Goal: Task Accomplishment & Management: Manage account settings

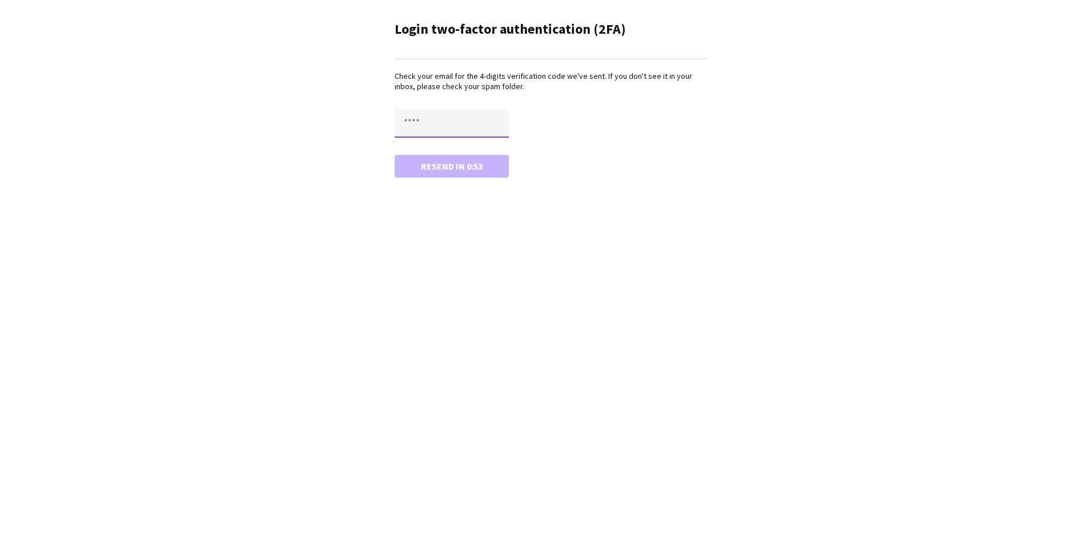
click at [434, 127] on input "text" at bounding box center [452, 123] width 114 height 29
type input "****"
click at [454, 152] on form "**** Confirm" at bounding box center [550, 143] width 311 height 69
click at [452, 162] on button "Confirm" at bounding box center [452, 166] width 114 height 23
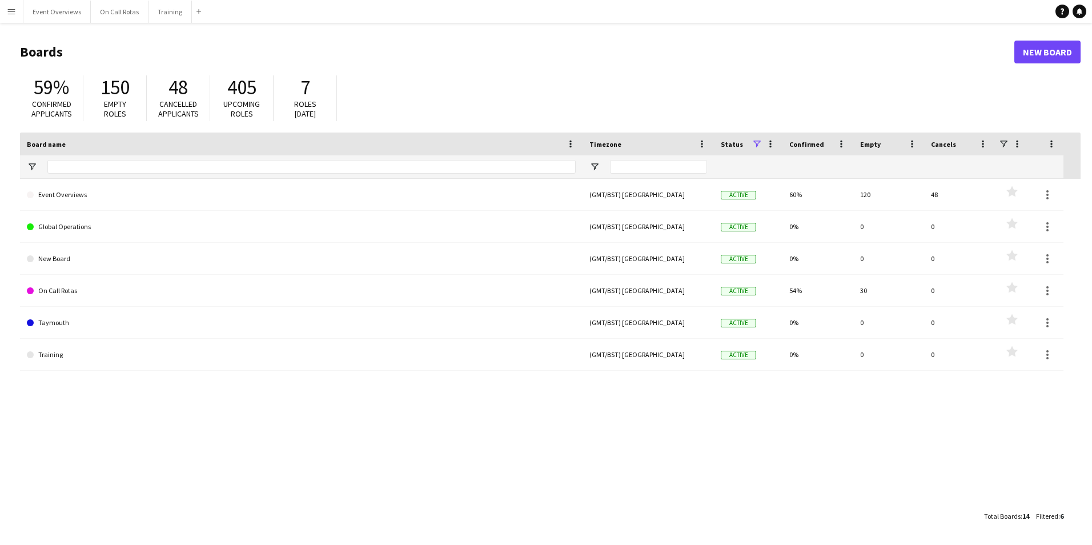
click at [11, 17] on button "Menu" at bounding box center [11, 11] width 23 height 23
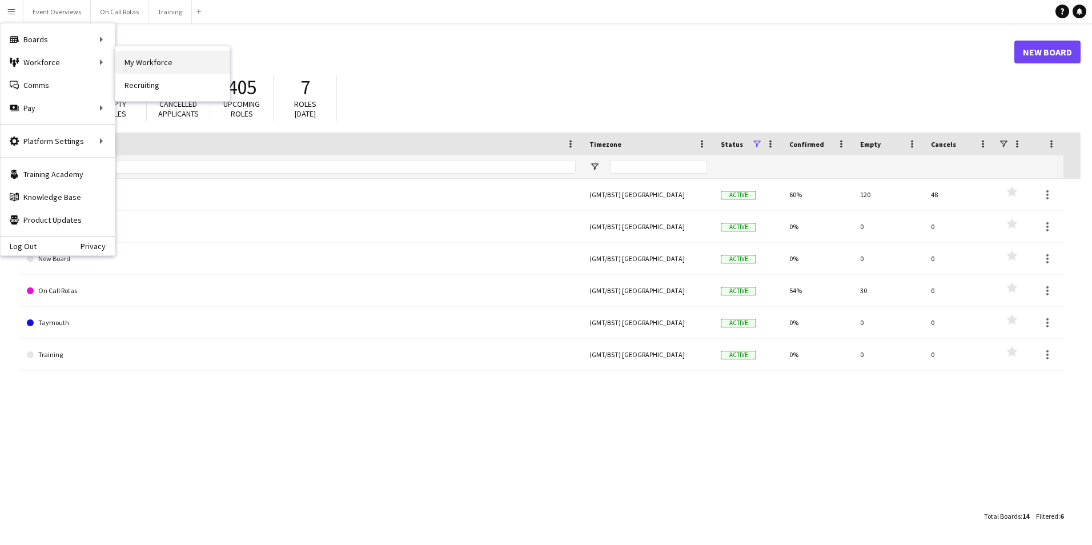
click at [136, 65] on link "My Workforce" at bounding box center [172, 62] width 114 height 23
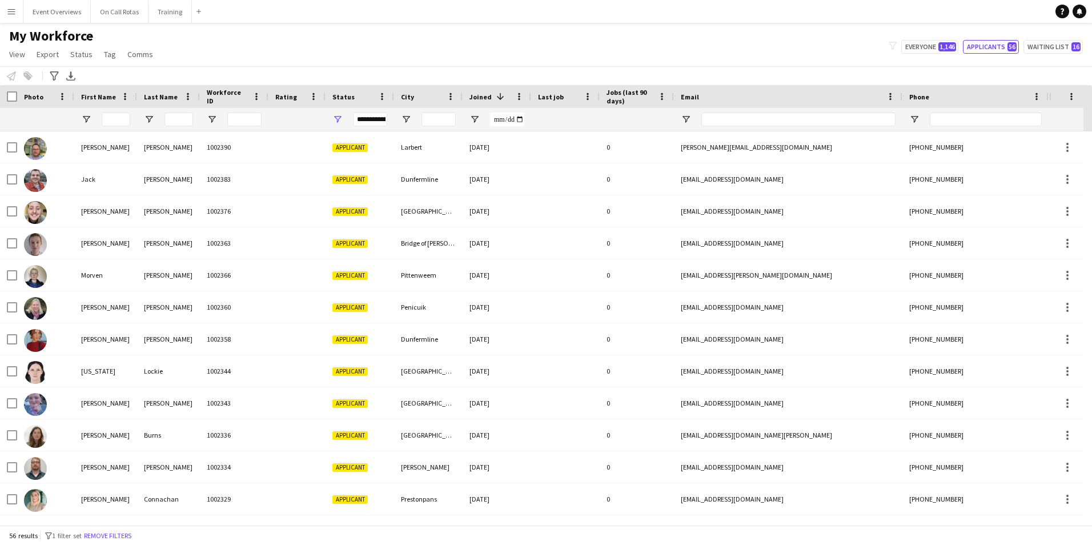
click at [10, 10] on app-icon "Menu" at bounding box center [11, 11] width 9 height 9
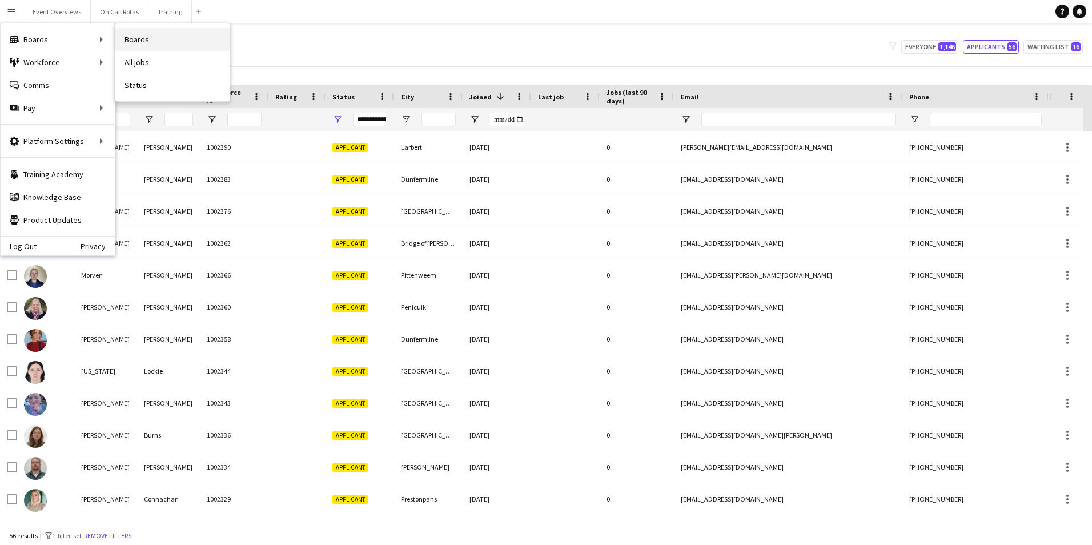
click at [128, 41] on link "Boards" at bounding box center [172, 39] width 114 height 23
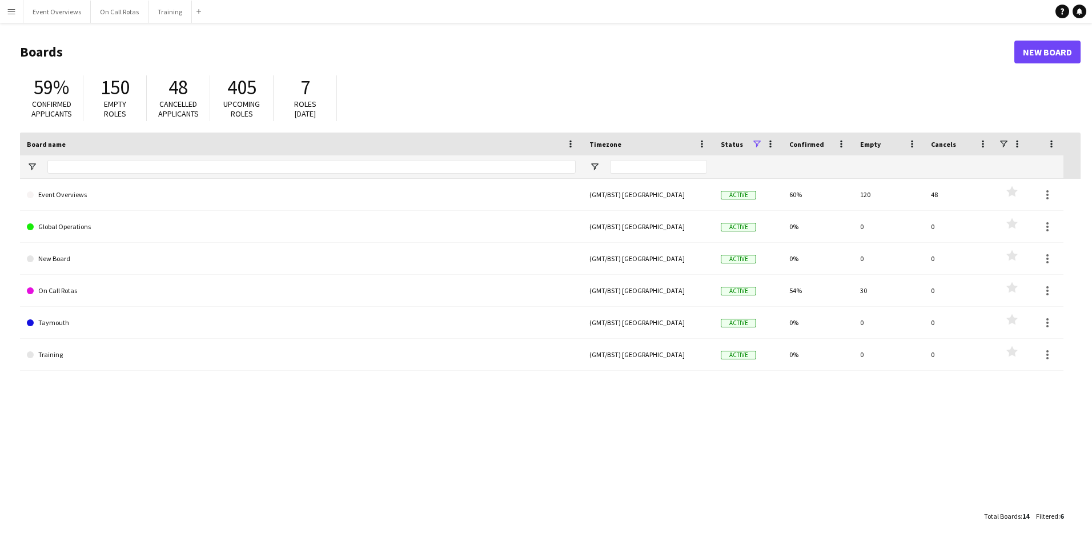
click at [3, 10] on button "Menu" at bounding box center [11, 11] width 23 height 23
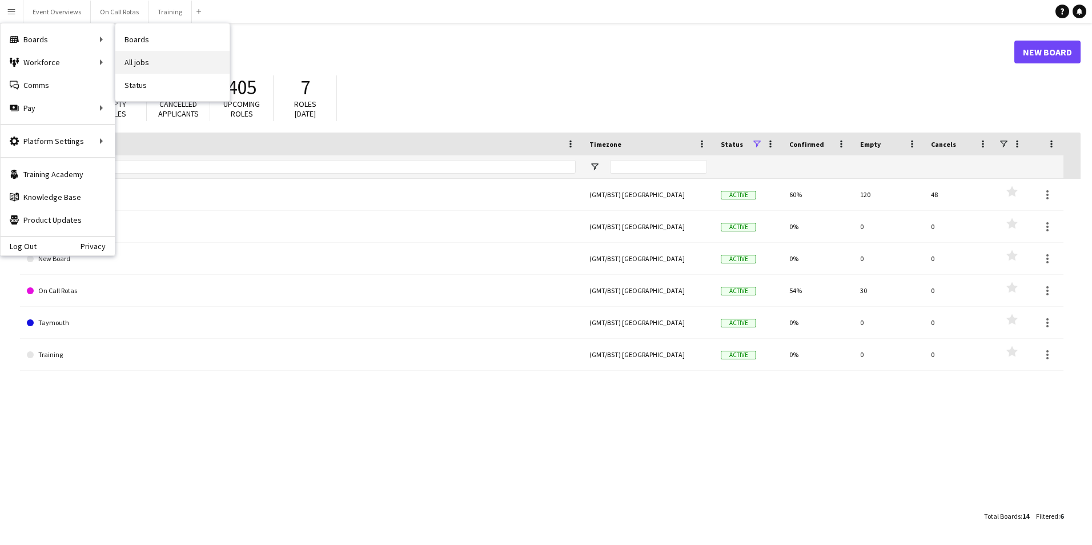
click at [143, 58] on link "All jobs" at bounding box center [172, 62] width 114 height 23
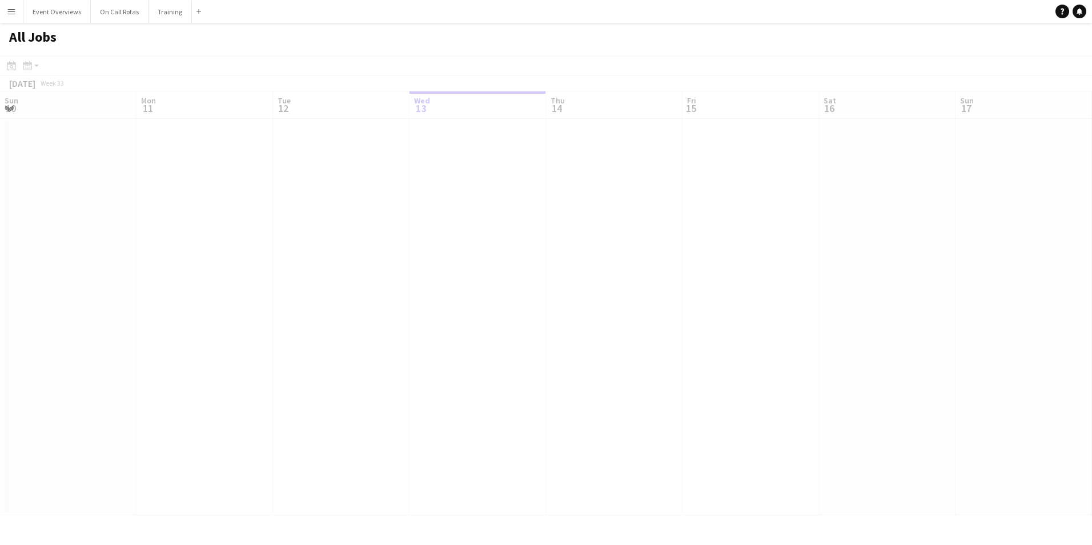
scroll to position [0, 273]
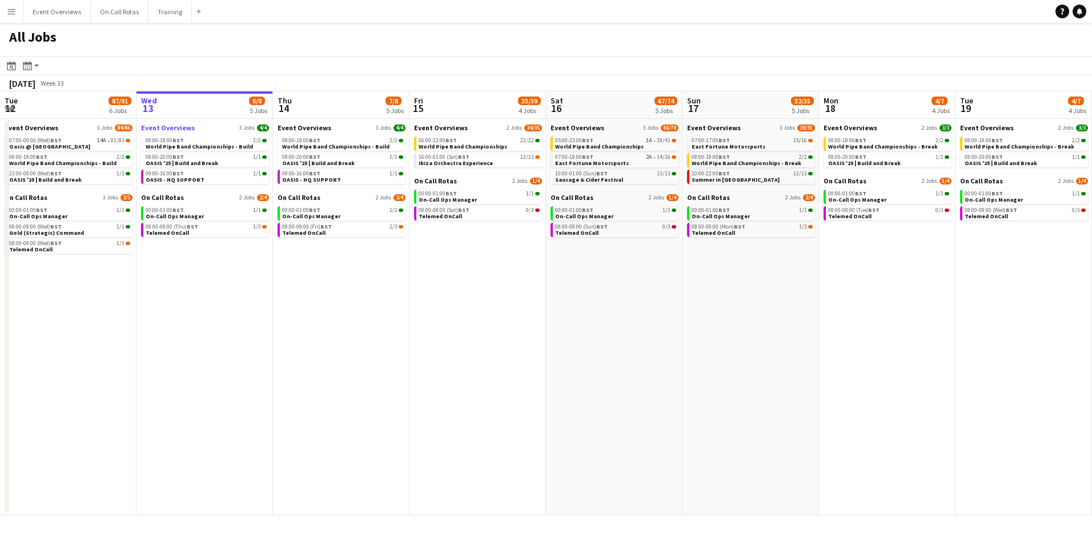
click at [206, 127] on link "Event Overviews 3 Jobs 4/4" at bounding box center [205, 127] width 128 height 9
click at [17, 9] on button "Menu" at bounding box center [11, 11] width 23 height 23
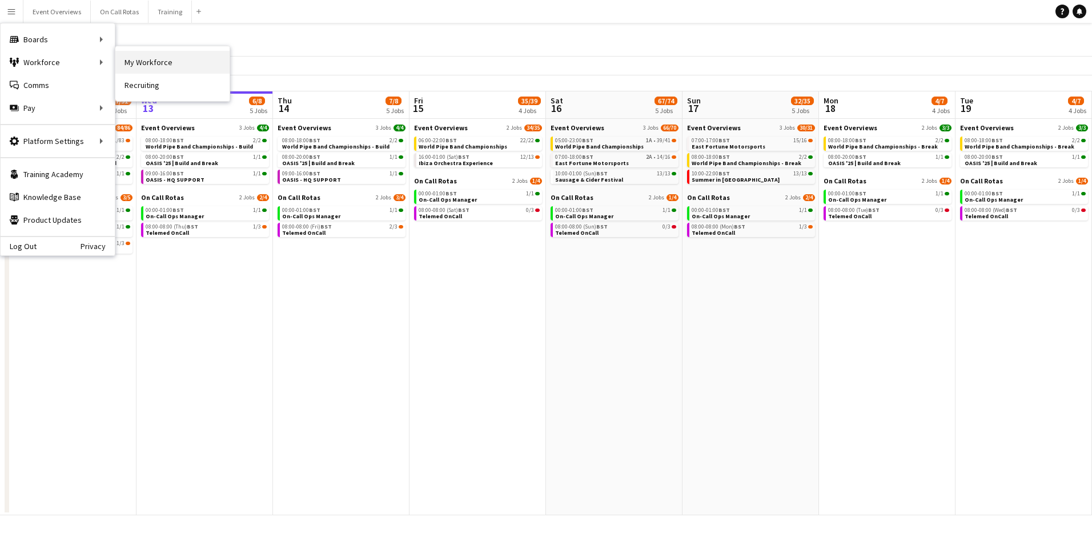
click at [140, 65] on link "My Workforce" at bounding box center [172, 62] width 114 height 23
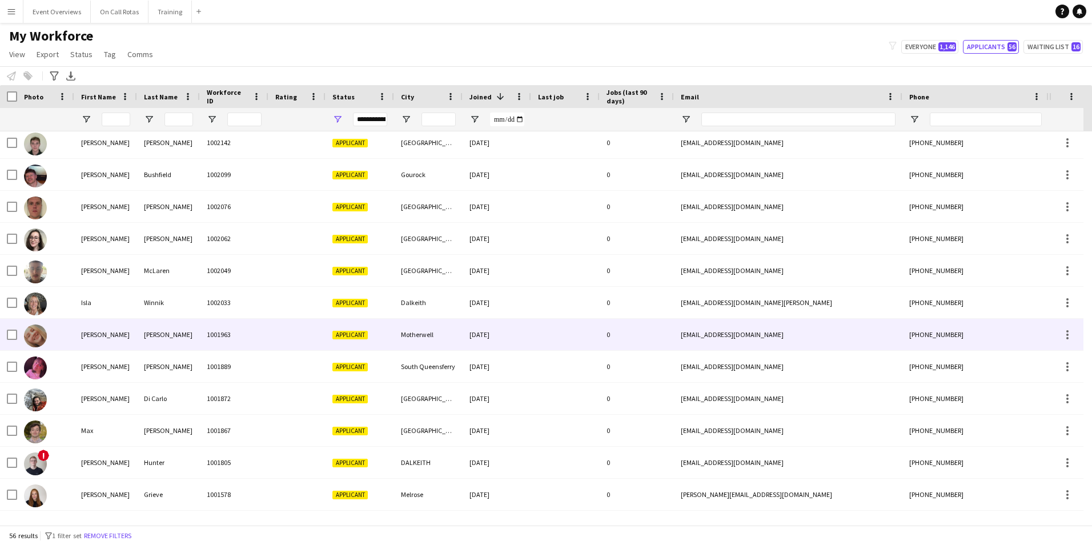
scroll to position [1064, 0]
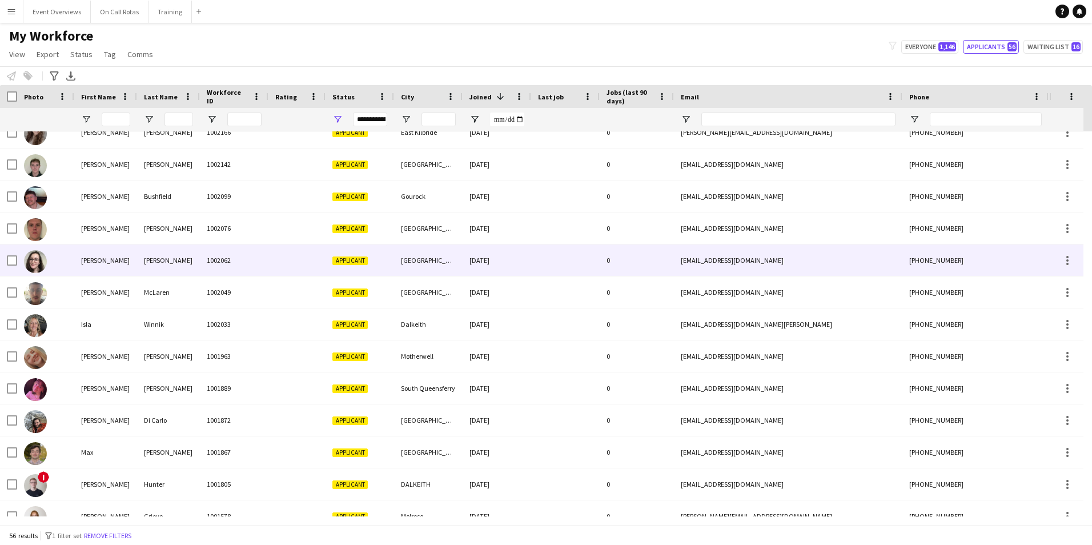
click at [230, 248] on div "1002062" at bounding box center [234, 259] width 69 height 31
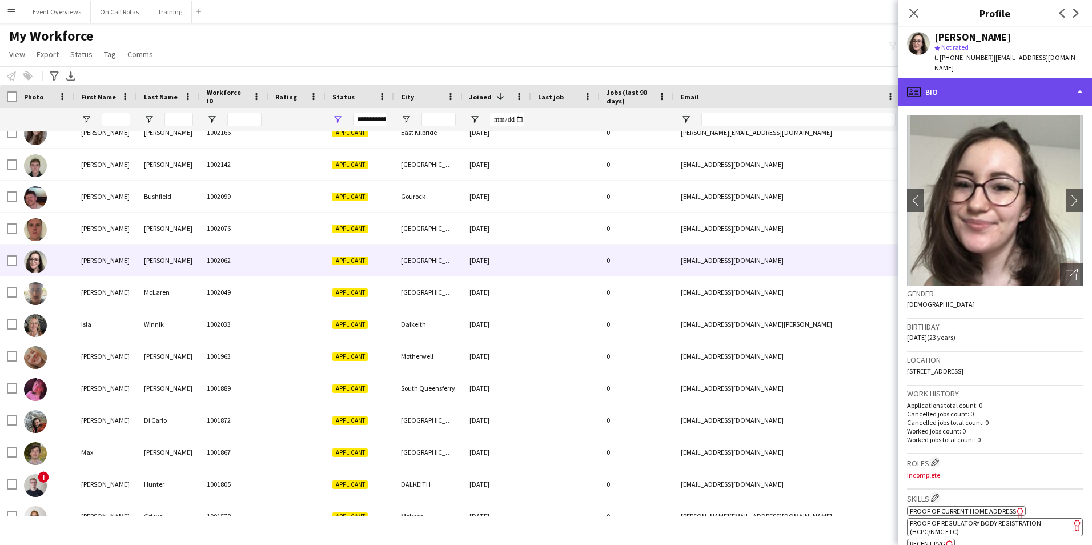
click at [970, 88] on div "profile Bio" at bounding box center [995, 91] width 194 height 27
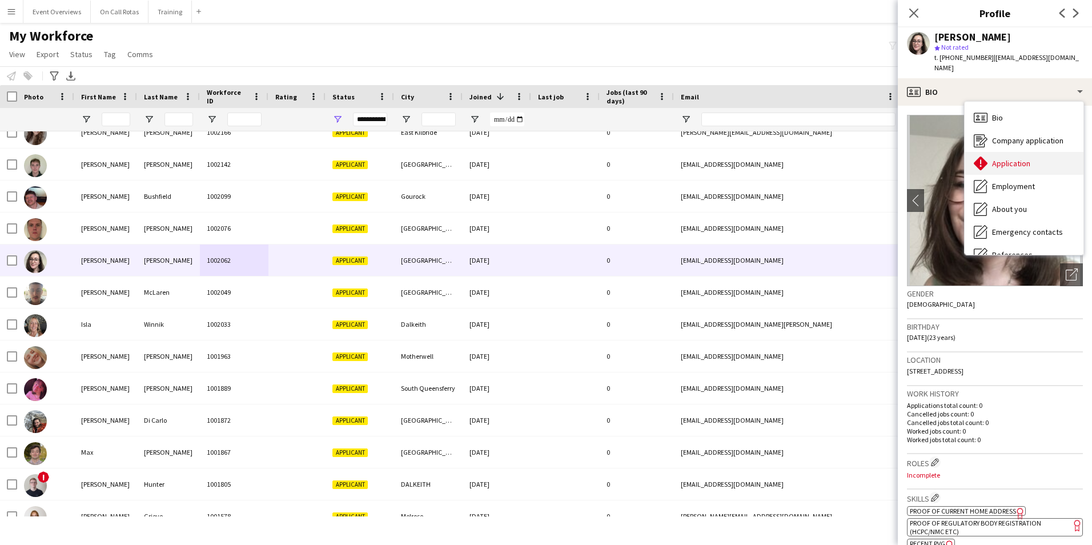
click at [994, 158] on span "Application" at bounding box center [1011, 163] width 38 height 10
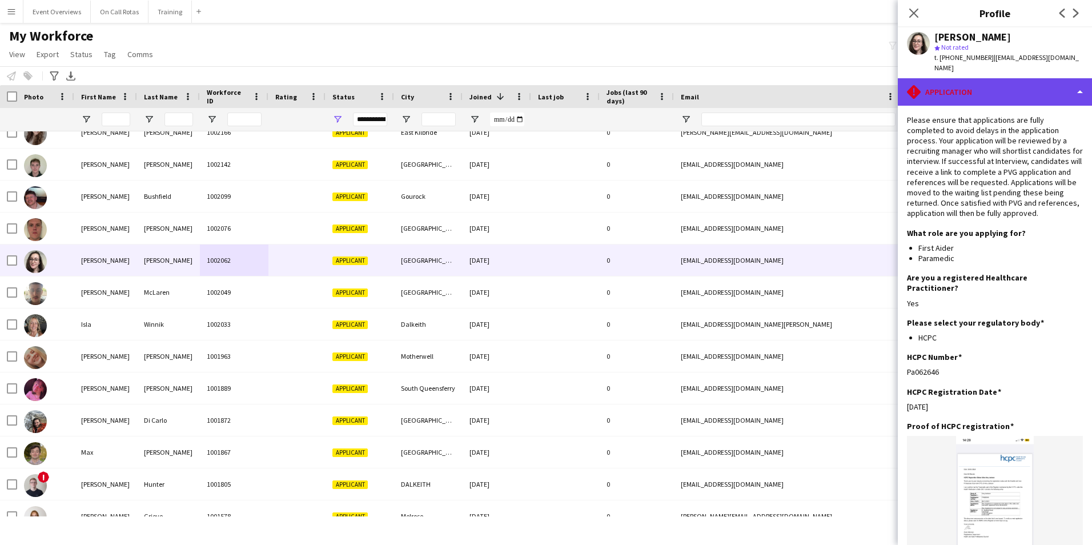
click at [952, 78] on div "rhombus-alert Application" at bounding box center [995, 91] width 194 height 27
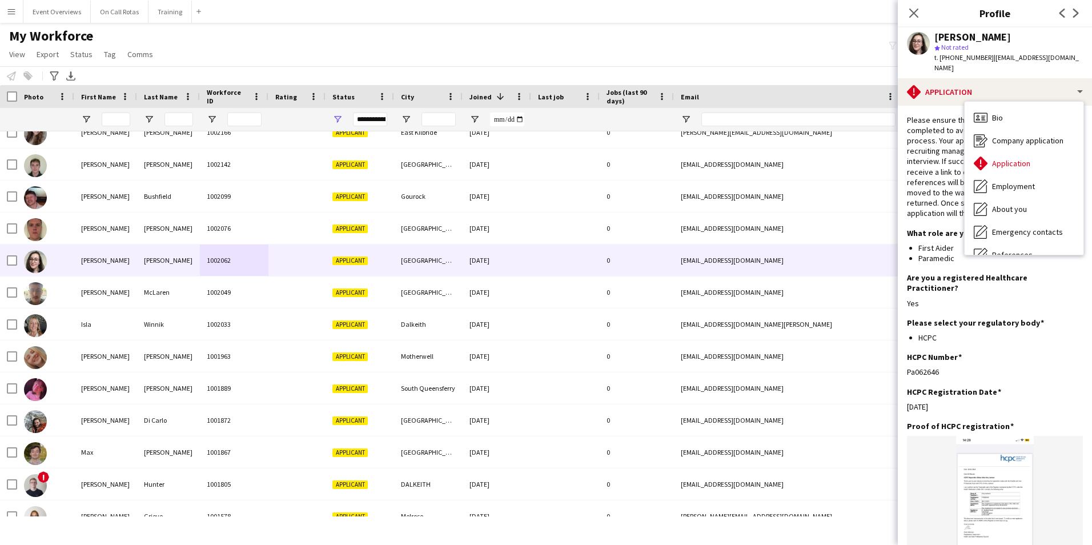
click at [978, 102] on div "Bio Bio Company application Company application Application Application Employm…" at bounding box center [1023, 178] width 119 height 153
click at [981, 111] on icon "Bio" at bounding box center [981, 118] width 14 height 14
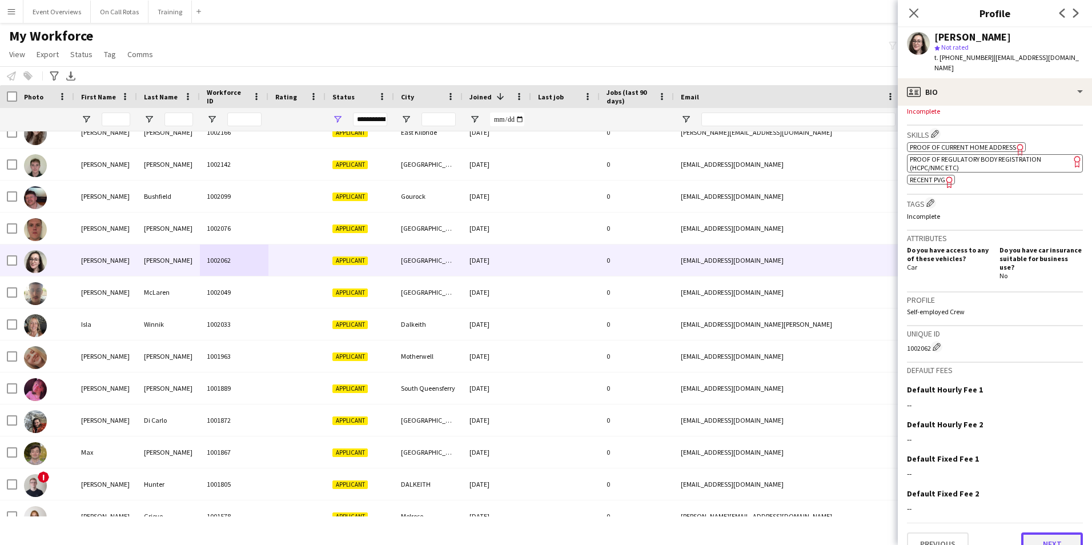
click at [1034, 532] on button "Next" at bounding box center [1052, 543] width 62 height 23
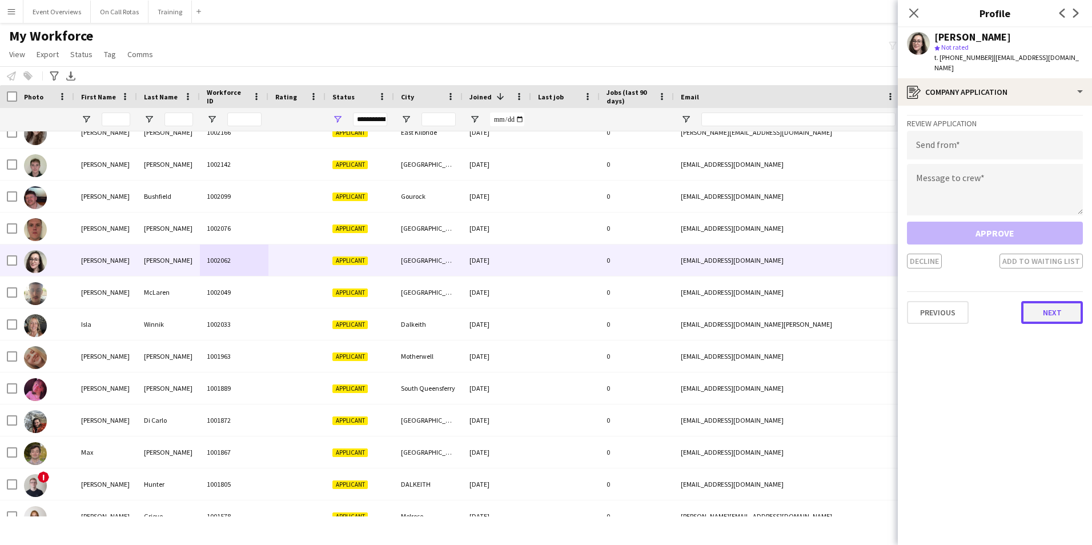
click at [1043, 301] on button "Next" at bounding box center [1052, 312] width 62 height 23
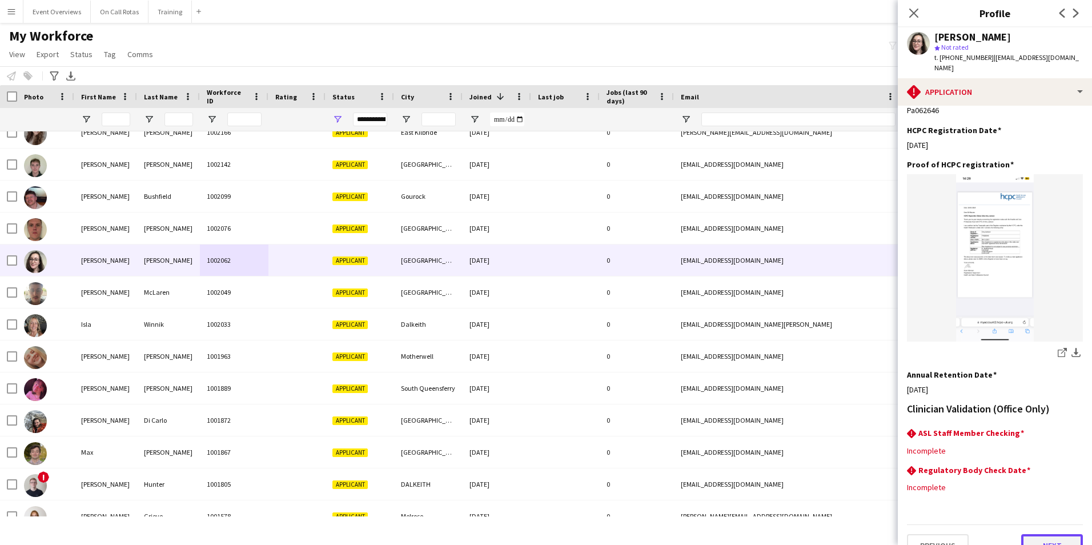
click at [1021, 534] on button "Next" at bounding box center [1052, 545] width 62 height 23
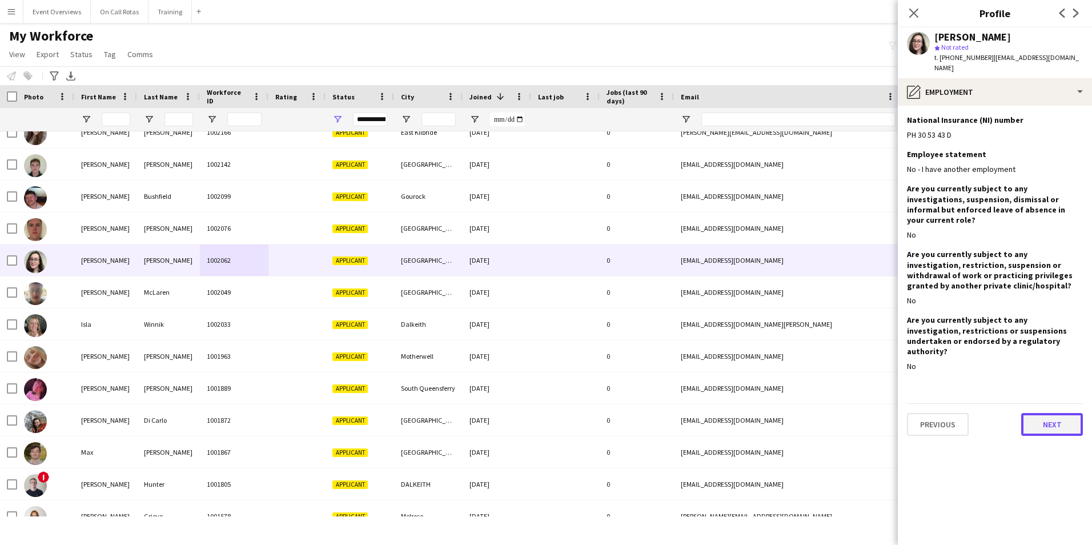
click at [1040, 413] on button "Next" at bounding box center [1052, 424] width 62 height 23
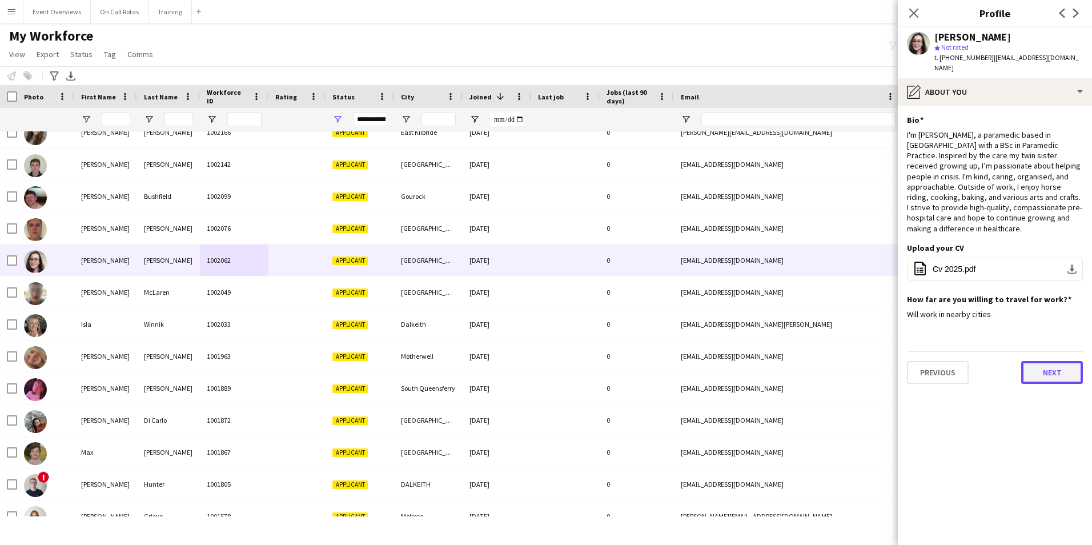
click at [1042, 361] on button "Next" at bounding box center [1052, 372] width 62 height 23
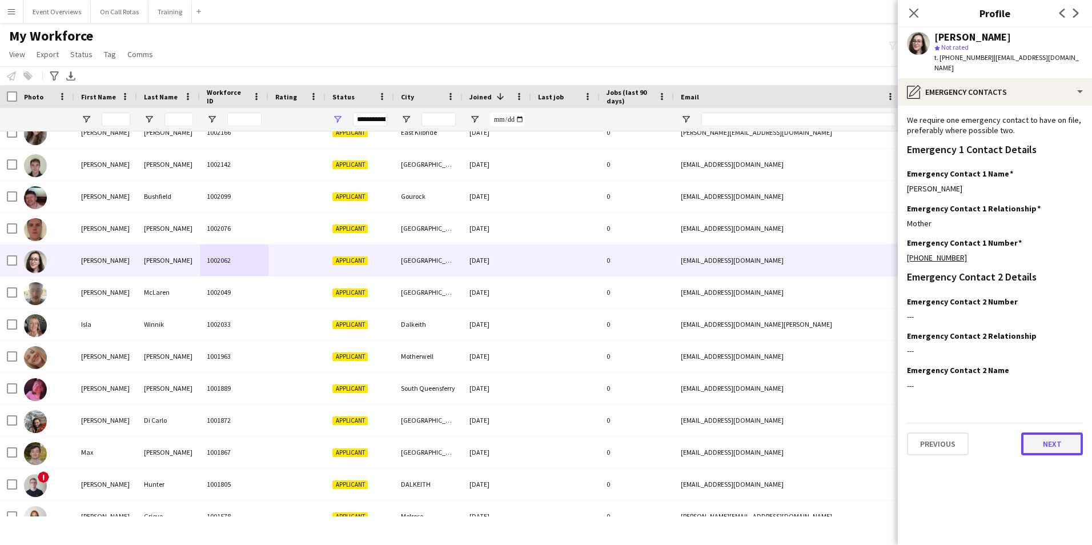
click at [1061, 432] on button "Next" at bounding box center [1052, 443] width 62 height 23
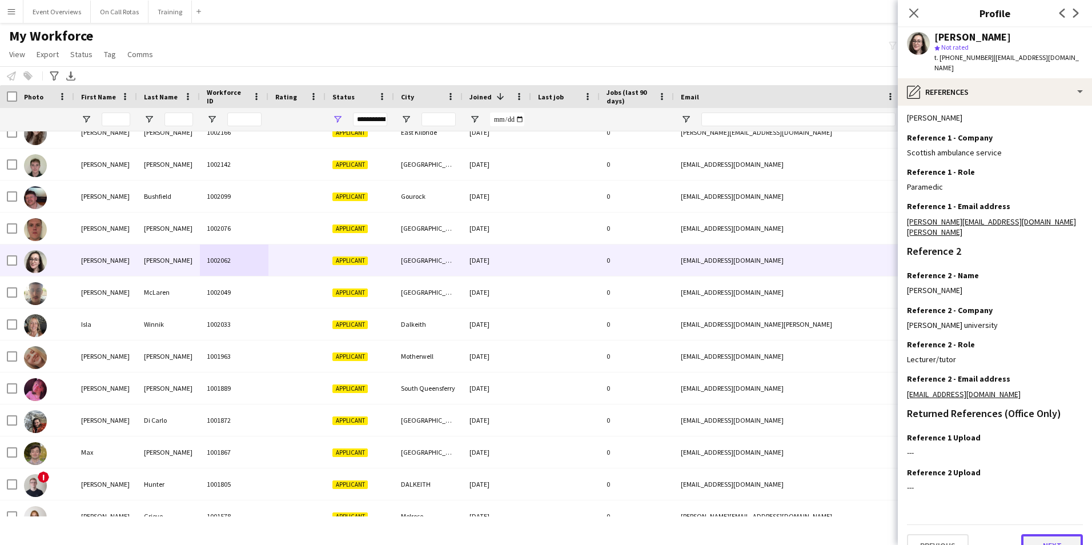
click at [1047, 534] on button "Next" at bounding box center [1052, 545] width 62 height 23
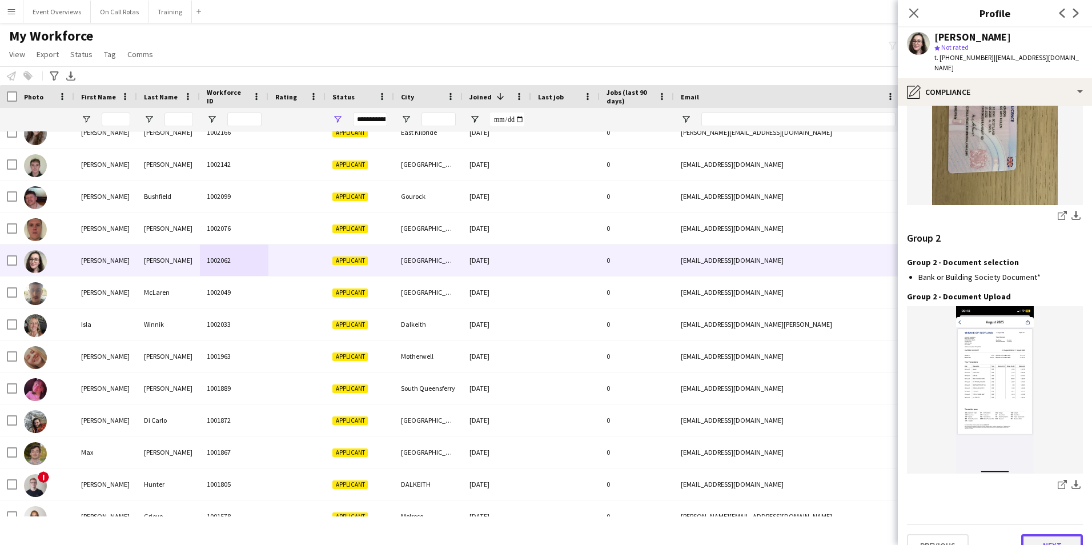
click at [1029, 534] on button "Next" at bounding box center [1052, 545] width 62 height 23
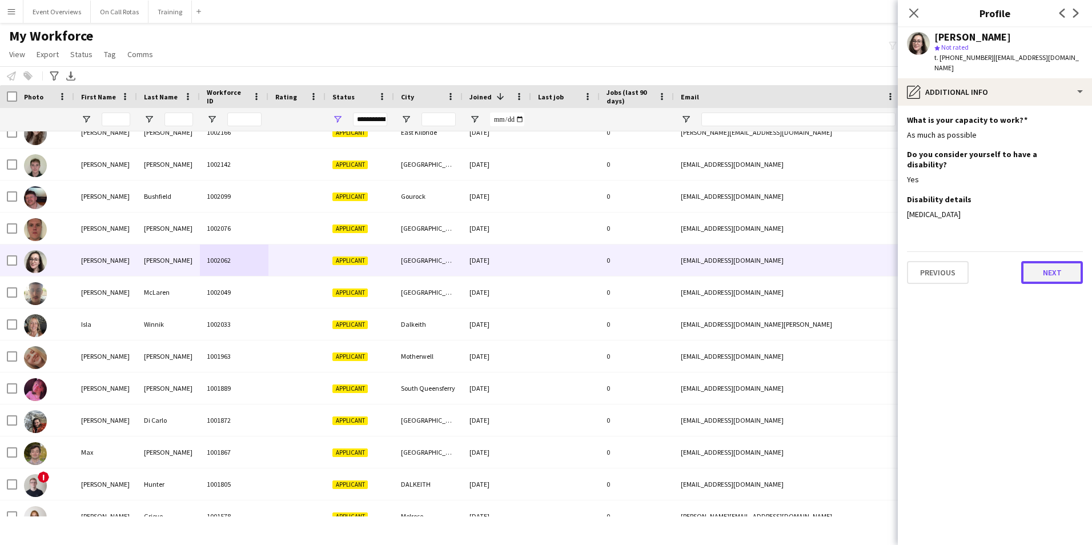
click at [1043, 261] on button "Next" at bounding box center [1052, 272] width 62 height 23
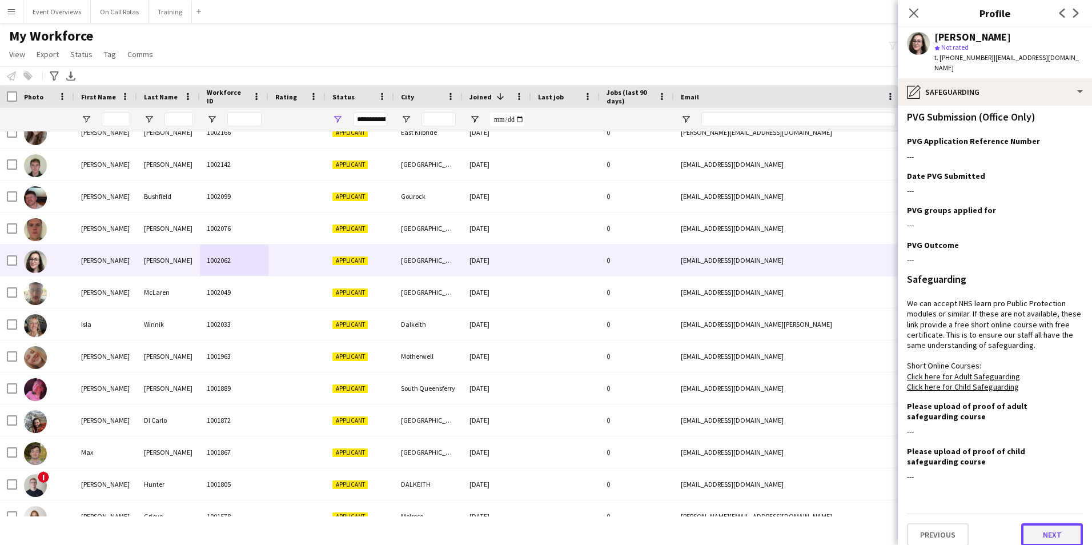
click at [1040, 525] on button "Next" at bounding box center [1052, 534] width 62 height 23
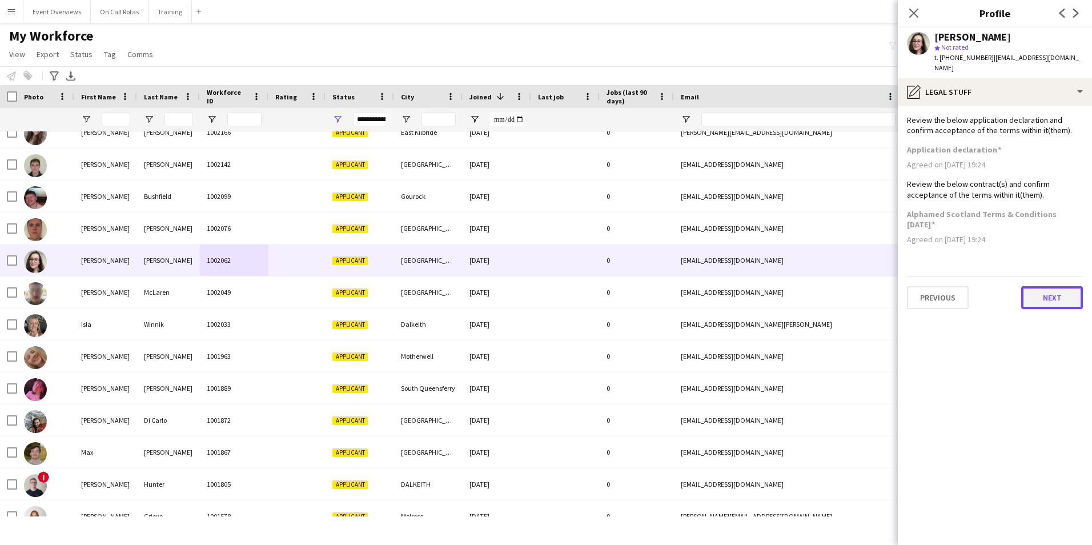
click at [1055, 288] on button "Next" at bounding box center [1052, 297] width 62 height 23
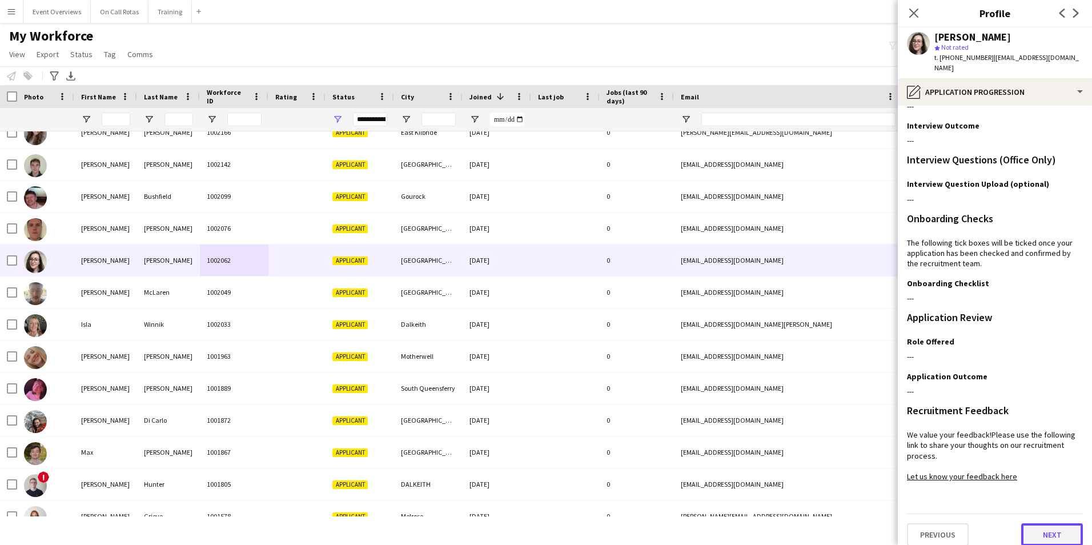
click at [1031, 523] on button "Next" at bounding box center [1052, 534] width 62 height 23
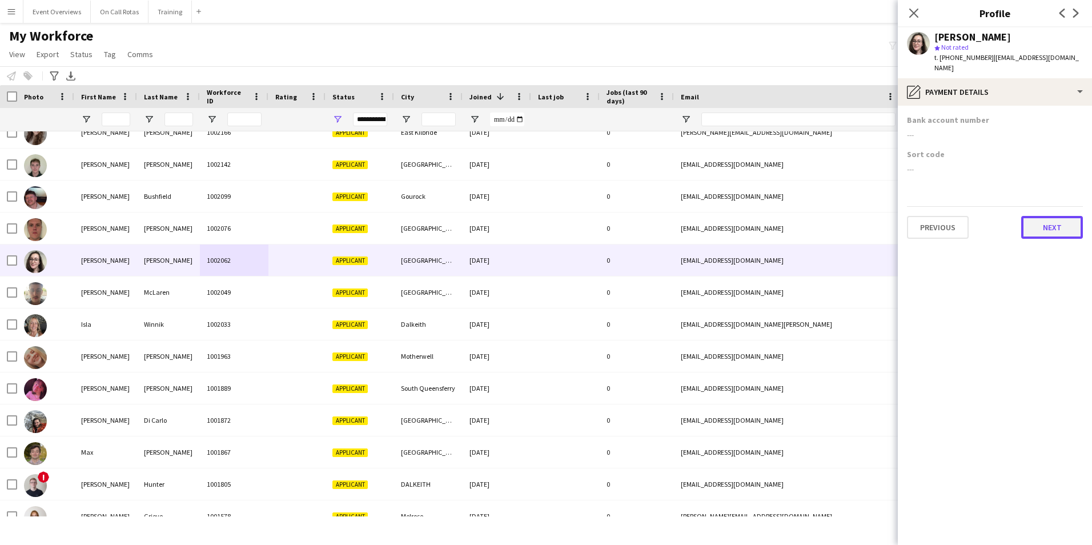
click at [1034, 216] on button "Next" at bounding box center [1052, 227] width 62 height 23
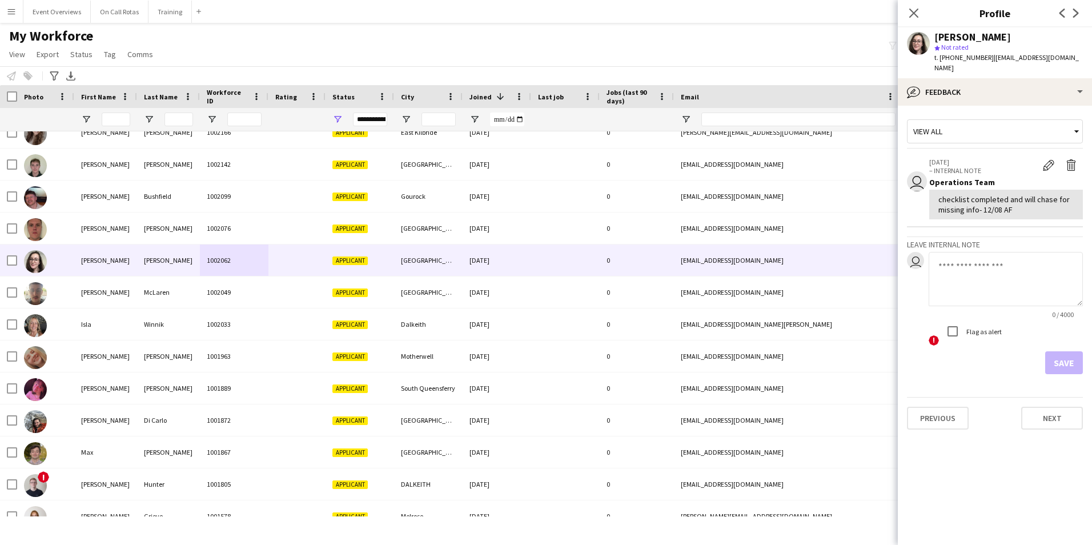
click at [986, 120] on div "View all" at bounding box center [988, 131] width 163 height 22
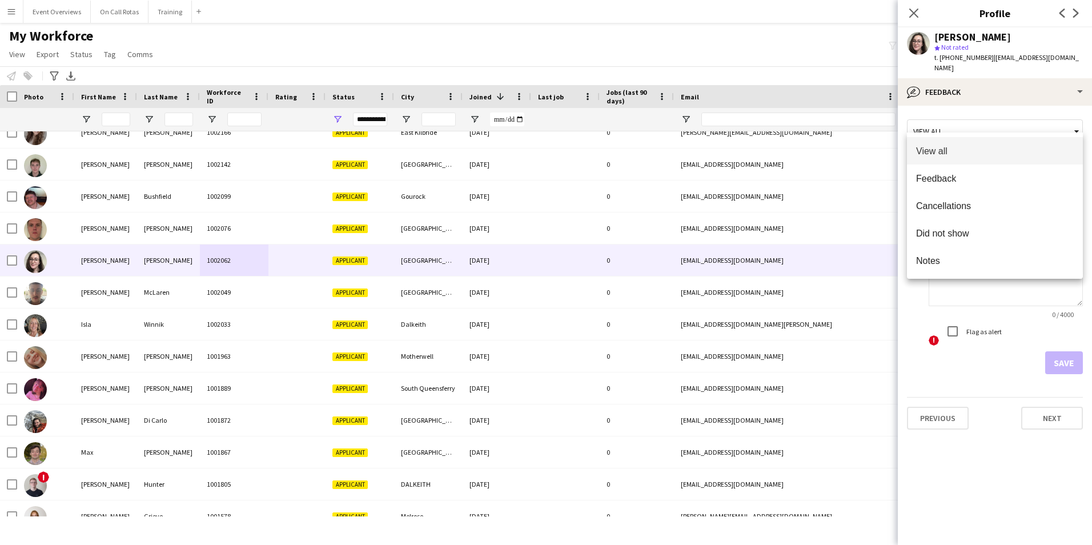
click at [989, 82] on div at bounding box center [546, 272] width 1092 height 545
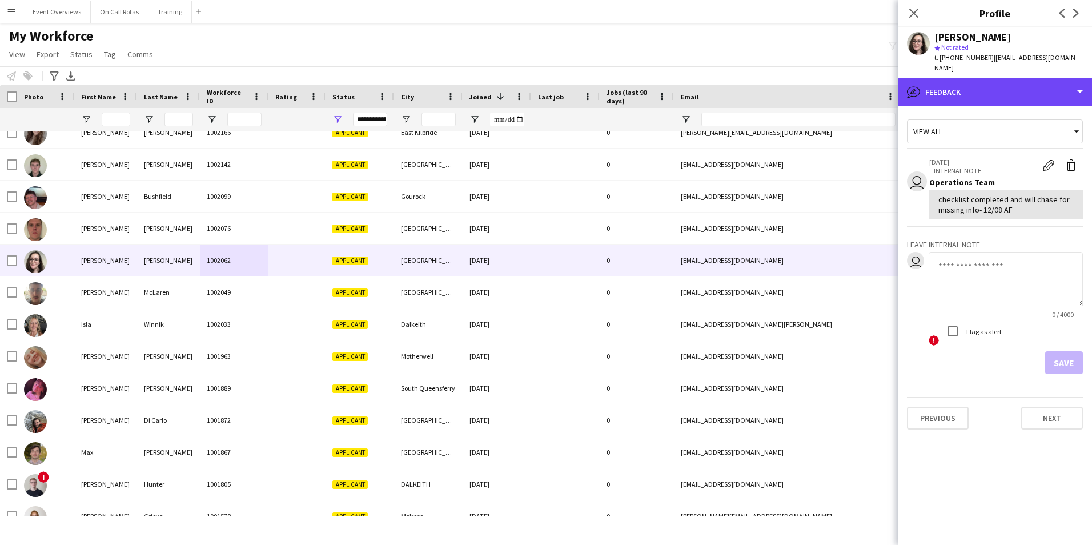
click at [989, 82] on div "bubble-pencil Feedback" at bounding box center [995, 91] width 194 height 27
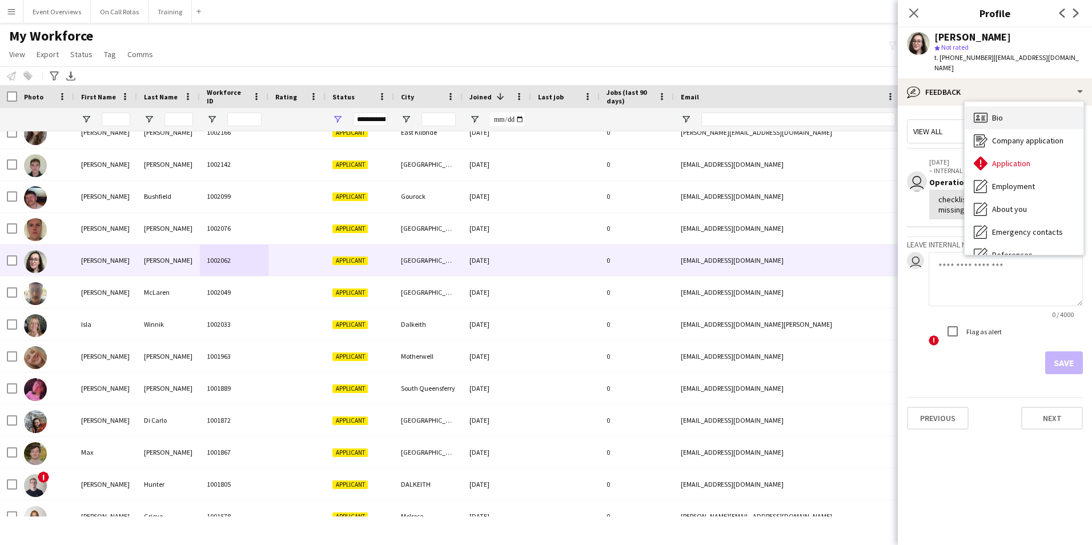
drag, startPoint x: 989, startPoint y: 82, endPoint x: 994, endPoint y: 105, distance: 24.0
click at [994, 112] on span "Bio" at bounding box center [997, 117] width 11 height 10
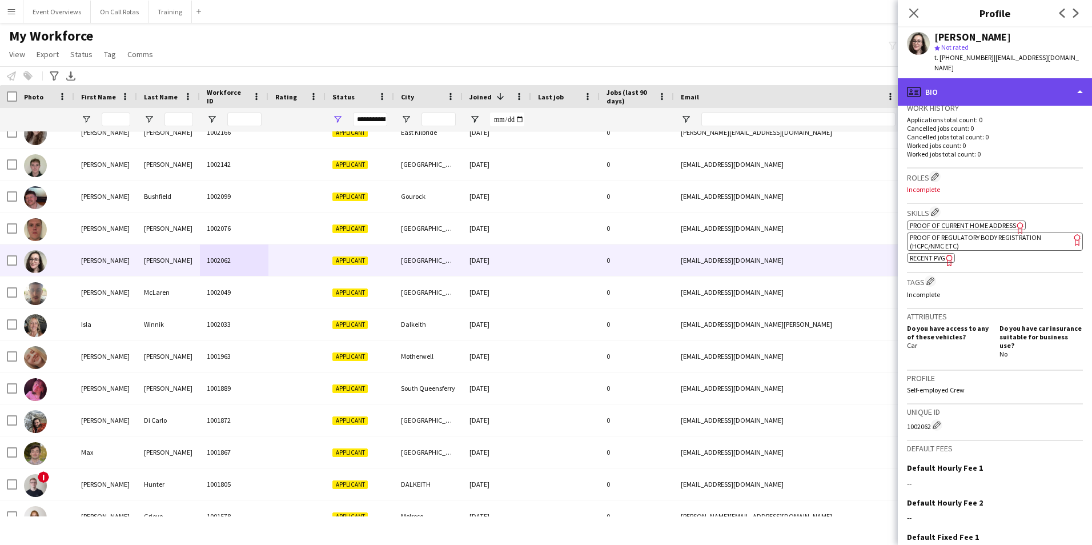
click at [998, 88] on div "profile Bio" at bounding box center [995, 91] width 194 height 27
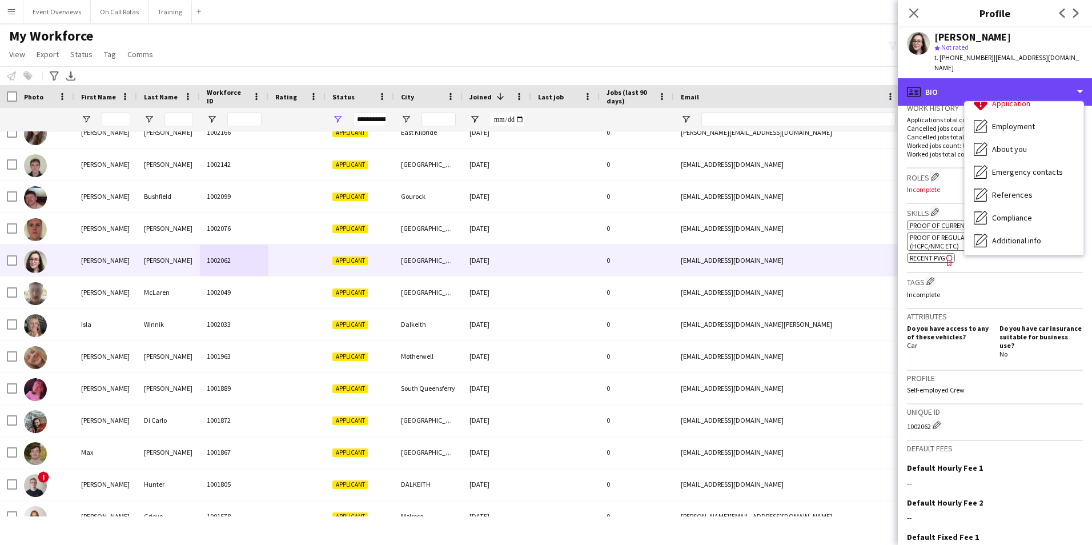
scroll to position [199, 0]
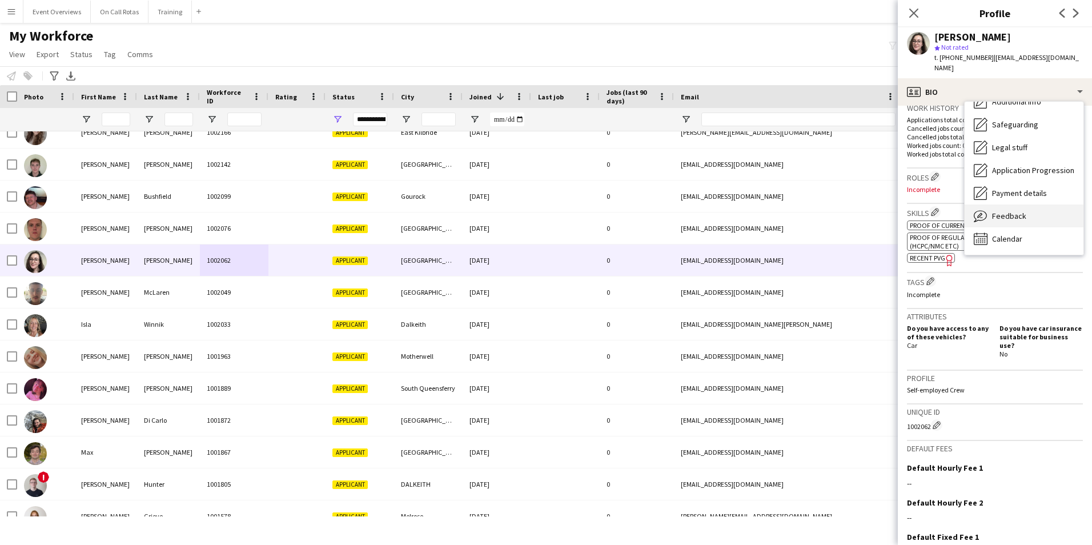
click at [991, 211] on div "Feedback Feedback" at bounding box center [1023, 215] width 119 height 23
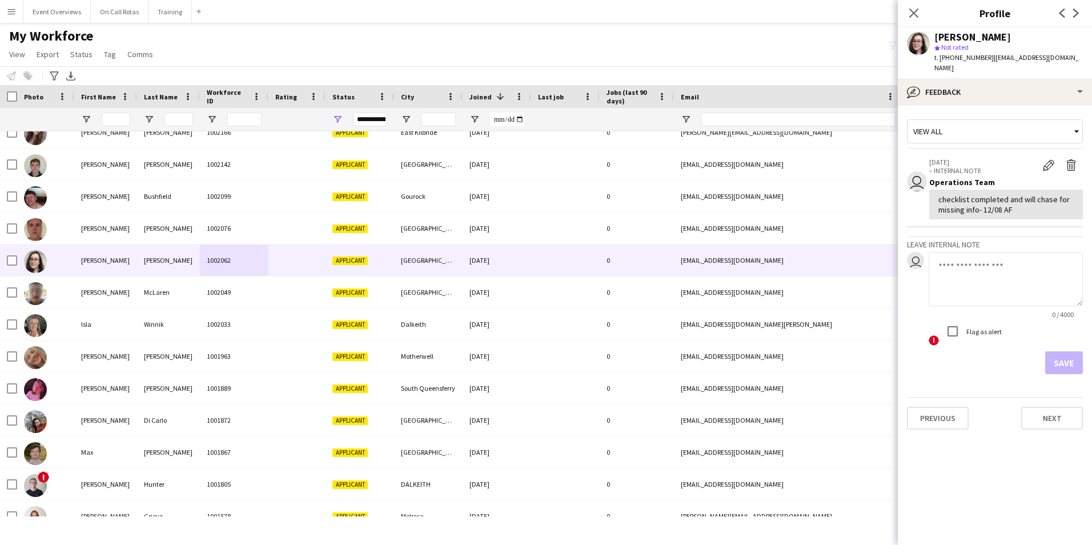
click at [978, 120] on div "View all" at bounding box center [988, 131] width 163 height 22
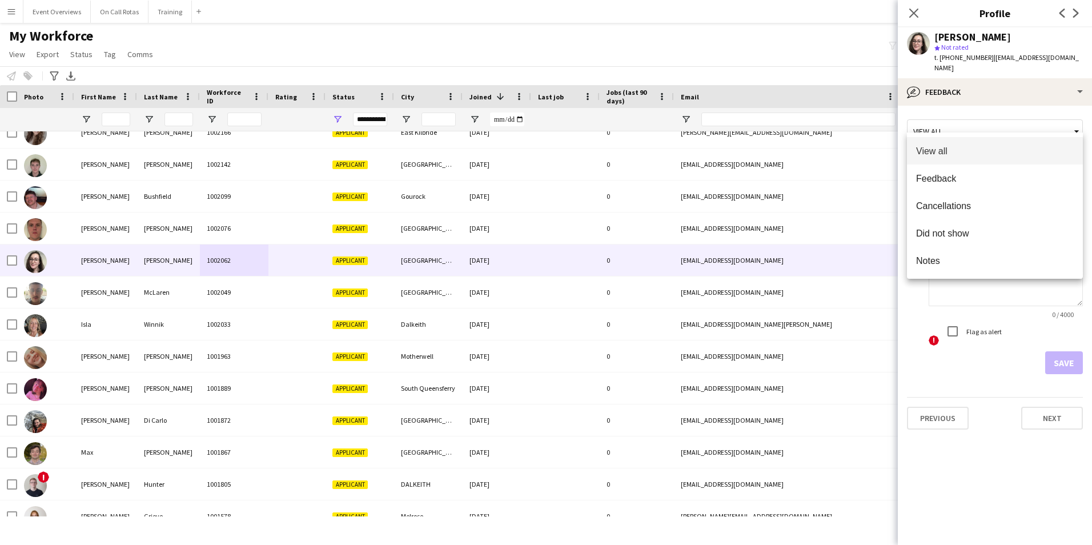
click at [975, 82] on div at bounding box center [546, 272] width 1092 height 545
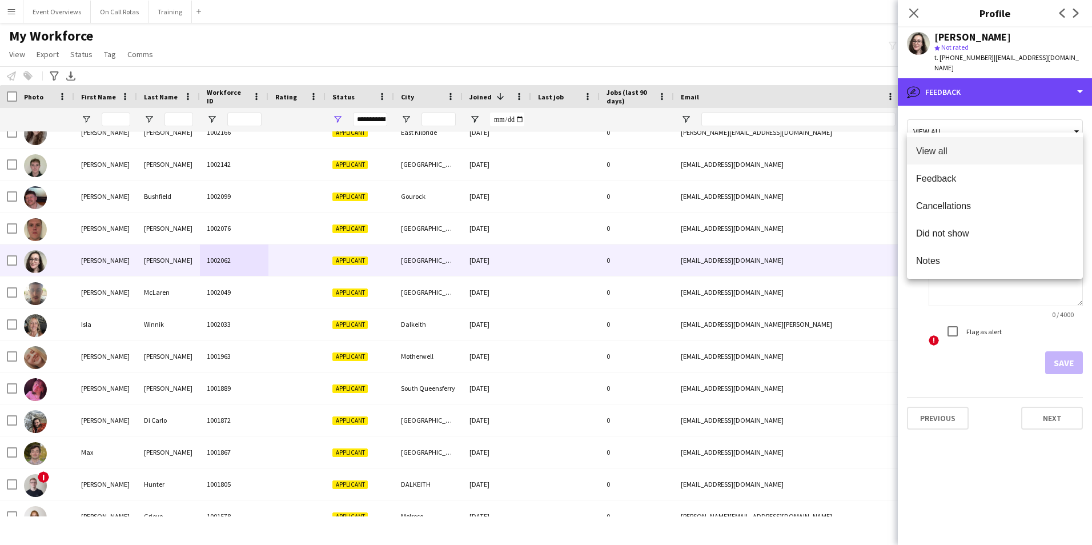
click at [975, 82] on div "bubble-pencil Feedback" at bounding box center [995, 91] width 194 height 27
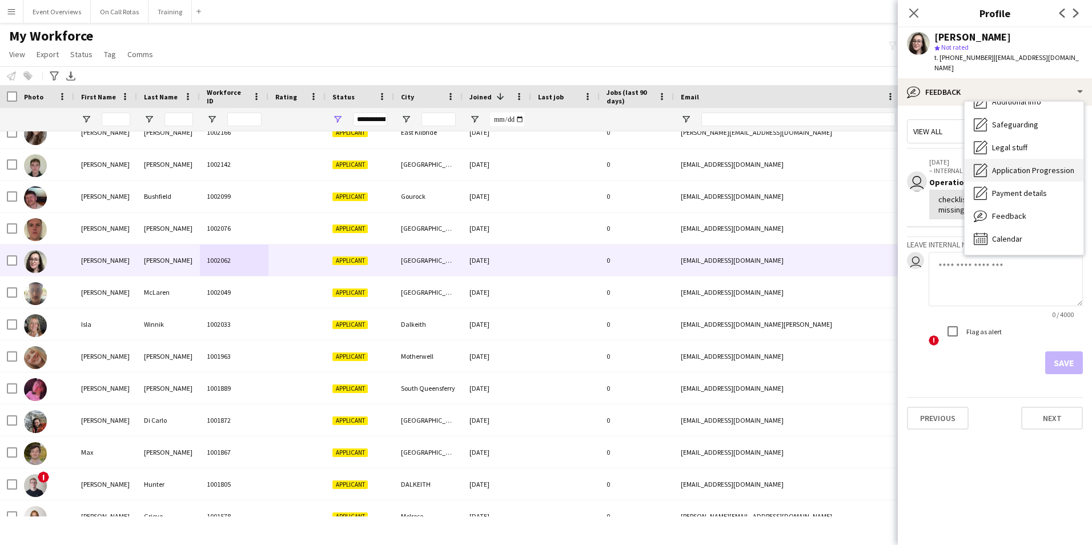
click at [1006, 165] on span "Application Progression" at bounding box center [1033, 170] width 82 height 10
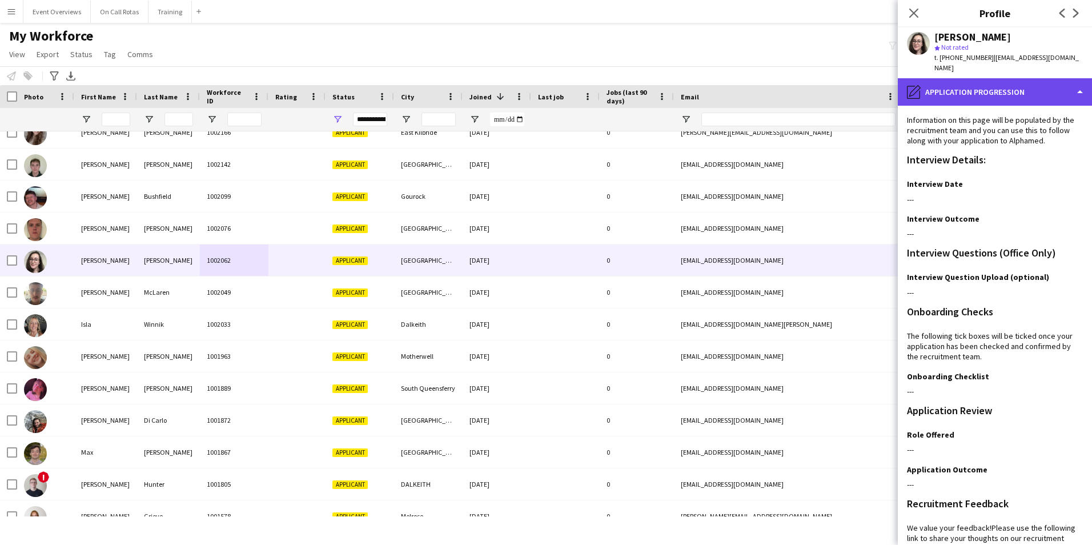
click at [980, 85] on div "pencil4 Application Progression" at bounding box center [995, 91] width 194 height 27
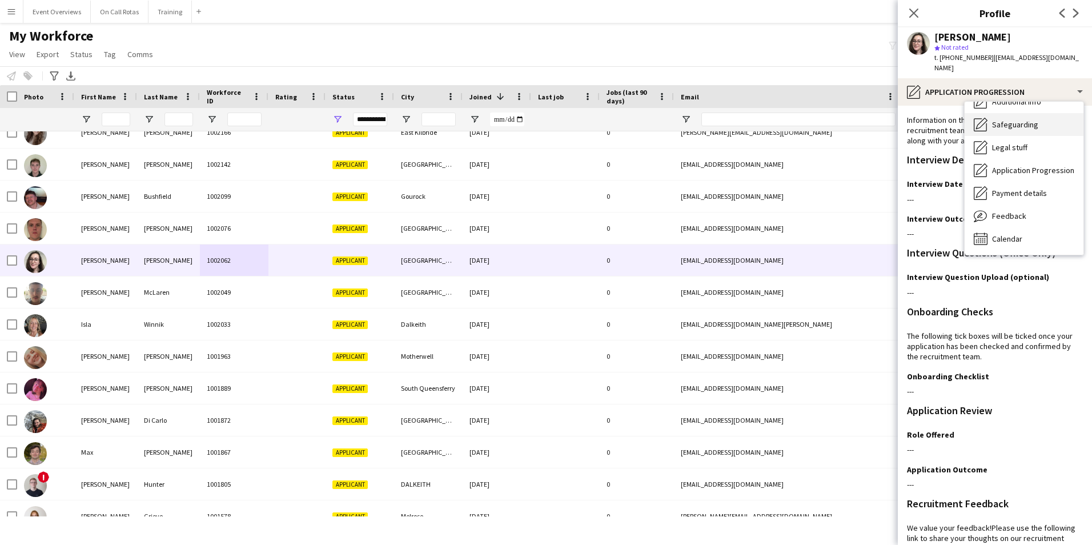
click at [997, 119] on span "Safeguarding" at bounding box center [1015, 124] width 46 height 10
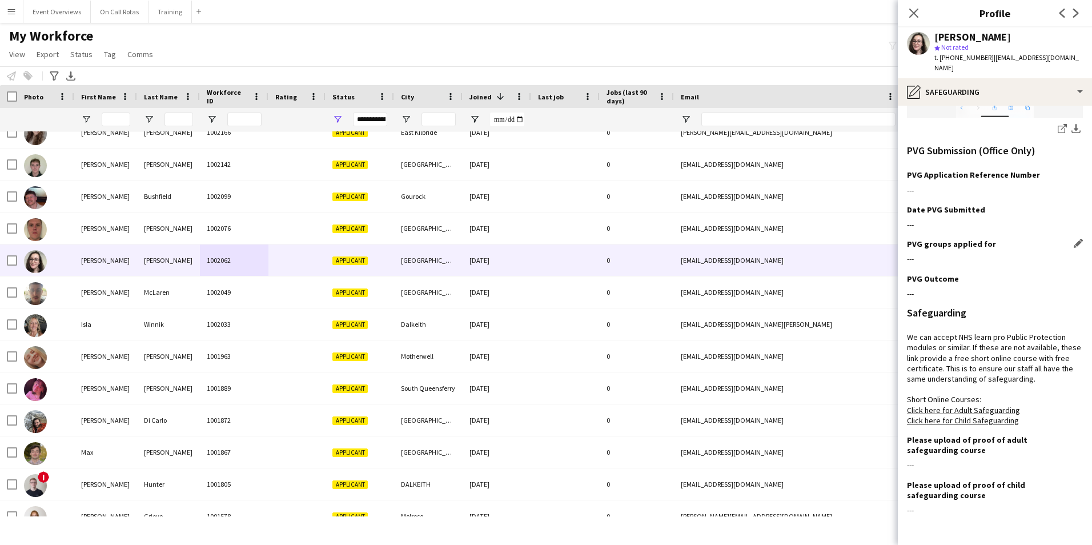
scroll to position [361, 0]
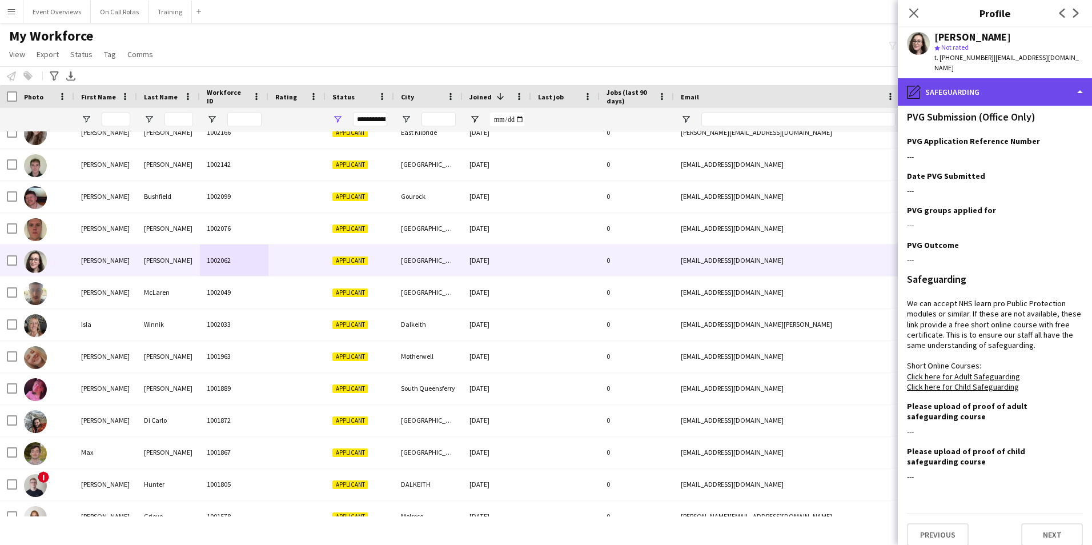
click at [954, 87] on div "pencil4 Safeguarding" at bounding box center [995, 91] width 194 height 27
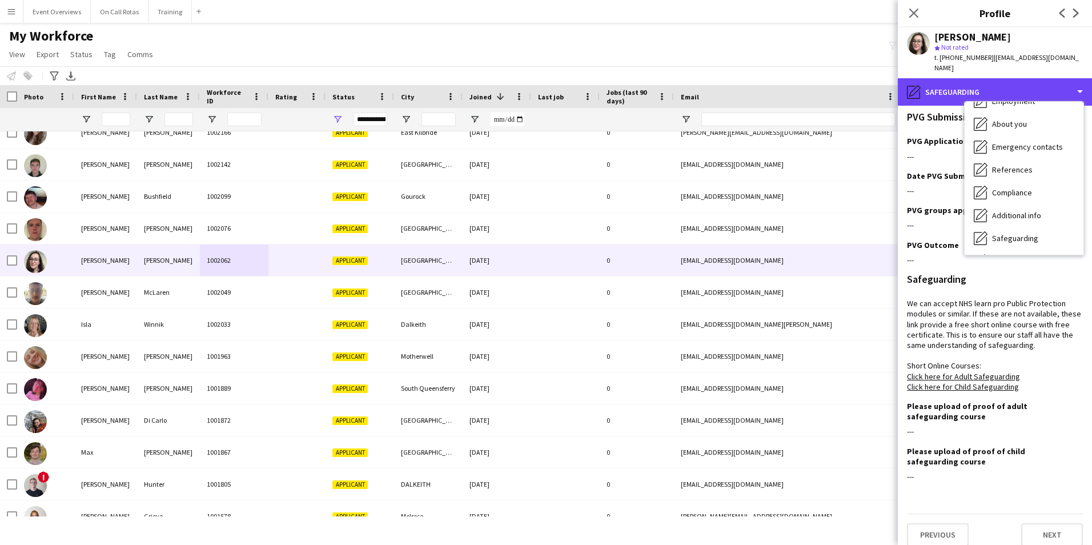
scroll to position [85, 0]
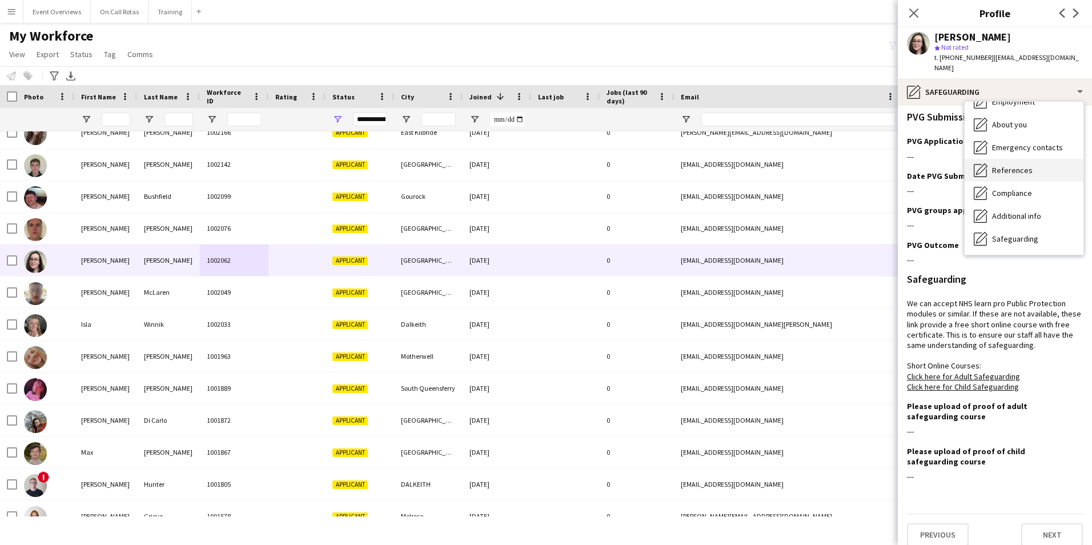
click at [999, 165] on span "References" at bounding box center [1012, 170] width 41 height 10
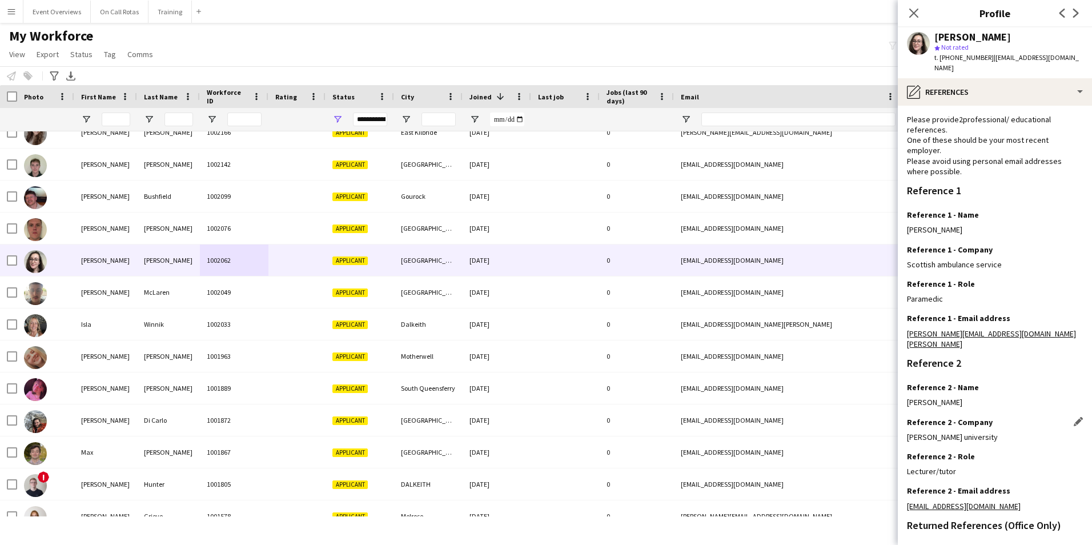
scroll to position [22, 0]
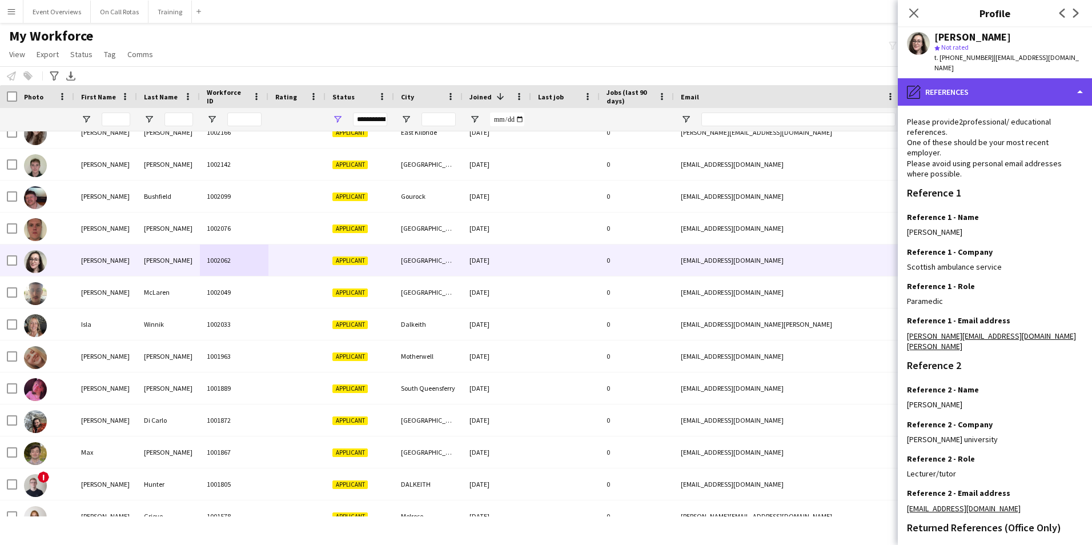
click at [969, 89] on div "pencil4 References" at bounding box center [995, 91] width 194 height 27
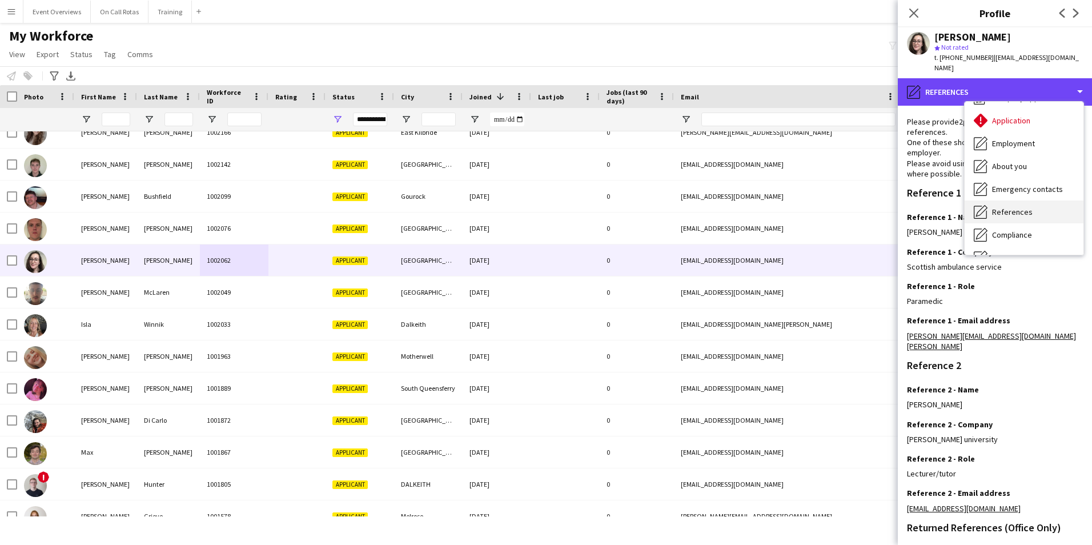
scroll to position [0, 0]
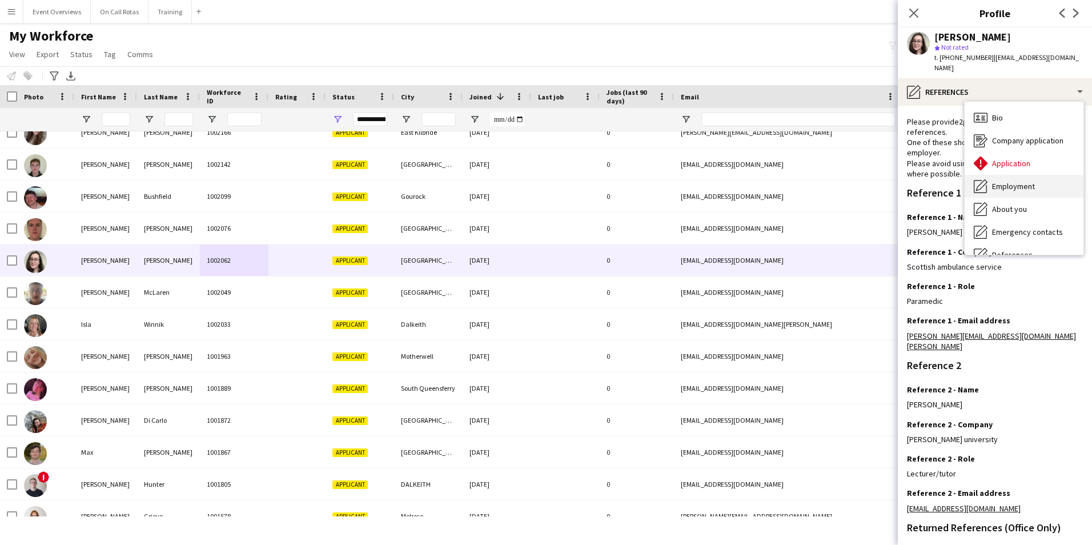
click at [1007, 181] on span "Employment" at bounding box center [1013, 186] width 43 height 10
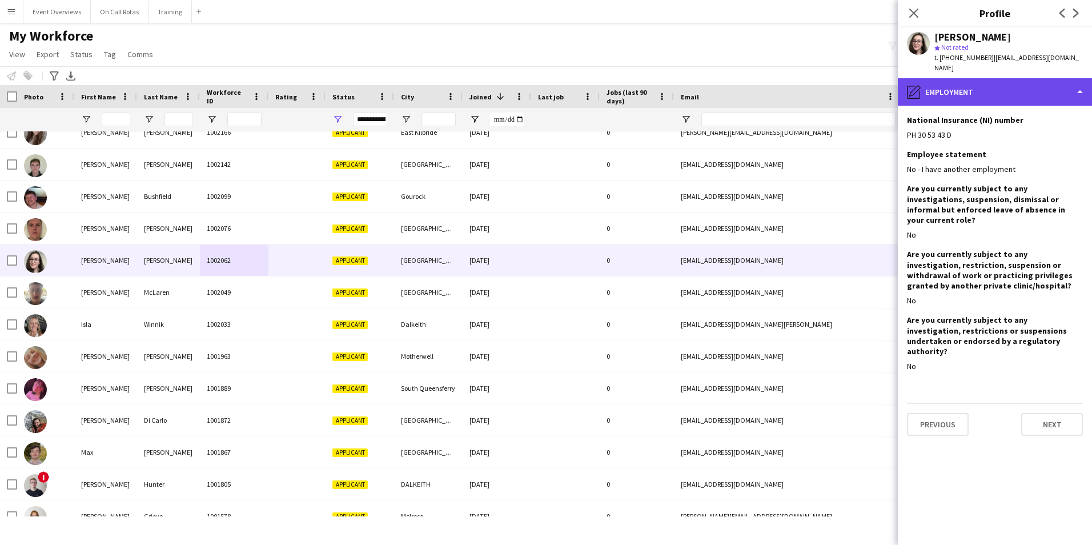
click at [983, 91] on div "pencil4 Employment" at bounding box center [995, 91] width 194 height 27
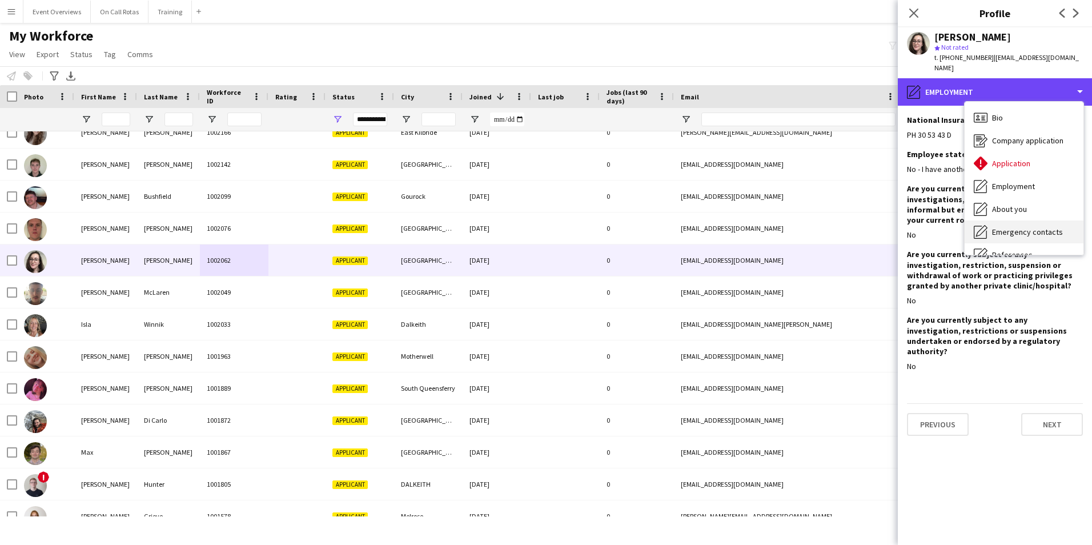
scroll to position [57, 0]
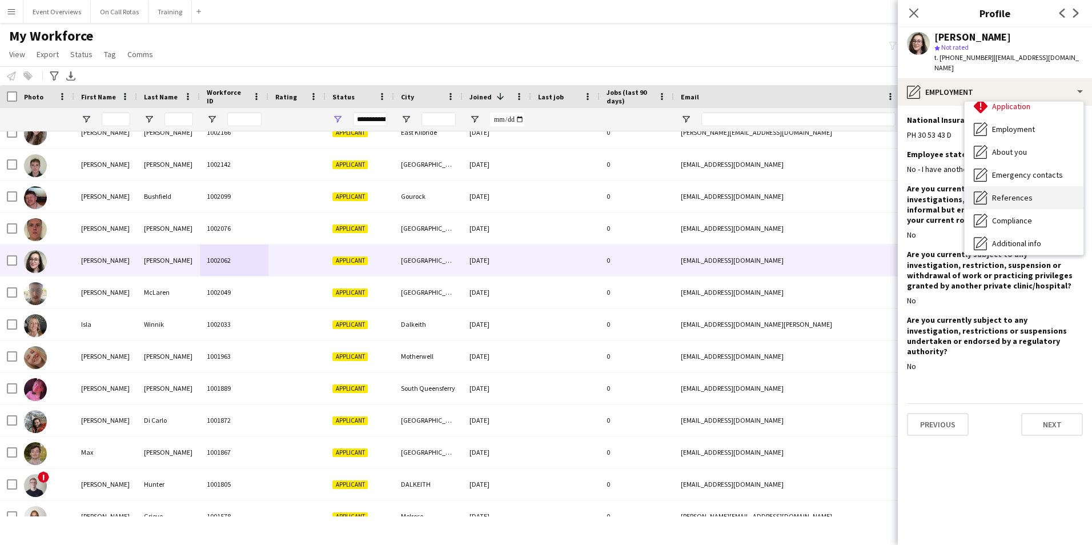
click at [1016, 192] on span "References" at bounding box center [1012, 197] width 41 height 10
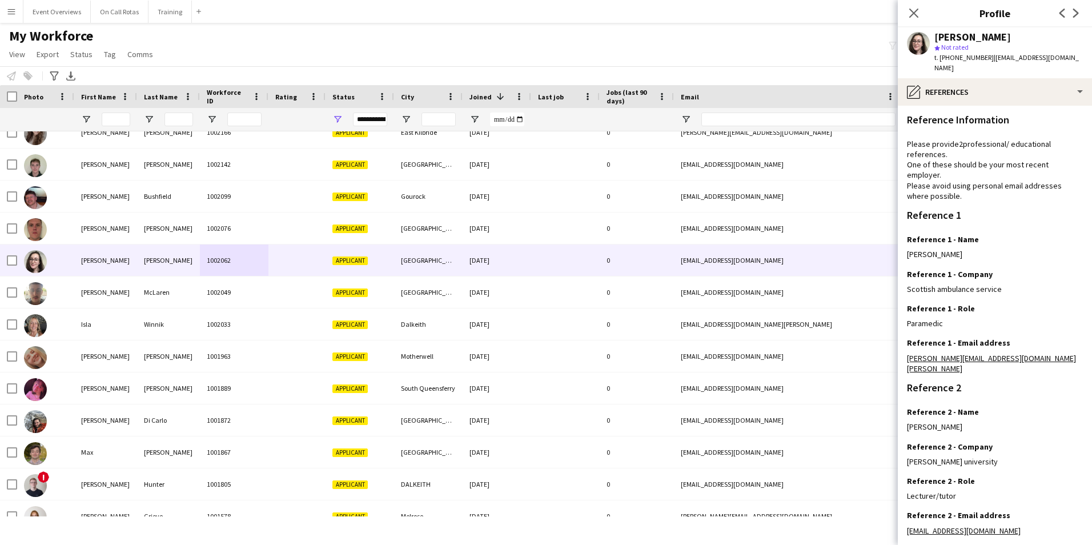
click at [984, 106] on app-section-data-types "Reference Information Please provide 2 professional/ educational references. On…" at bounding box center [995, 325] width 194 height 439
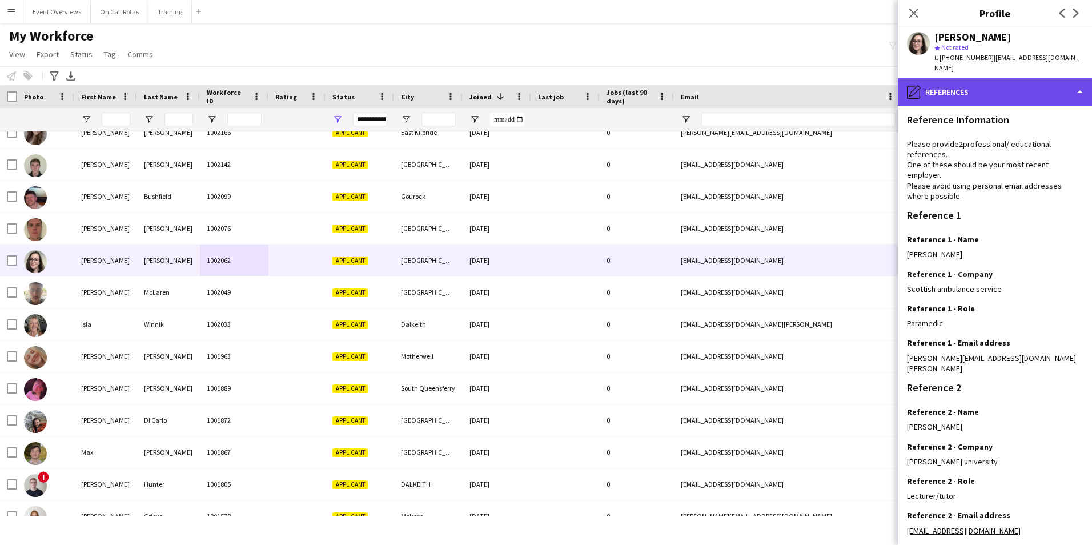
click at [984, 86] on div "pencil4 References" at bounding box center [995, 91] width 194 height 27
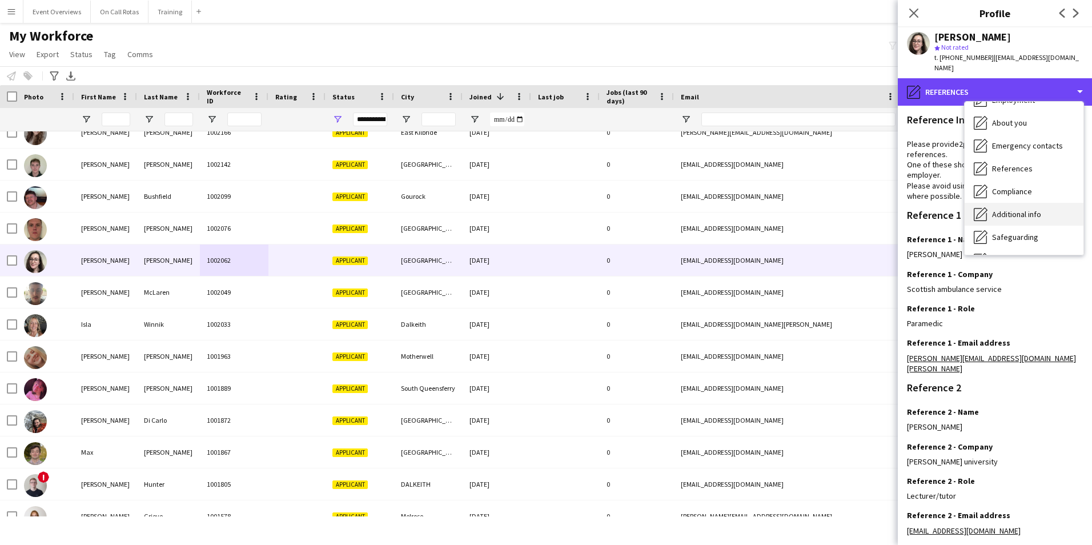
scroll to position [114, 0]
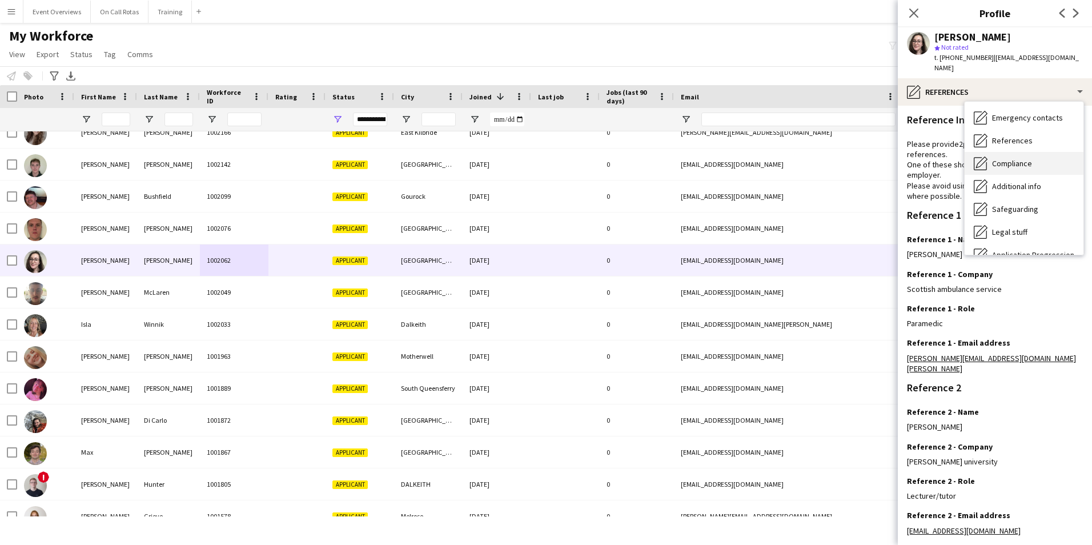
click at [1008, 158] on span "Compliance" at bounding box center [1012, 163] width 40 height 10
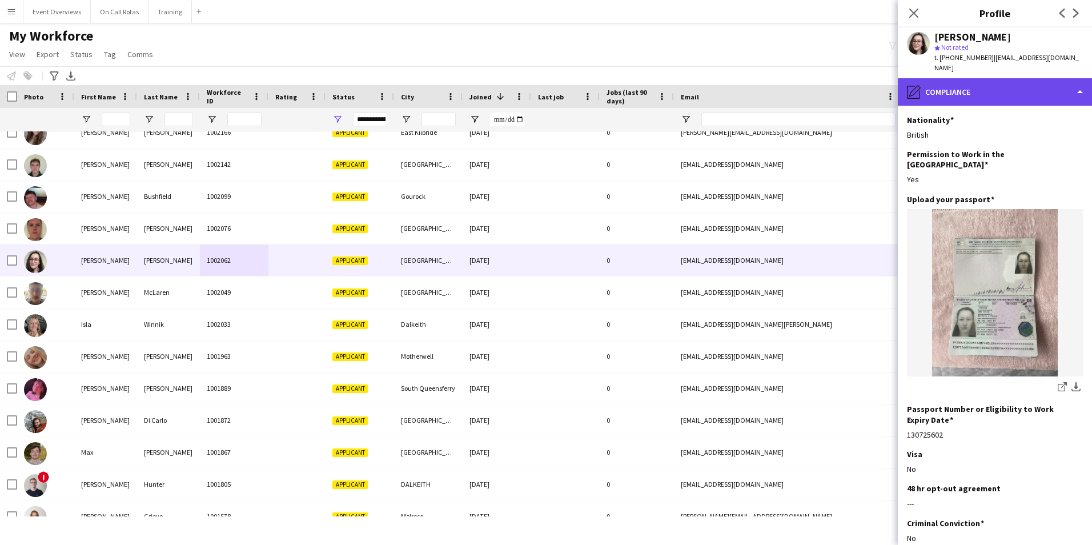
click at [987, 86] on div "pencil4 Compliance" at bounding box center [995, 91] width 194 height 27
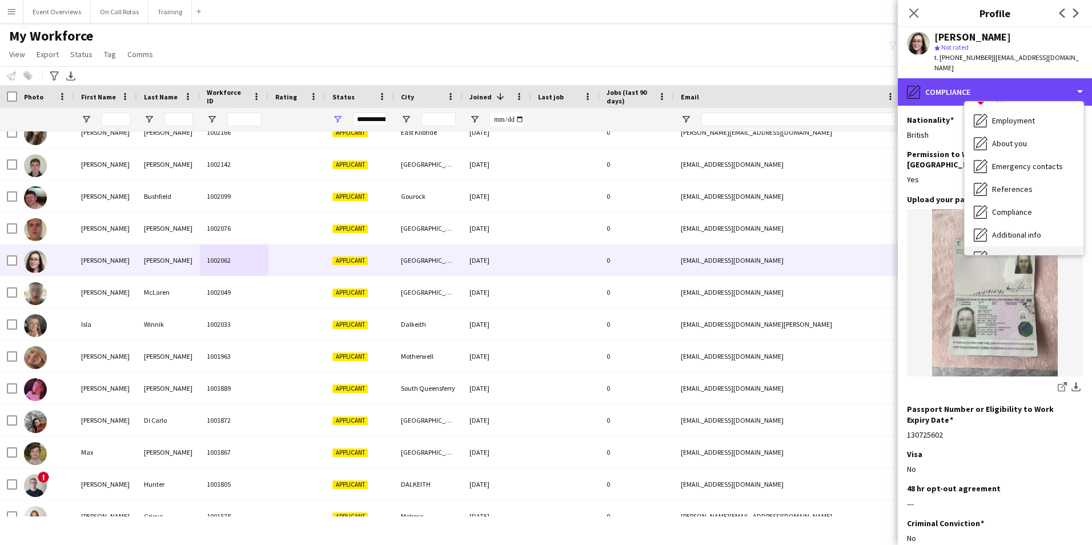
scroll to position [0, 0]
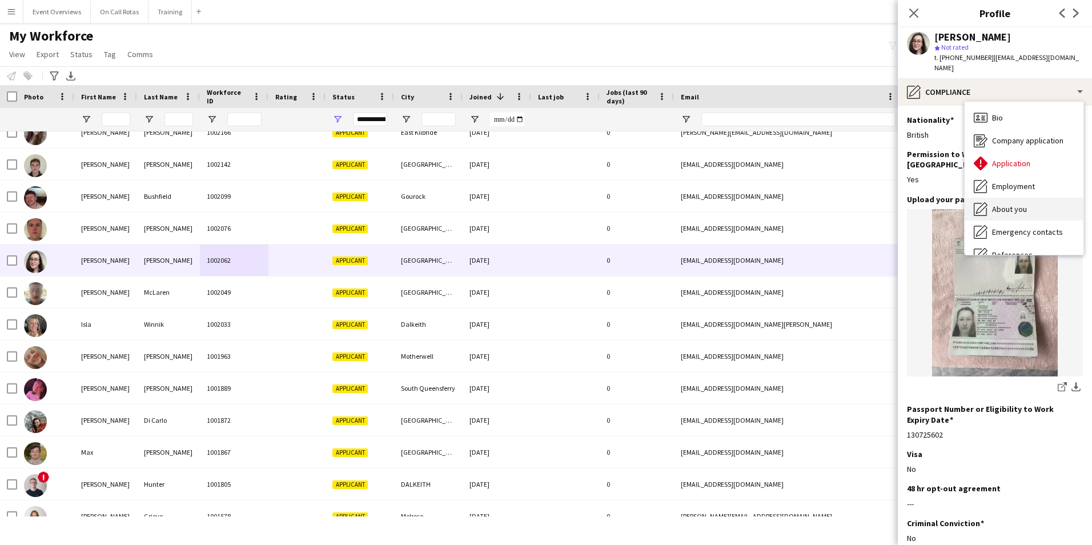
click at [1007, 204] on span "About you" at bounding box center [1009, 209] width 35 height 10
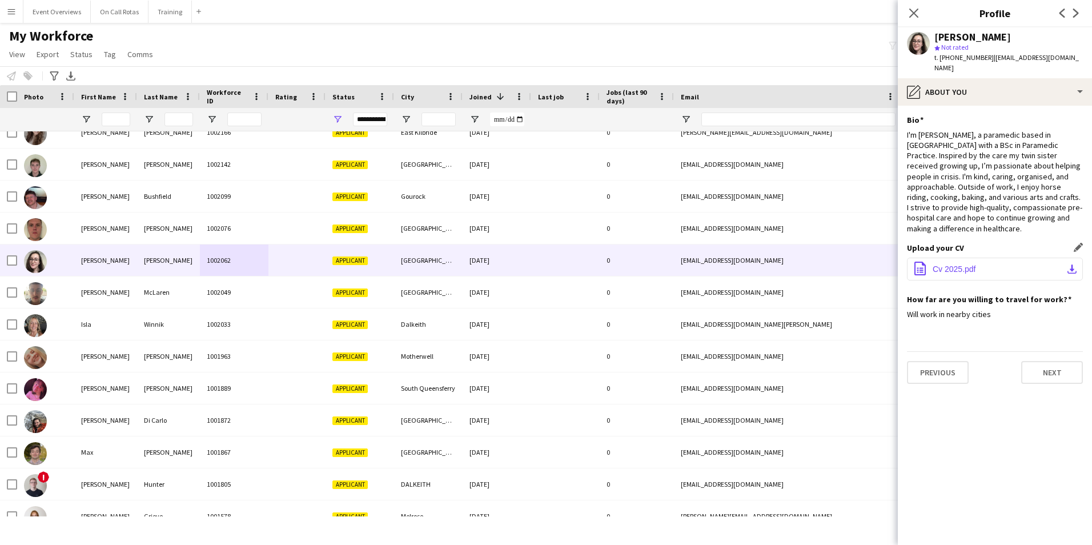
click at [950, 258] on button "office-file-sheet Cv 2025.pdf download-bottom" at bounding box center [995, 269] width 176 height 23
click at [912, 12] on icon at bounding box center [913, 12] width 11 height 11
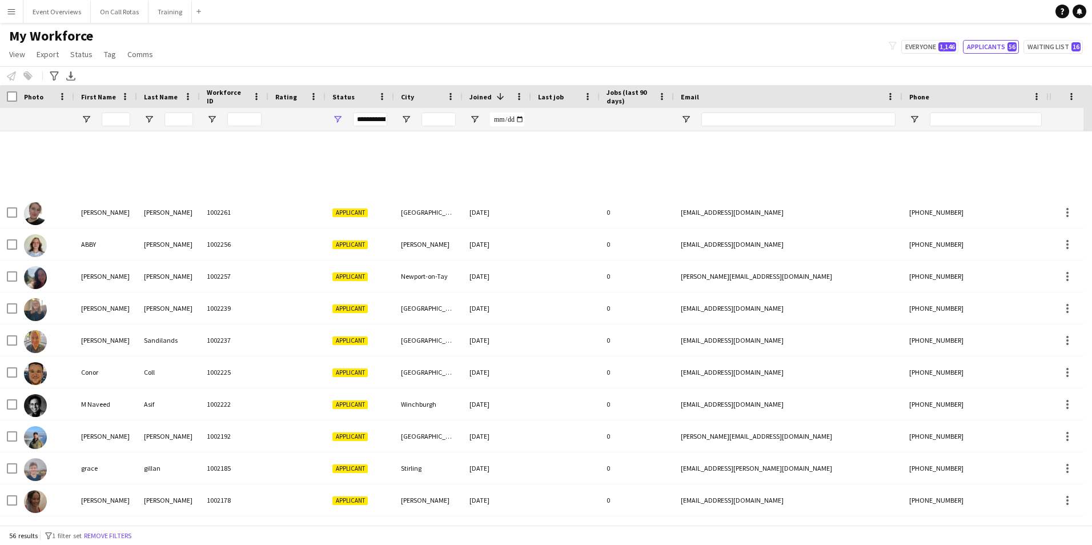
scroll to position [606, 0]
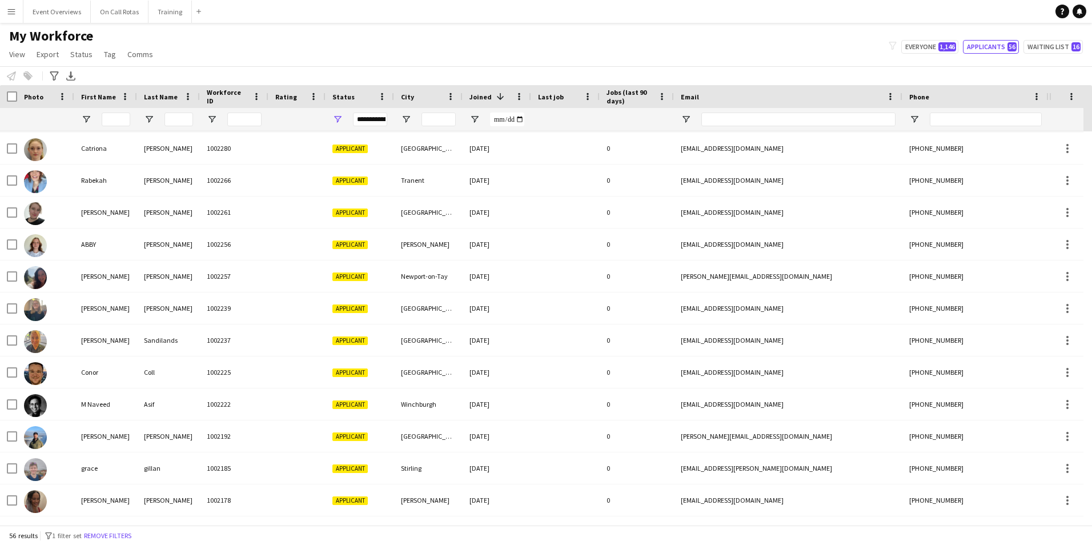
click at [364, 122] on div "**********" at bounding box center [370, 119] width 34 height 14
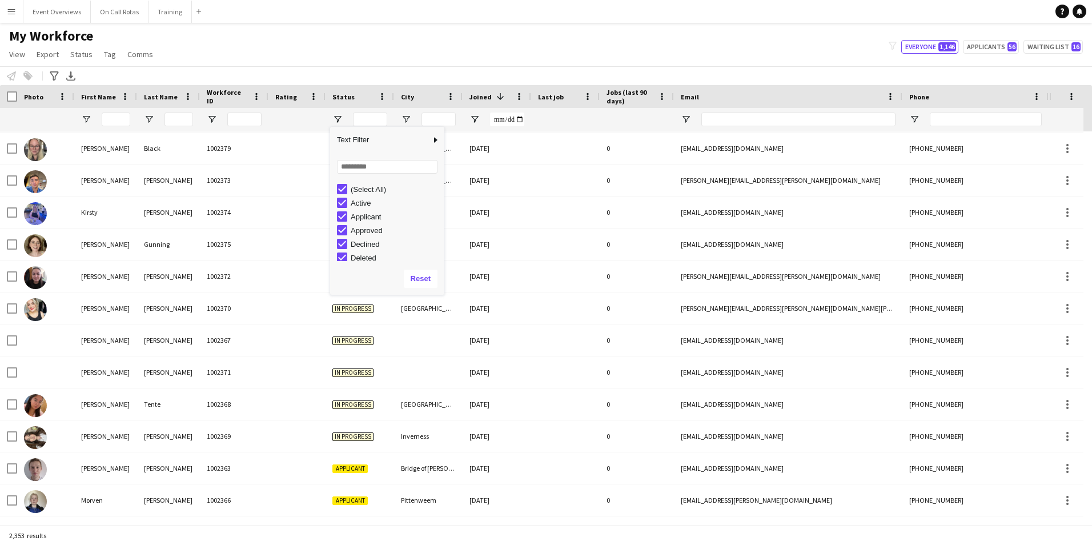
click at [405, 44] on div "My Workforce View Views Default view Active Staff Applications - First Aider Ap…" at bounding box center [546, 46] width 1092 height 39
drag, startPoint x: 177, startPoint y: 119, endPoint x: 202, endPoint y: 122, distance: 25.4
click at [177, 119] on input "Last Name Filter Input" at bounding box center [178, 119] width 29 height 14
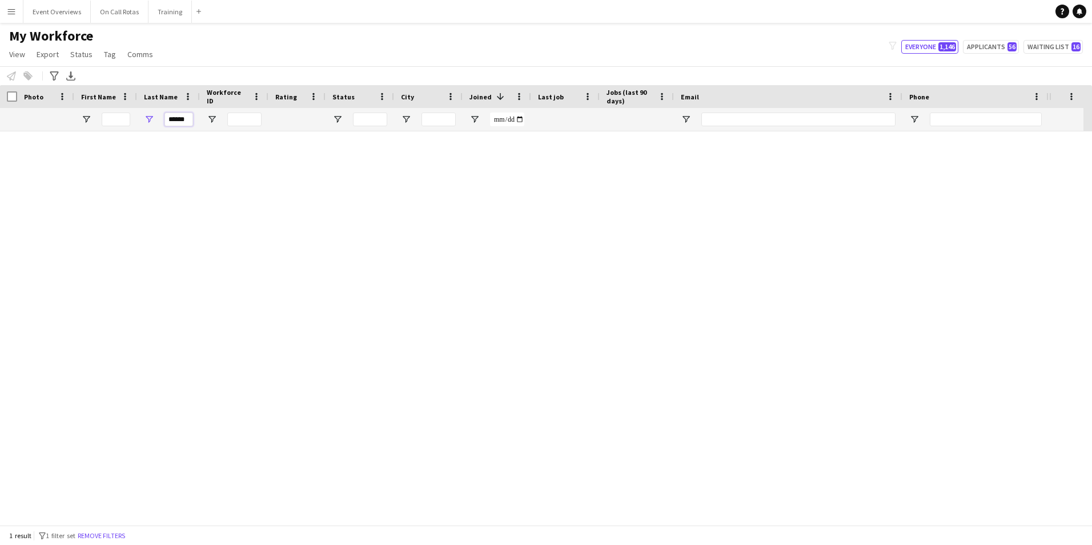
scroll to position [0, 0]
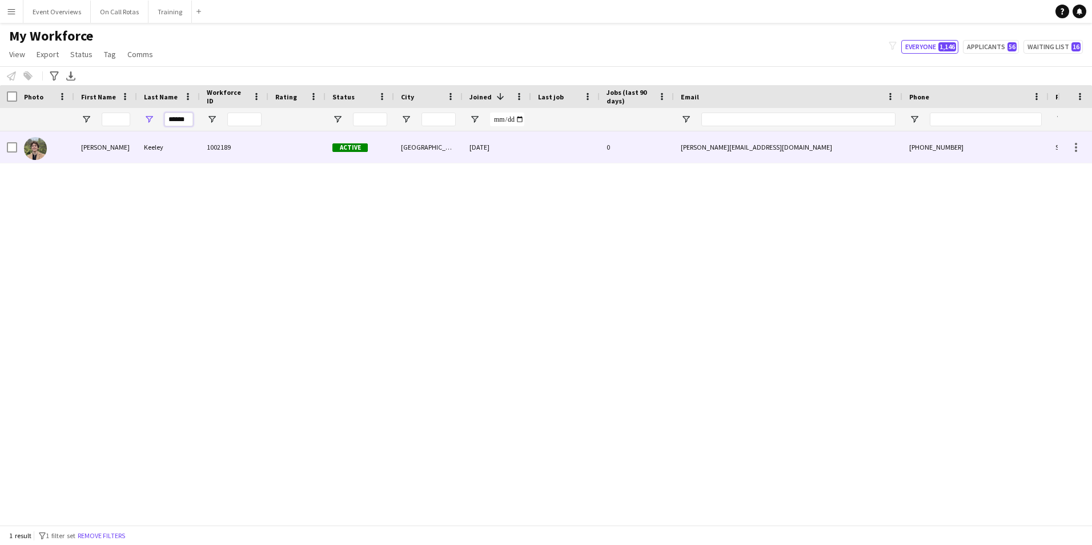
type input "******"
click at [274, 146] on div at bounding box center [296, 146] width 57 height 31
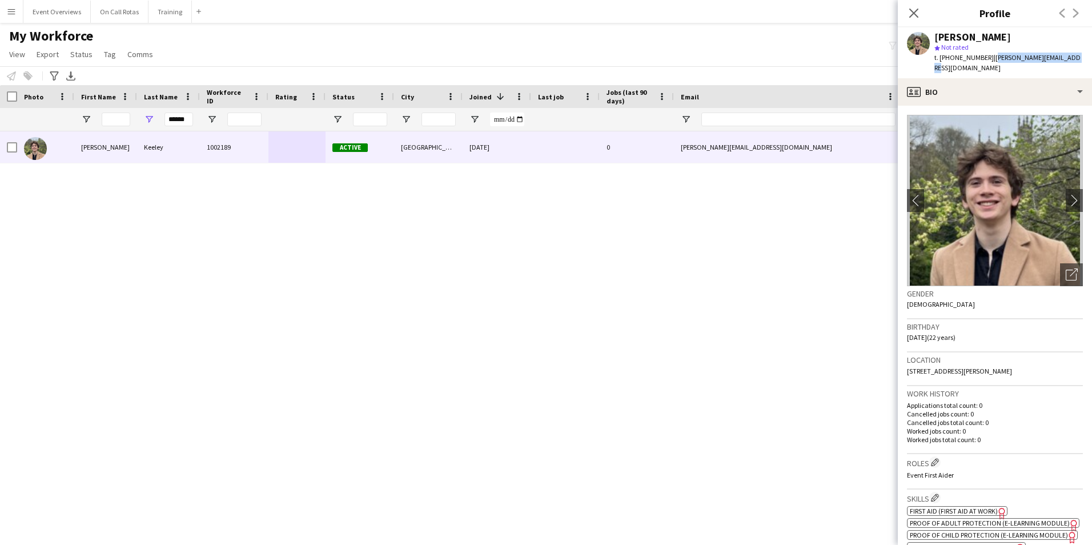
drag, startPoint x: 1074, startPoint y: 58, endPoint x: 989, endPoint y: 60, distance: 85.1
click at [989, 60] on div "[PERSON_NAME] star Not rated t. [PHONE_NUMBER] | [PERSON_NAME][EMAIL_ADDRESS][D…" at bounding box center [995, 52] width 194 height 51
copy span "[PERSON_NAME][EMAIL_ADDRESS][DOMAIN_NAME]"
drag, startPoint x: 190, startPoint y: 121, endPoint x: 142, endPoint y: 128, distance: 48.5
click at [142, 128] on div "******" at bounding box center [168, 119] width 63 height 23
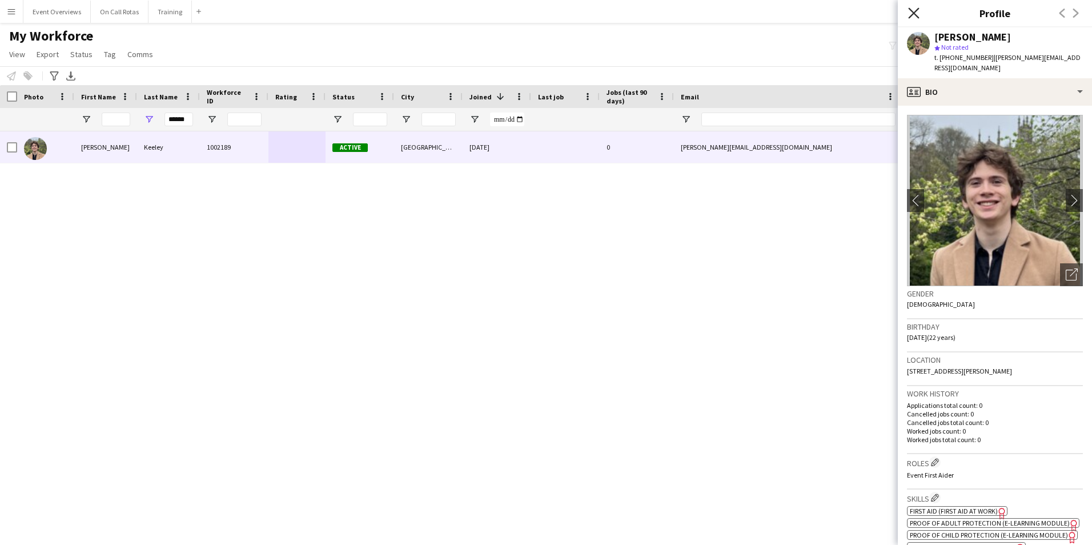
click at [912, 11] on icon at bounding box center [913, 12] width 11 height 11
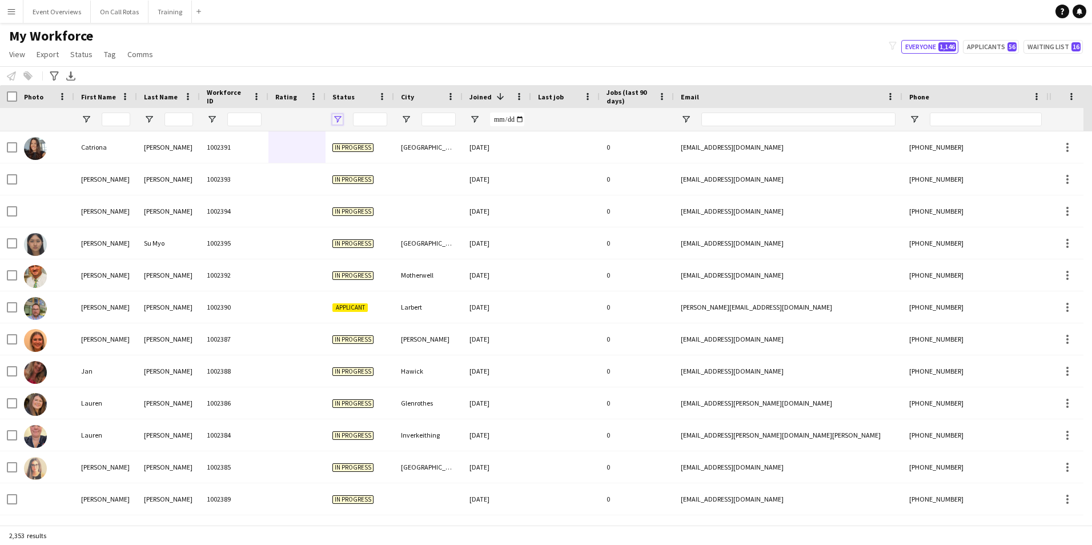
click at [337, 118] on span "Open Filter Menu" at bounding box center [337, 119] width 10 height 10
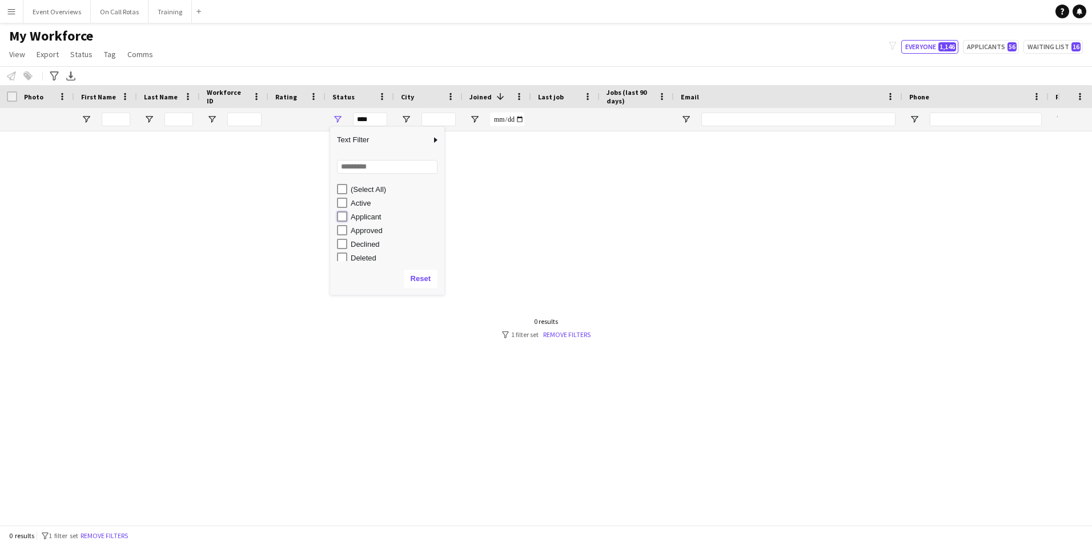
type input "**********"
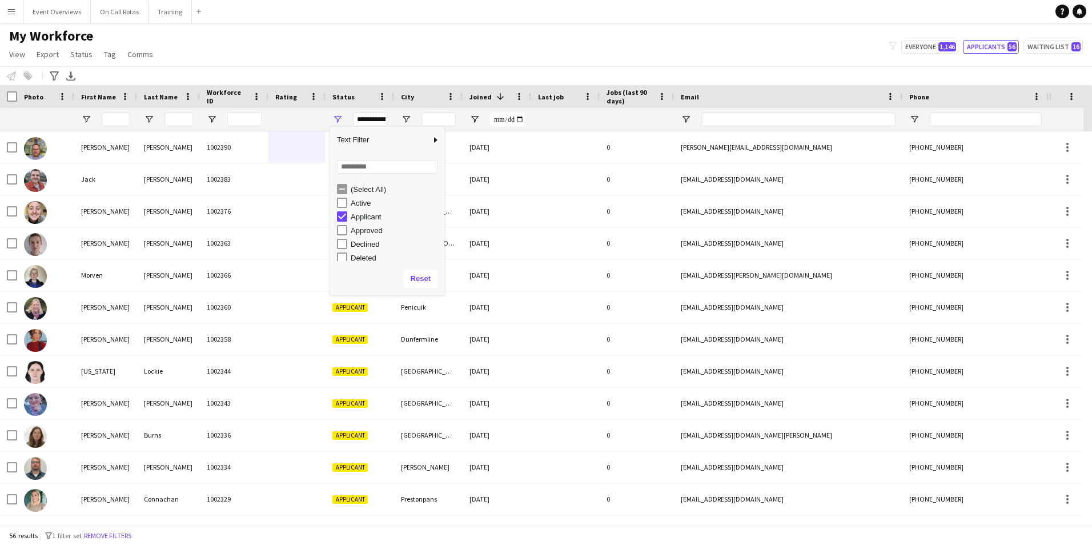
click at [536, 37] on div "My Workforce View Views Default view Active Staff Applications - First Aider Ap…" at bounding box center [546, 46] width 1092 height 39
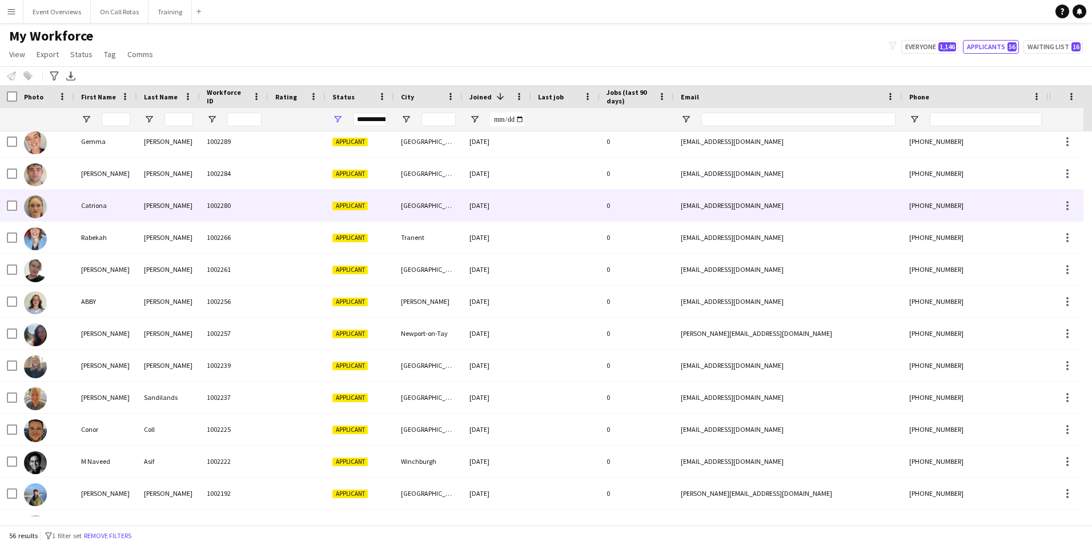
scroll to position [150, 0]
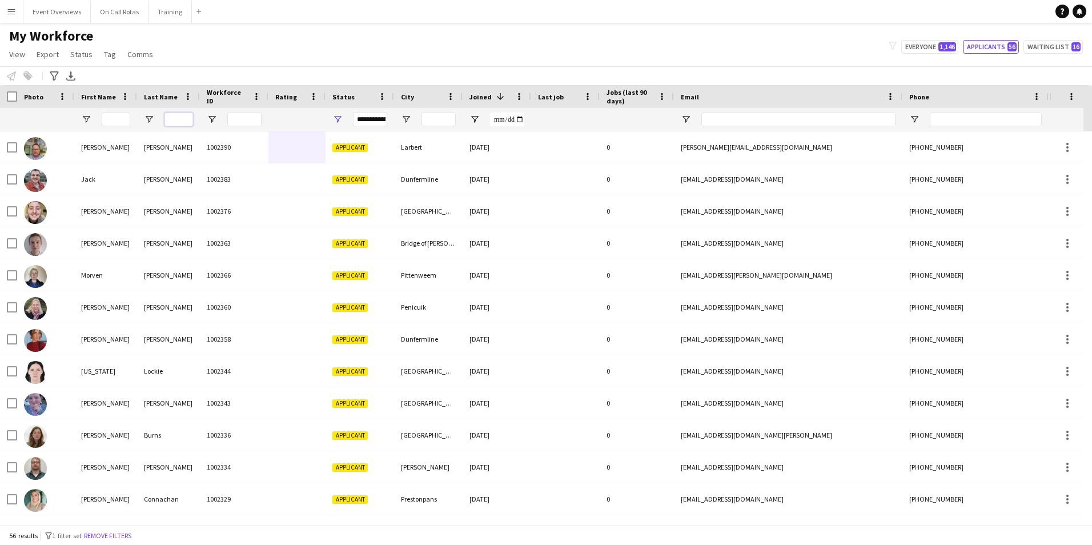
click at [178, 123] on input "Last Name Filter Input" at bounding box center [178, 119] width 29 height 14
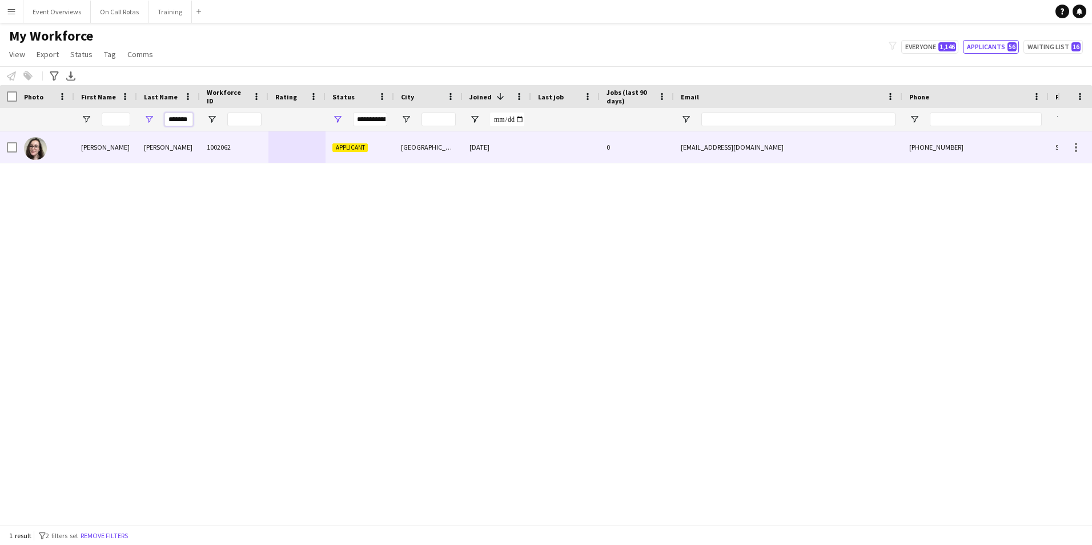
type input "*******"
click at [199, 156] on div "[PERSON_NAME]" at bounding box center [168, 146] width 63 height 31
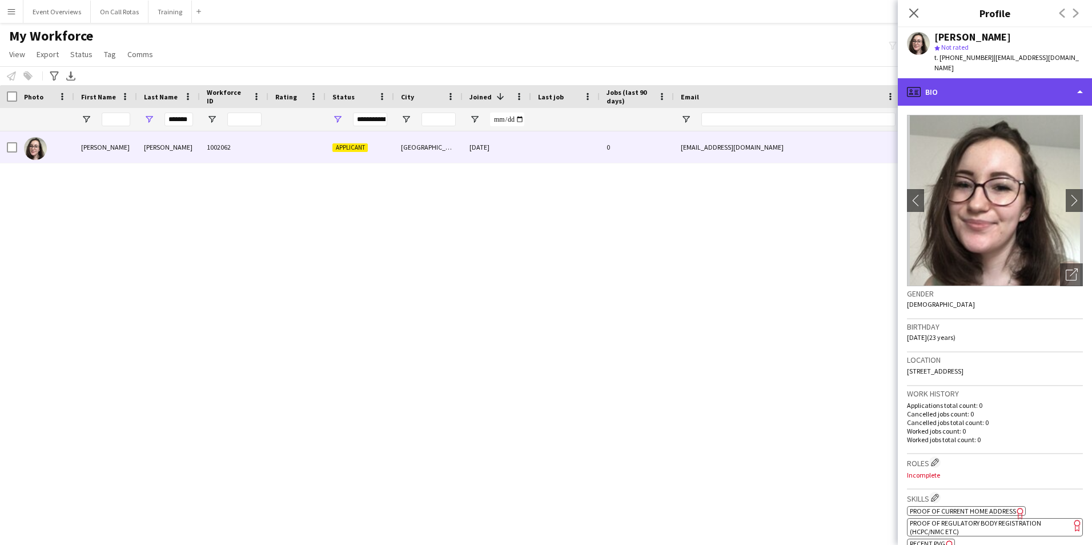
click at [982, 83] on div "profile Bio" at bounding box center [995, 91] width 194 height 27
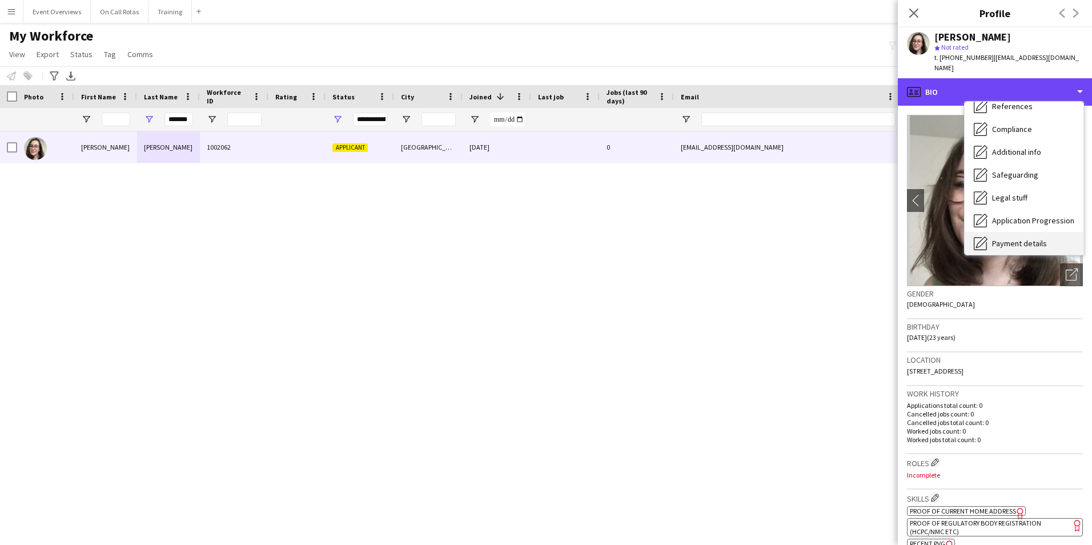
scroll to position [199, 0]
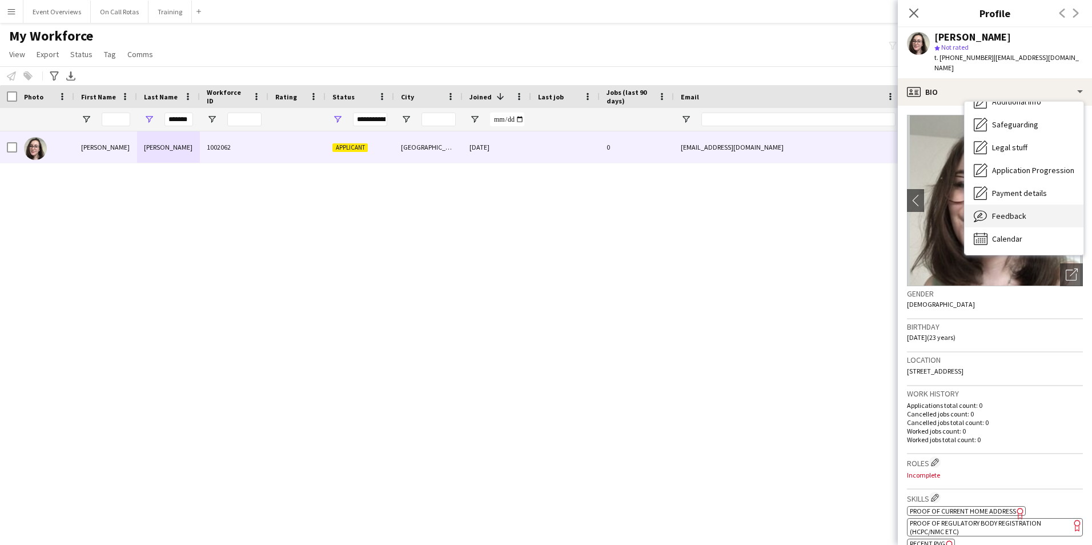
click at [1009, 204] on div "Feedback Feedback" at bounding box center [1023, 215] width 119 height 23
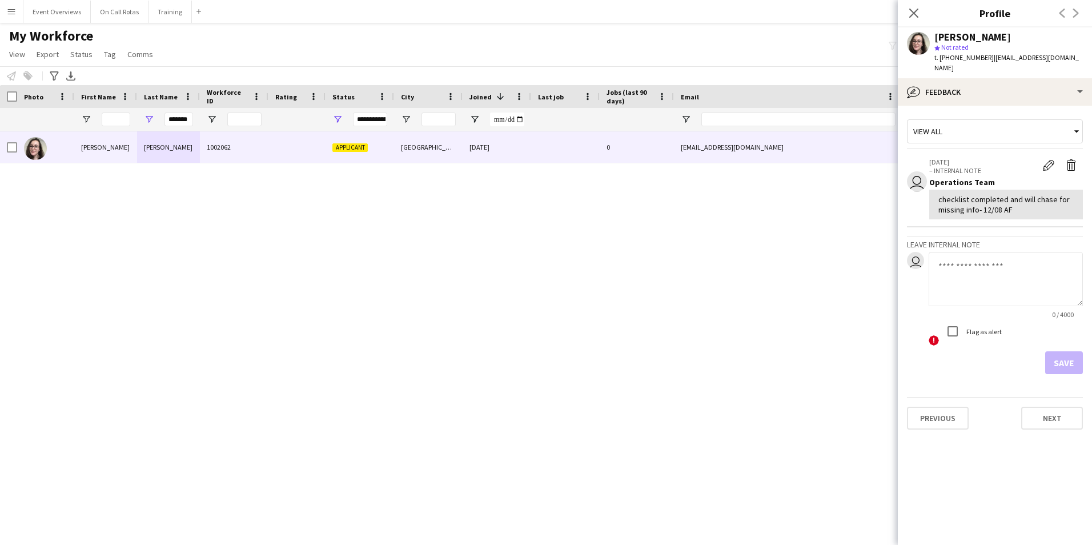
click at [968, 252] on textarea at bounding box center [1005, 279] width 154 height 54
click at [1021, 275] on textarea "**********" at bounding box center [1005, 279] width 154 height 54
type textarea "**********"
click at [1061, 353] on button "Save" at bounding box center [1064, 362] width 38 height 23
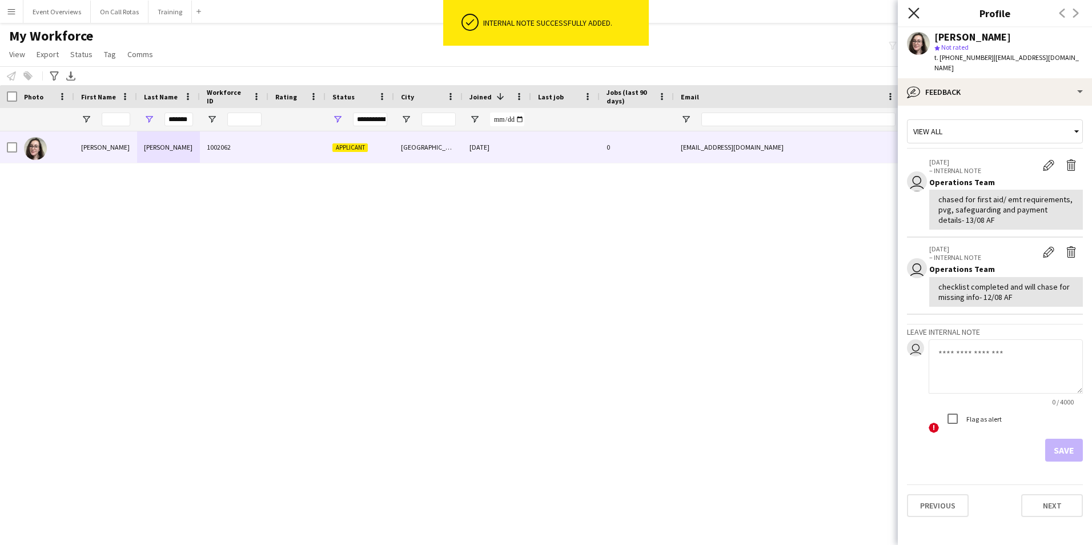
click at [916, 14] on icon "Close pop-in" at bounding box center [913, 12] width 11 height 11
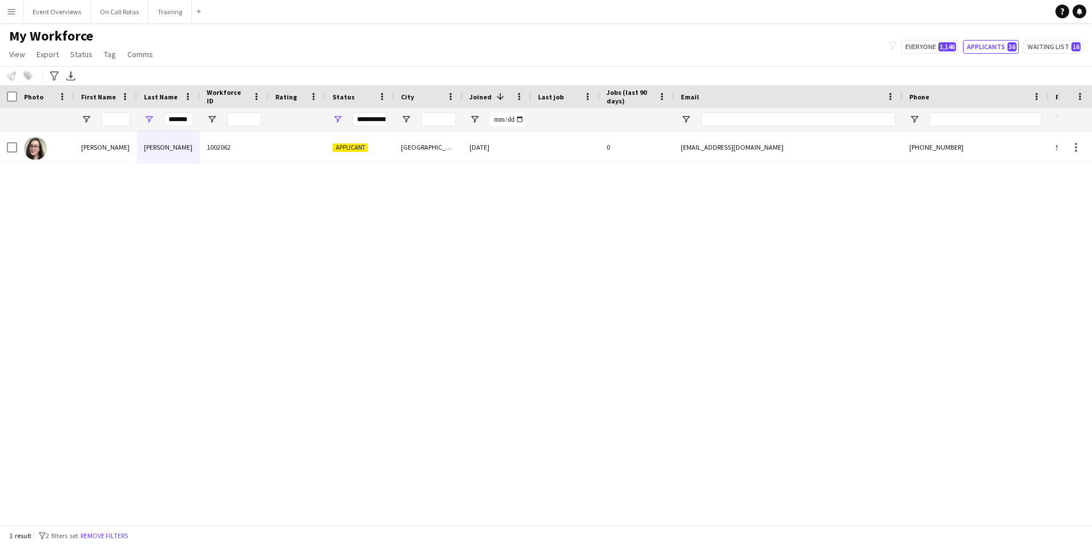
drag, startPoint x: 193, startPoint y: 119, endPoint x: 159, endPoint y: 129, distance: 35.1
click at [156, 131] on div "*******" at bounding box center [168, 119] width 63 height 23
drag, startPoint x: 196, startPoint y: 120, endPoint x: 178, endPoint y: 127, distance: 19.5
click at [178, 127] on div "*******" at bounding box center [168, 119] width 63 height 23
drag, startPoint x: 190, startPoint y: 122, endPoint x: 163, endPoint y: 130, distance: 28.4
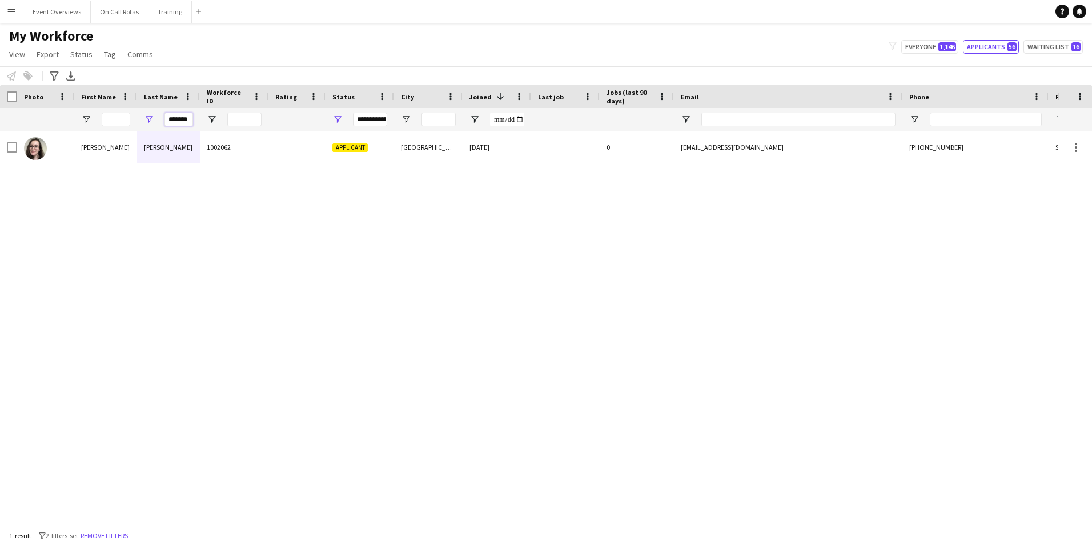
click at [163, 130] on div "*******" at bounding box center [168, 119] width 63 height 23
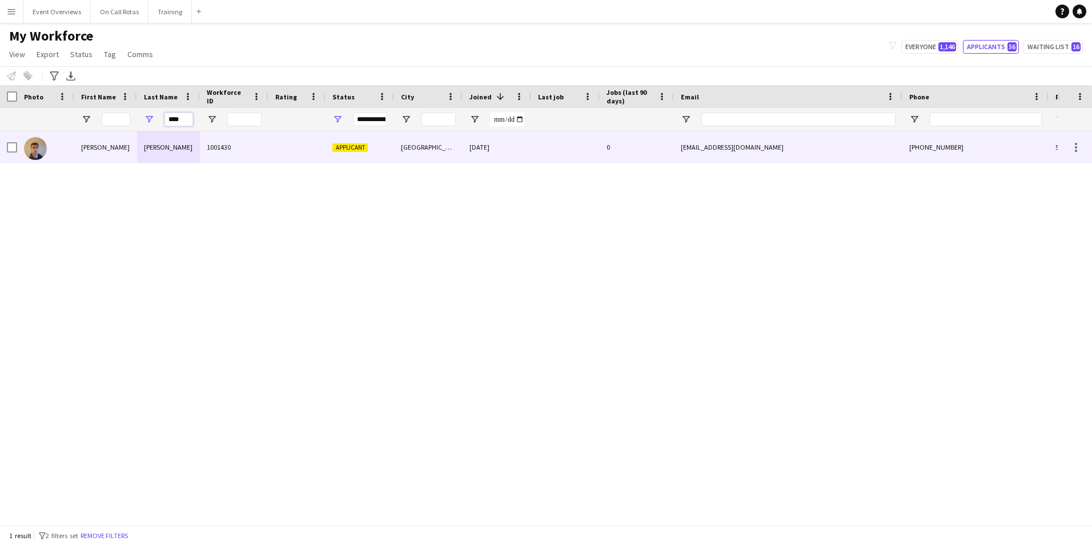
type input "****"
click at [130, 145] on div "[PERSON_NAME]" at bounding box center [105, 146] width 63 height 31
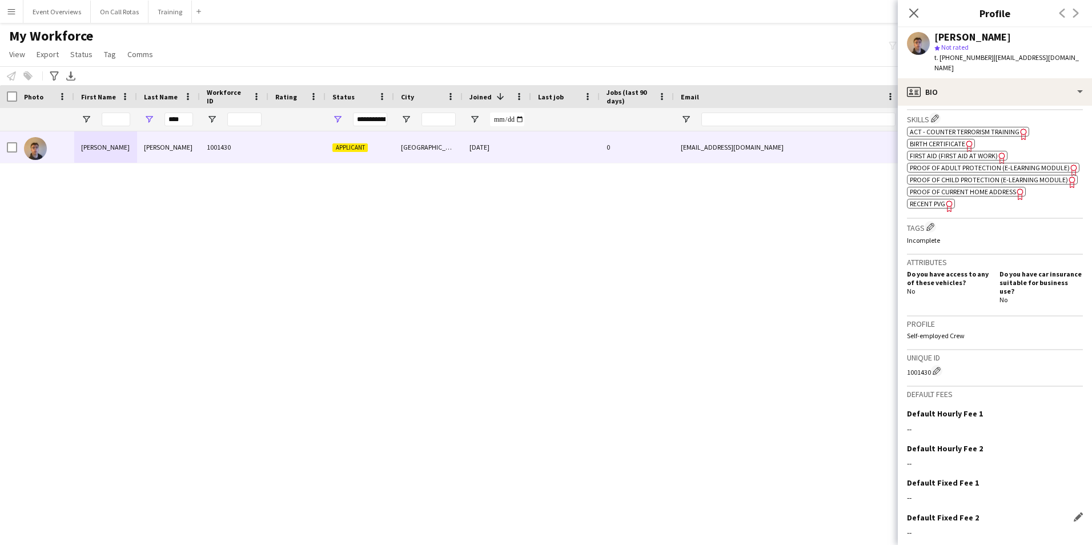
scroll to position [420, 0]
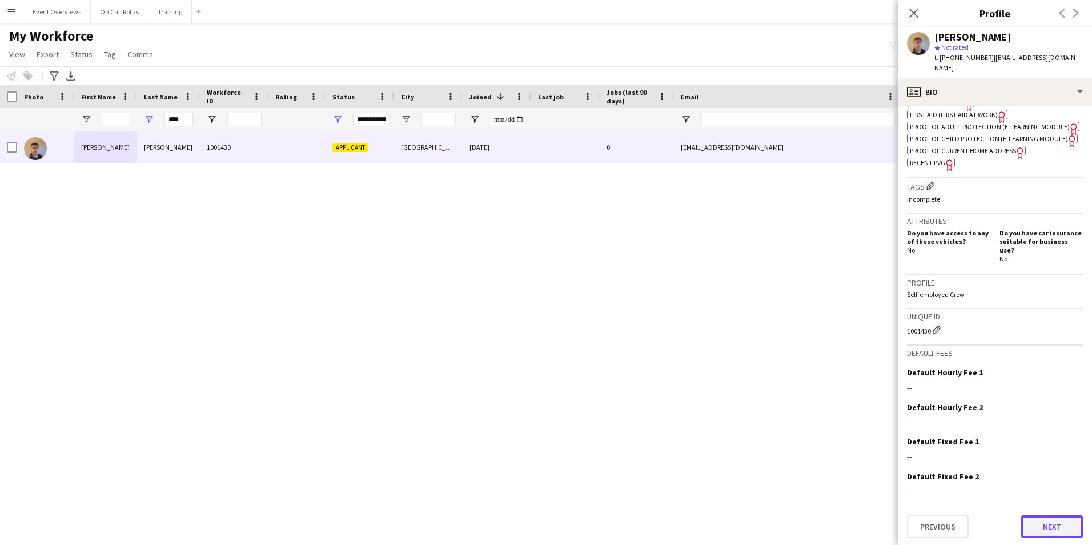
click at [1027, 521] on button "Next" at bounding box center [1052, 526] width 62 height 23
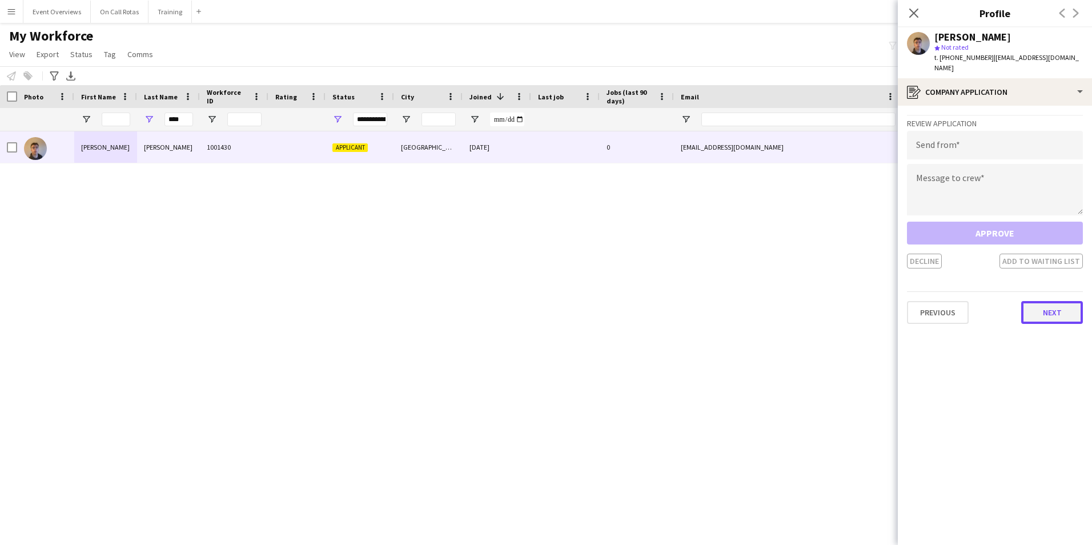
click at [1056, 307] on button "Next" at bounding box center [1052, 312] width 62 height 23
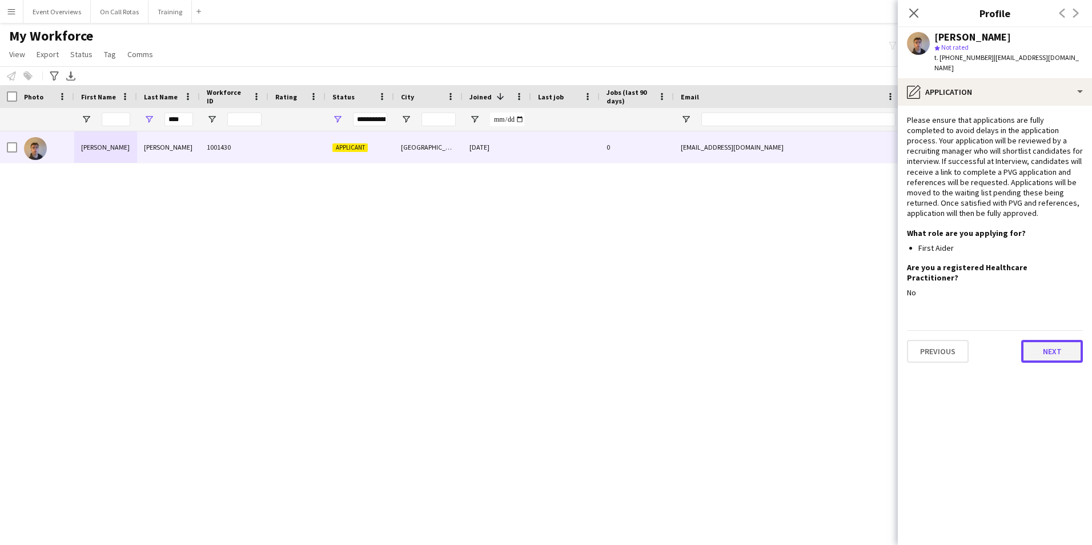
click at [1059, 340] on button "Next" at bounding box center [1052, 351] width 62 height 23
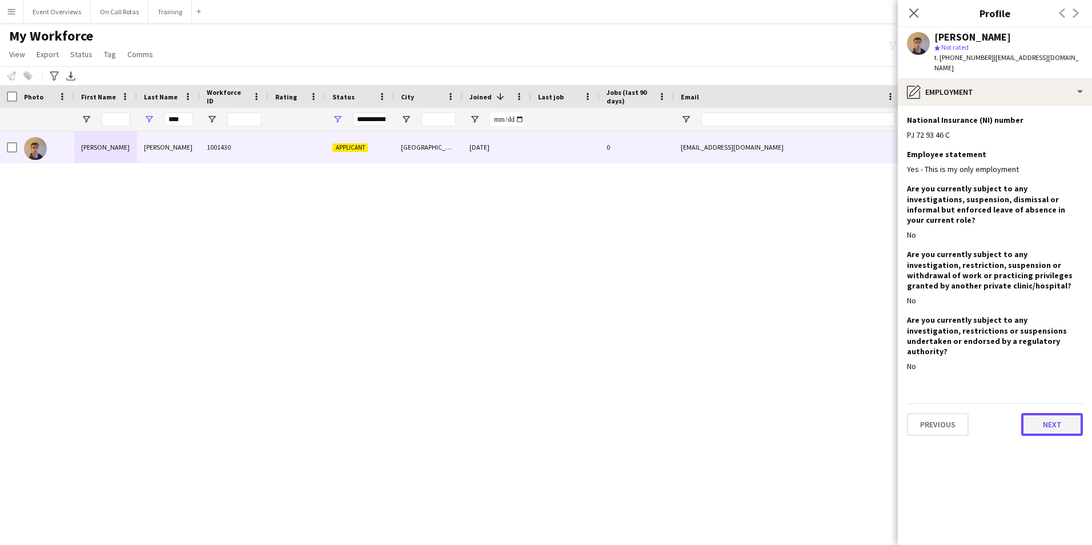
click at [1050, 413] on button "Next" at bounding box center [1052, 424] width 62 height 23
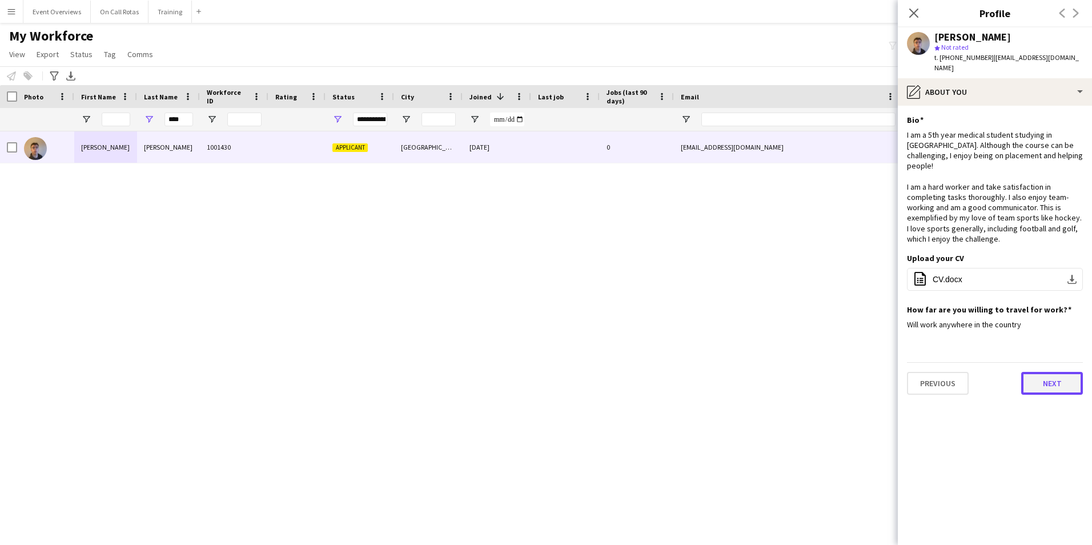
click at [1051, 372] on button "Next" at bounding box center [1052, 383] width 62 height 23
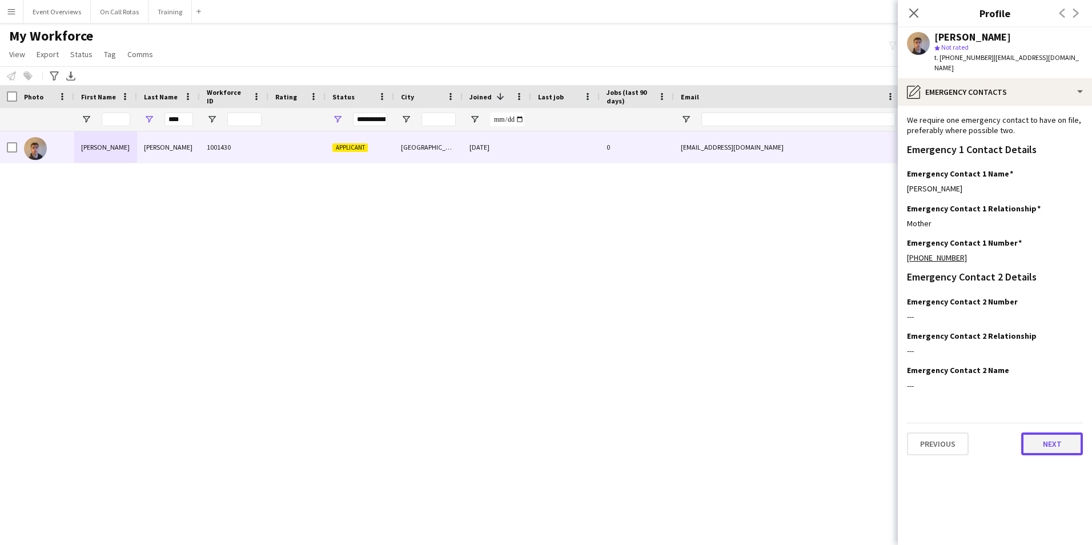
click at [1048, 435] on button "Next" at bounding box center [1052, 443] width 62 height 23
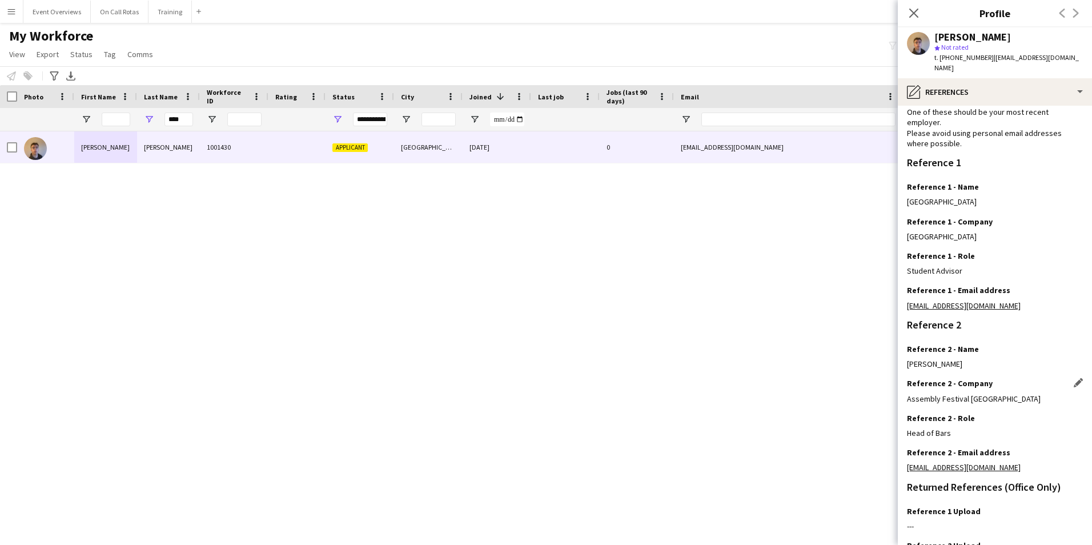
scroll to position [136, 0]
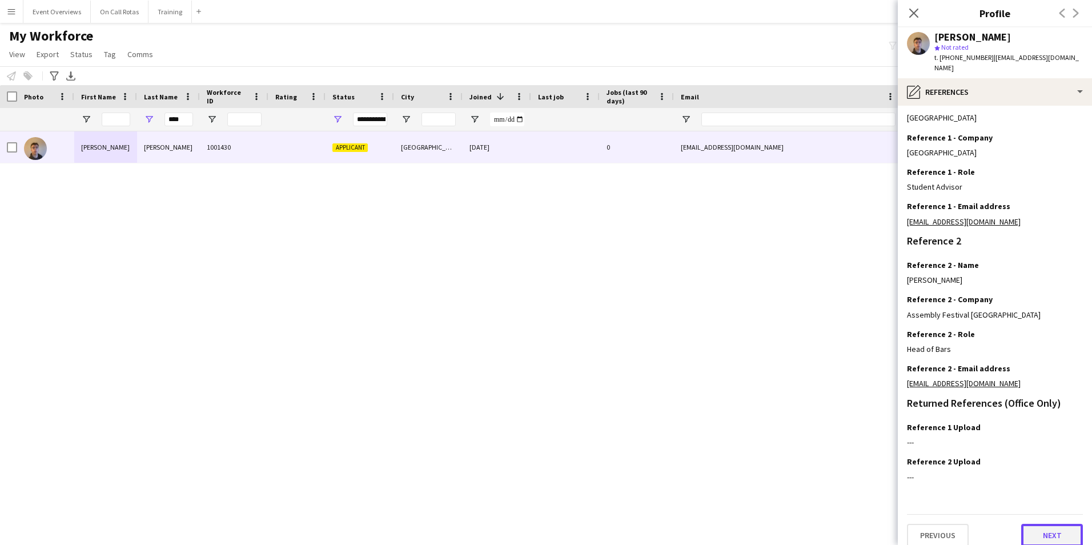
click at [1041, 524] on button "Next" at bounding box center [1052, 535] width 62 height 23
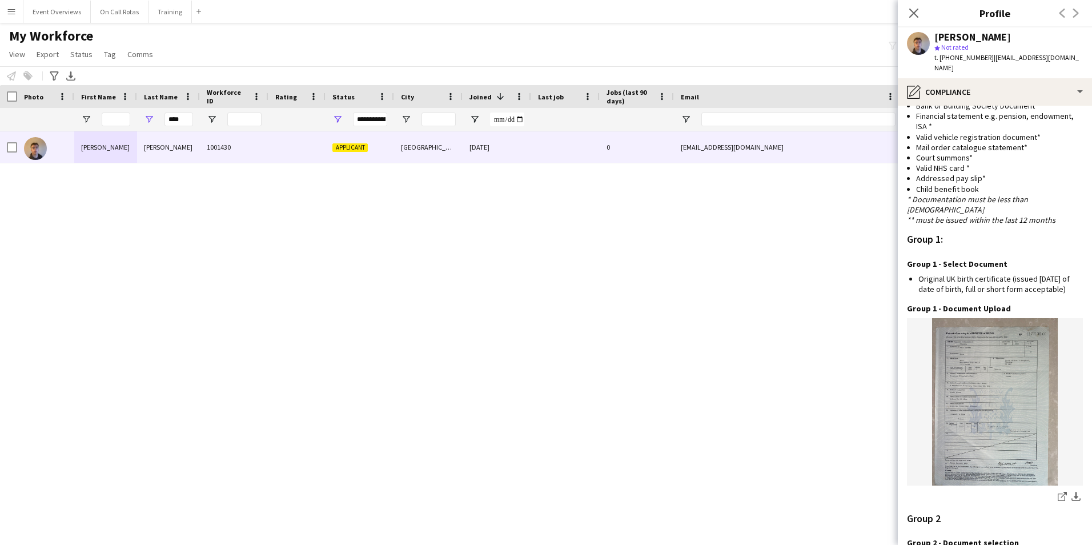
scroll to position [1028, 0]
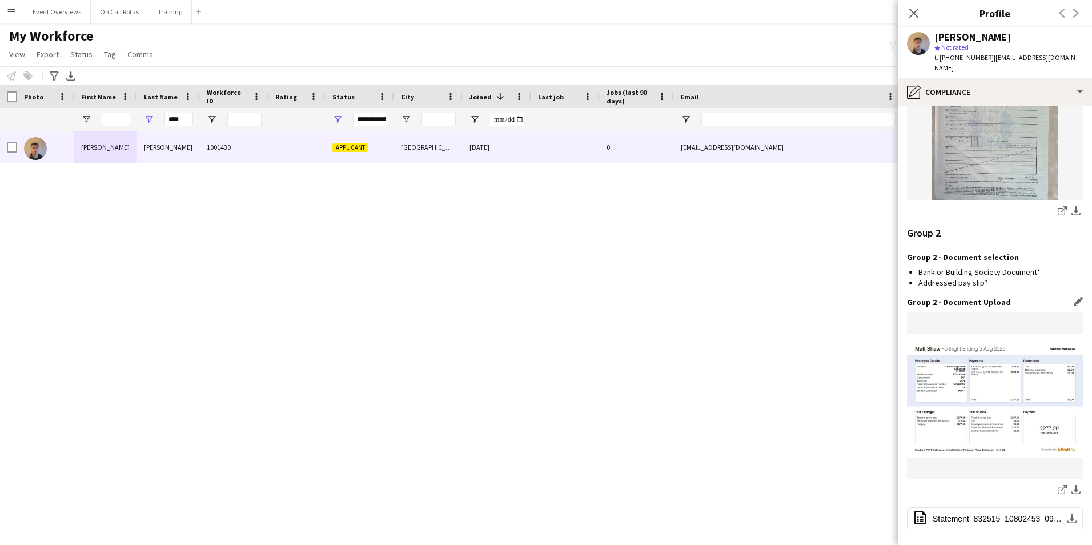
click at [990, 386] on img at bounding box center [995, 395] width 176 height 123
click at [1058, 485] on icon "share-external-link-1" at bounding box center [1062, 489] width 9 height 9
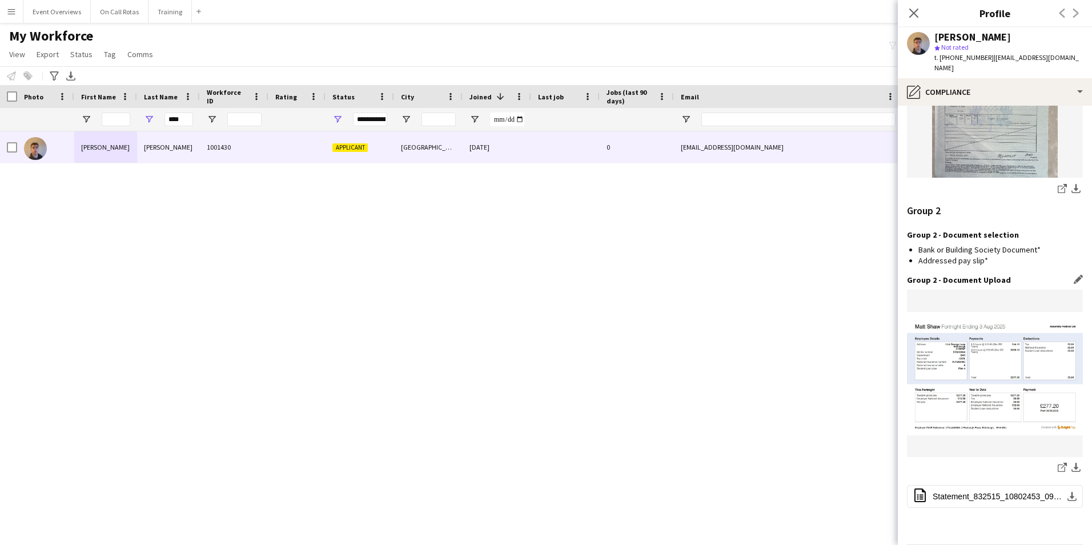
scroll to position [1080, 0]
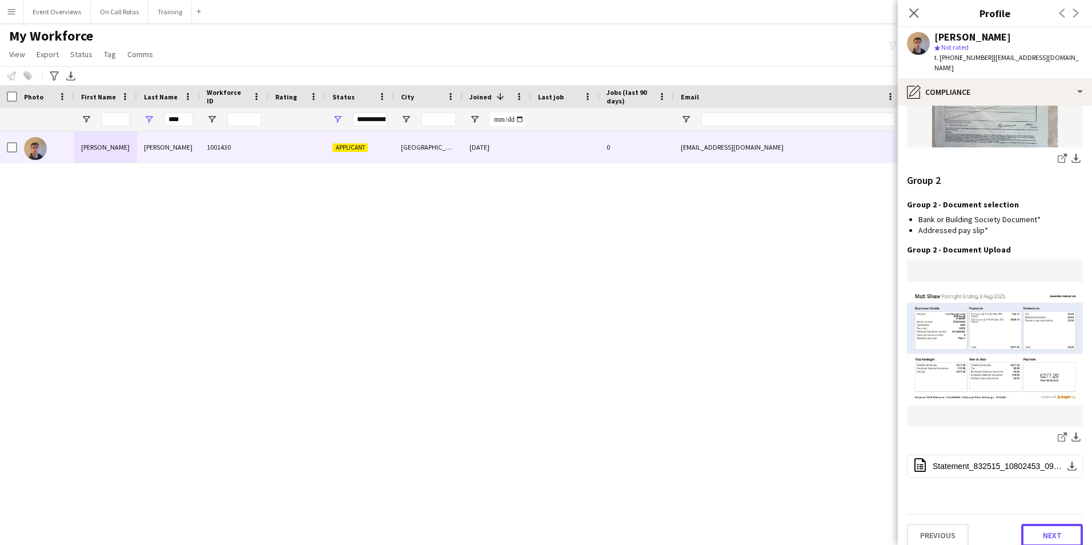
click at [1040, 524] on button "Next" at bounding box center [1052, 535] width 62 height 23
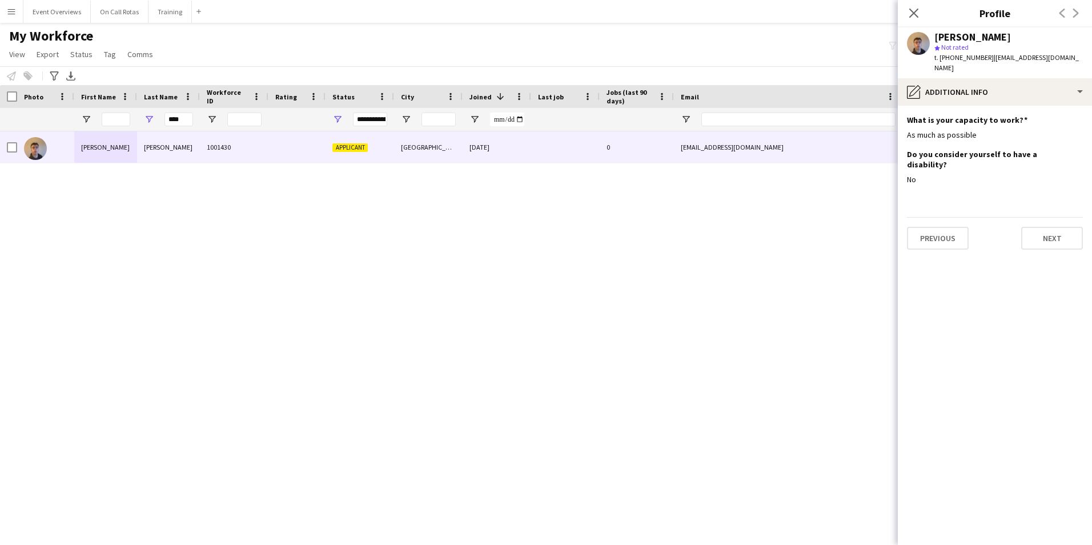
scroll to position [0, 0]
click at [1051, 227] on button "Next" at bounding box center [1052, 238] width 62 height 23
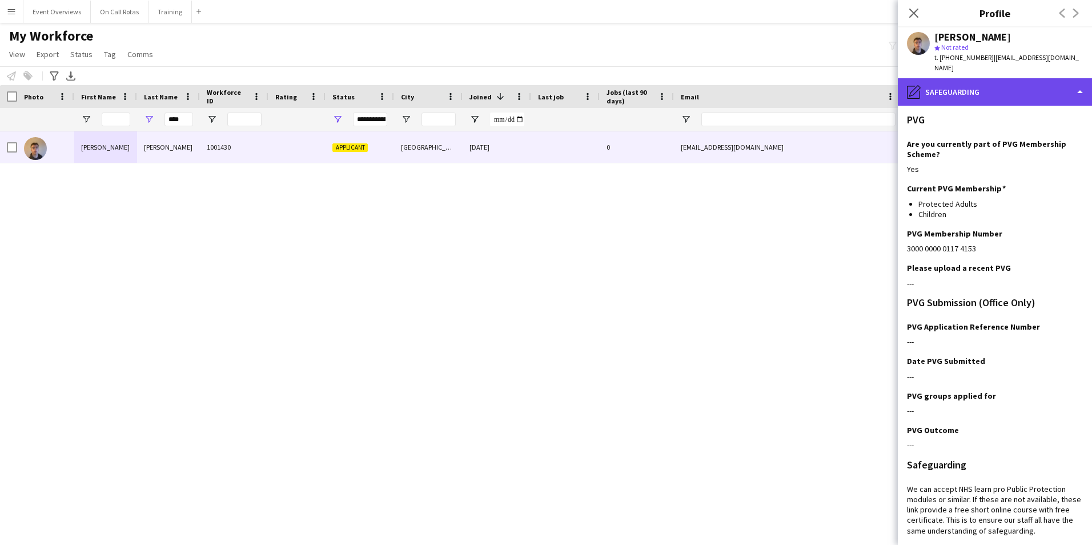
click at [955, 84] on div "pencil4 Safeguarding" at bounding box center [995, 91] width 194 height 27
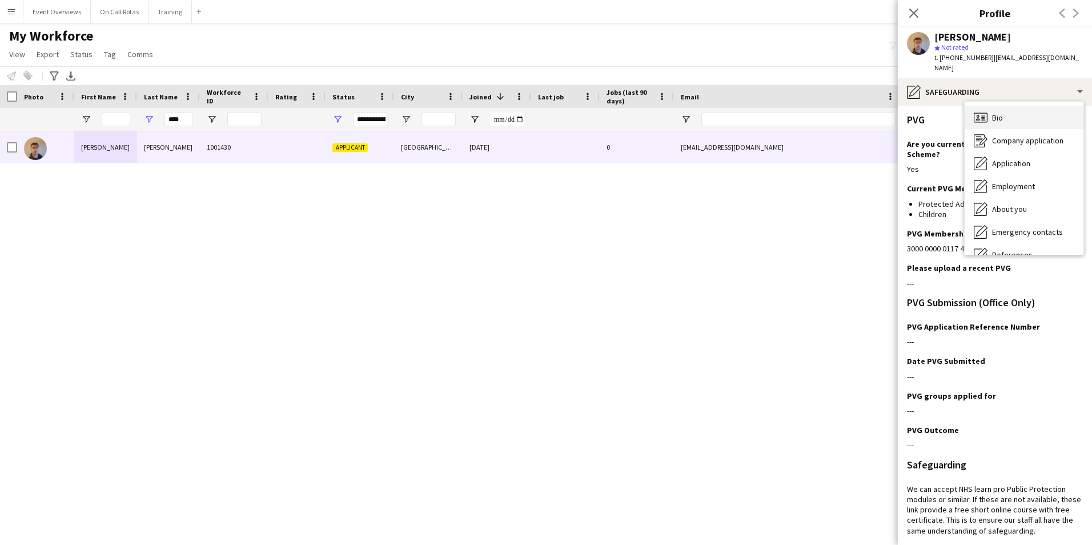
click at [982, 115] on icon at bounding box center [983, 115] width 4 height 1
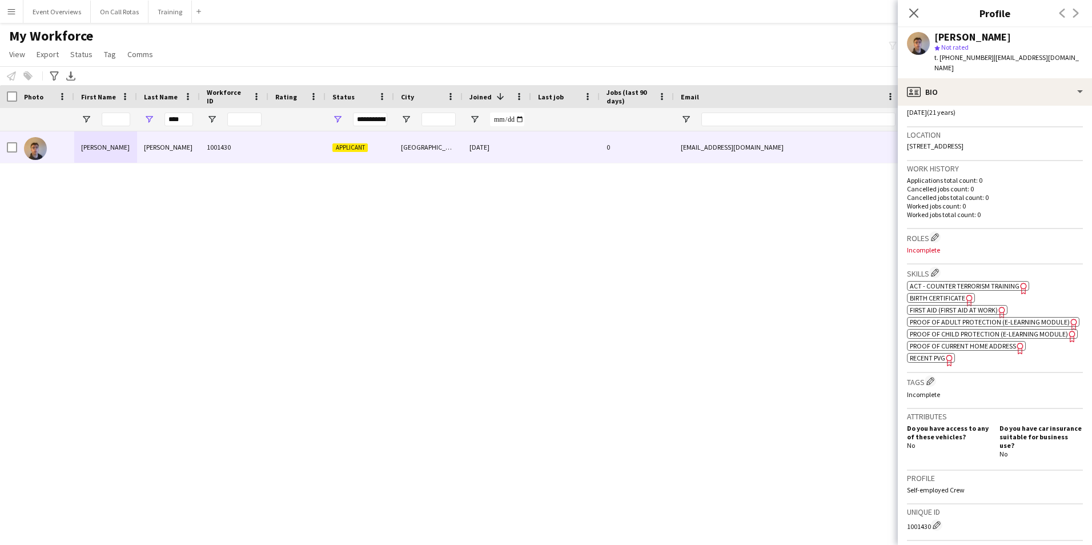
scroll to position [343, 0]
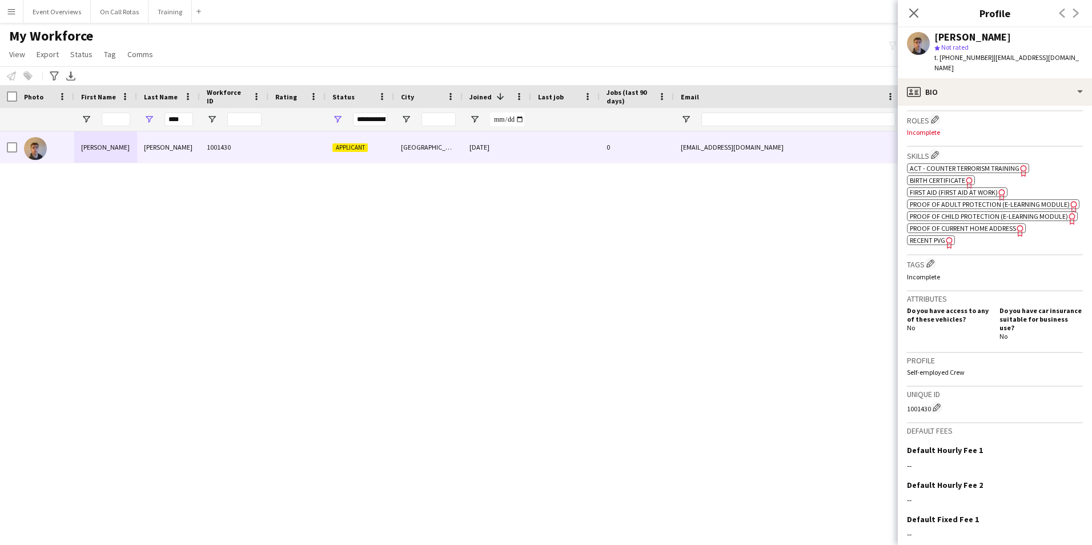
click at [918, 244] on span "Recent PVG" at bounding box center [927, 240] width 35 height 9
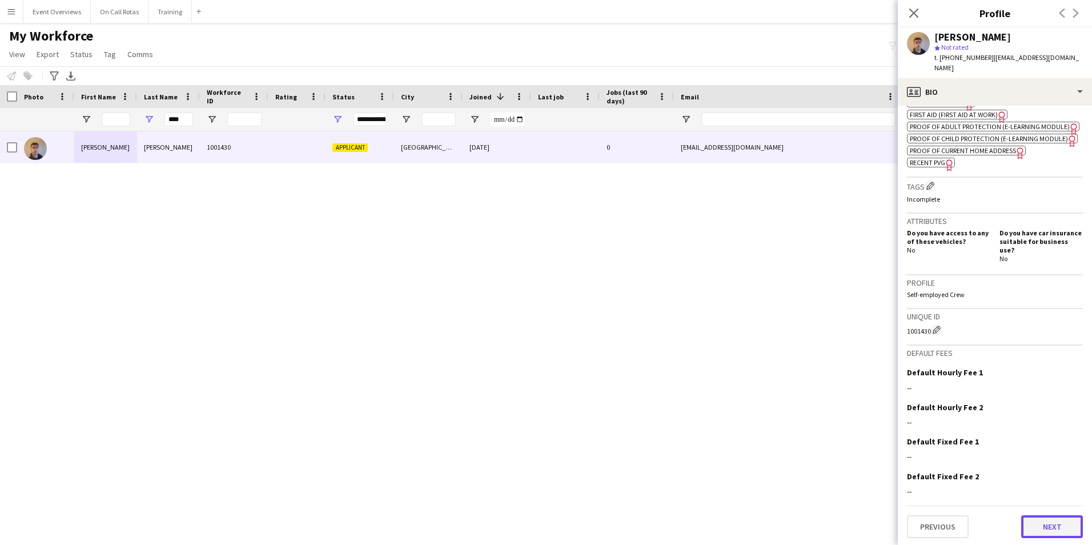
click at [1045, 525] on button "Next" at bounding box center [1052, 526] width 62 height 23
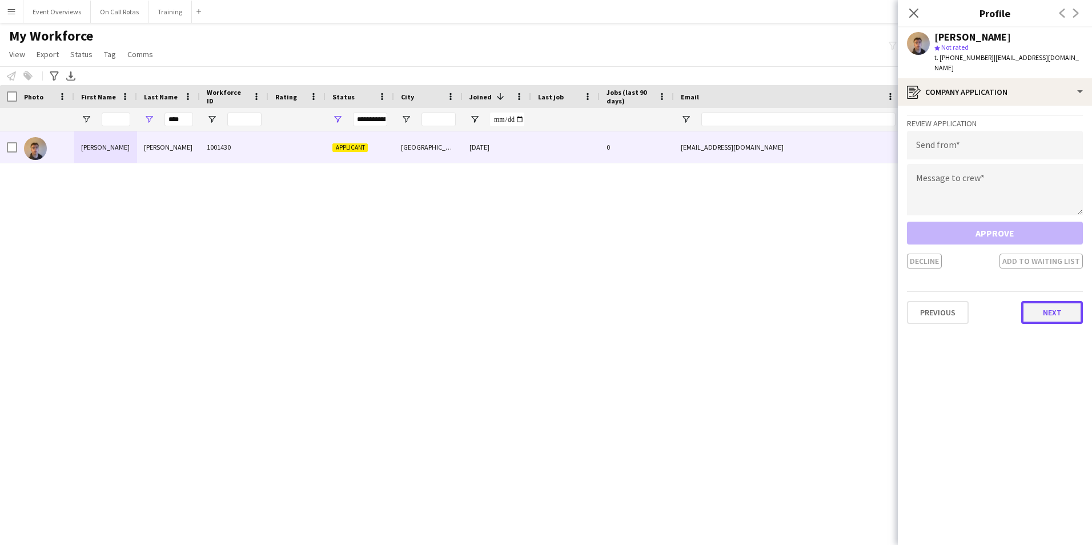
click at [1028, 304] on button "Next" at bounding box center [1052, 312] width 62 height 23
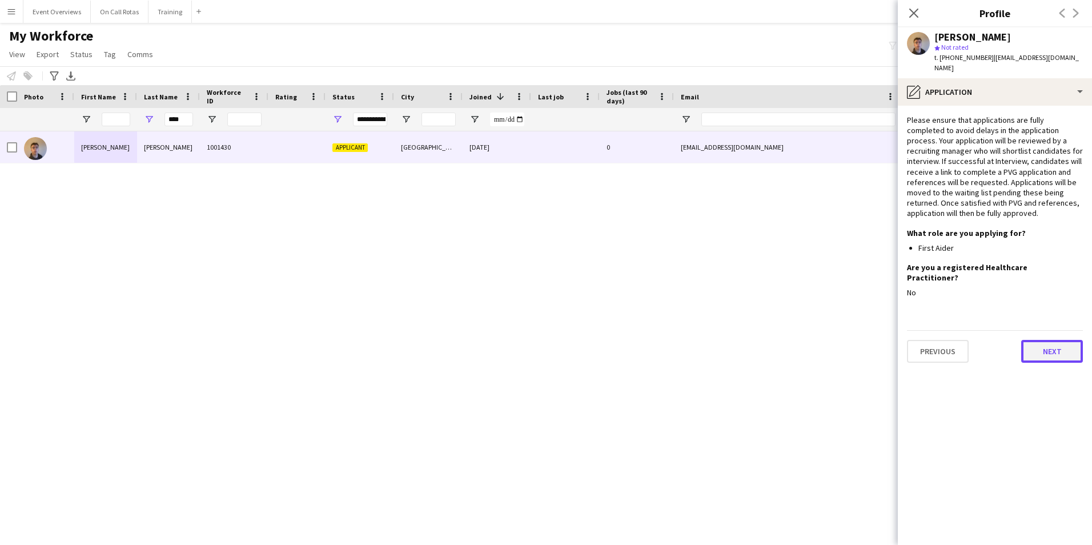
click at [1051, 340] on button "Next" at bounding box center [1052, 351] width 62 height 23
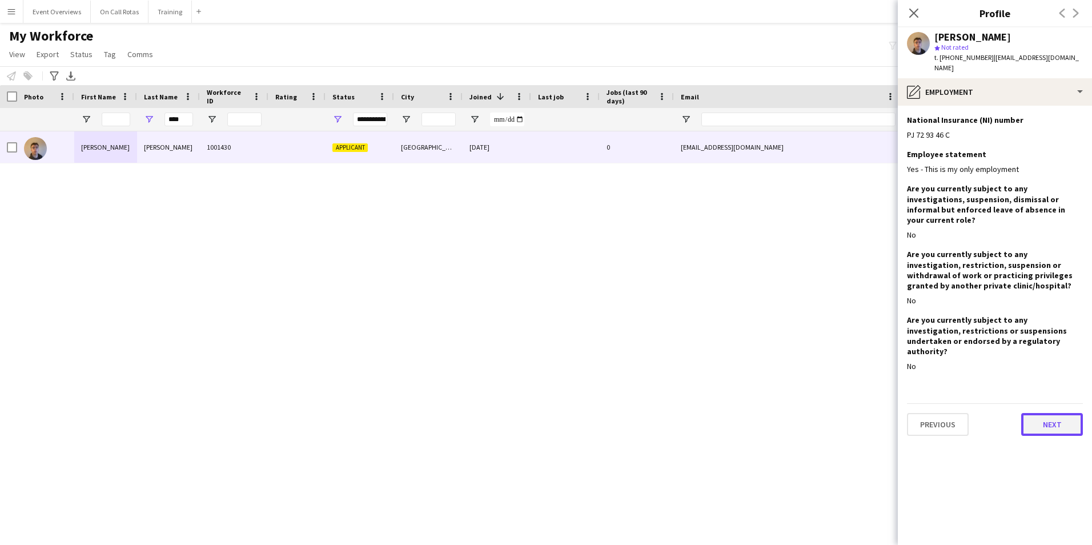
click at [1049, 413] on button "Next" at bounding box center [1052, 424] width 62 height 23
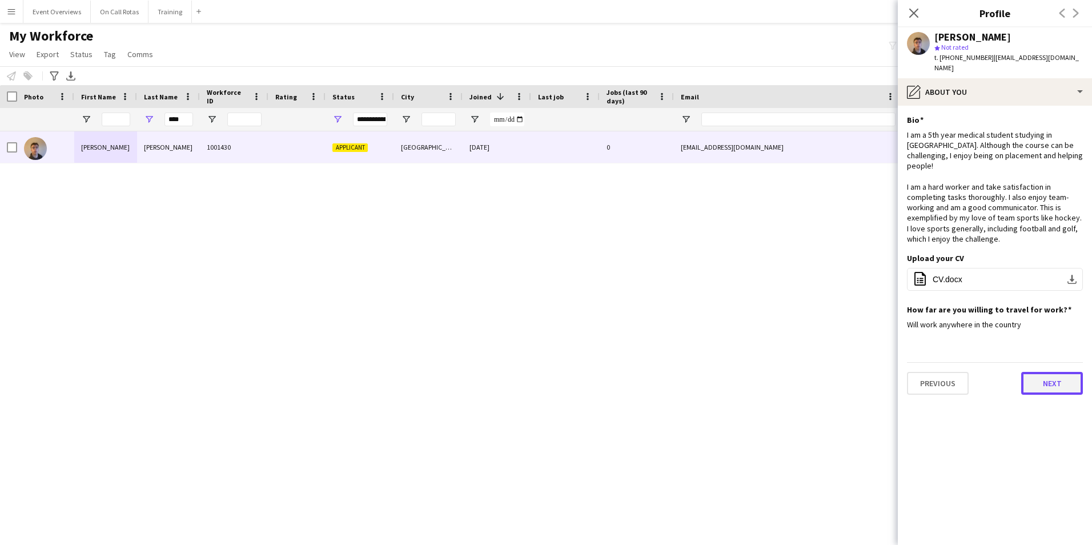
click at [1031, 372] on button "Next" at bounding box center [1052, 383] width 62 height 23
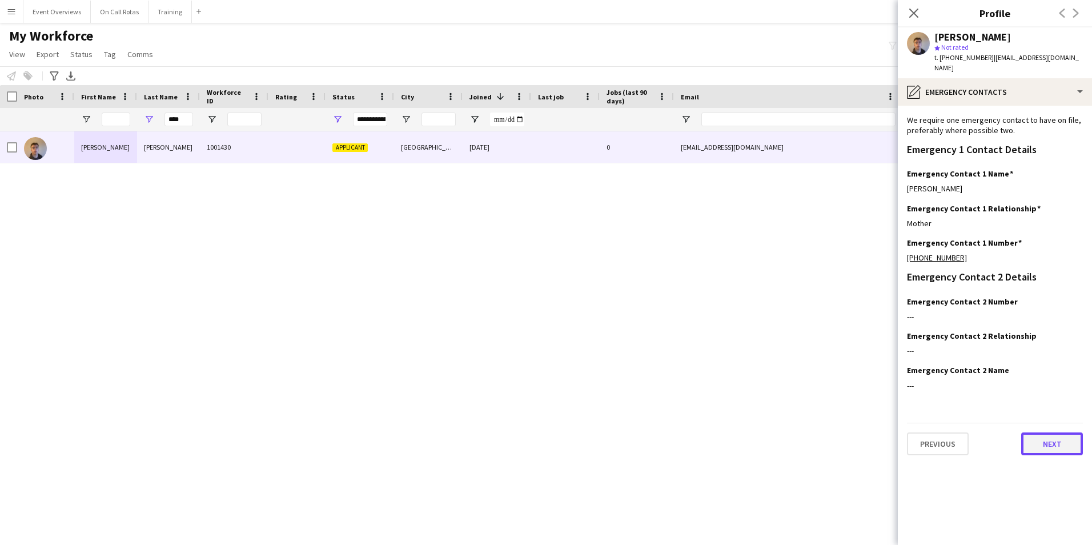
click at [1045, 435] on button "Next" at bounding box center [1052, 443] width 62 height 23
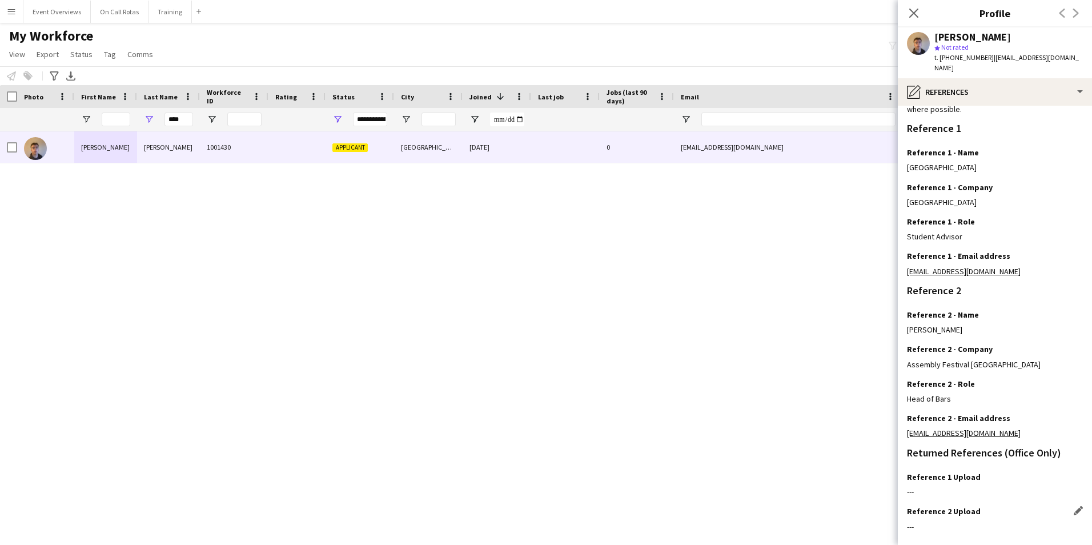
scroll to position [136, 0]
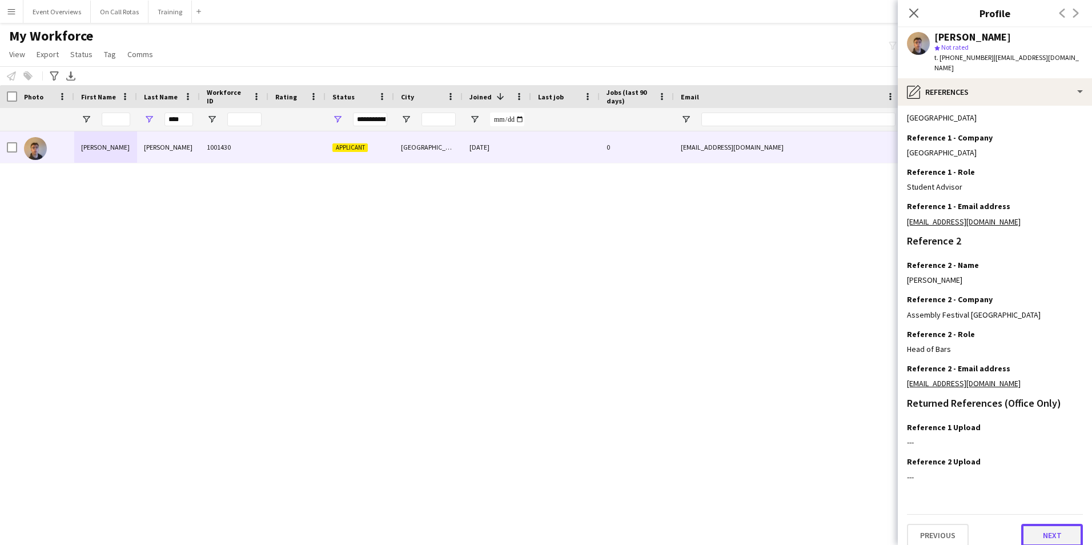
click at [1047, 525] on button "Next" at bounding box center [1052, 535] width 62 height 23
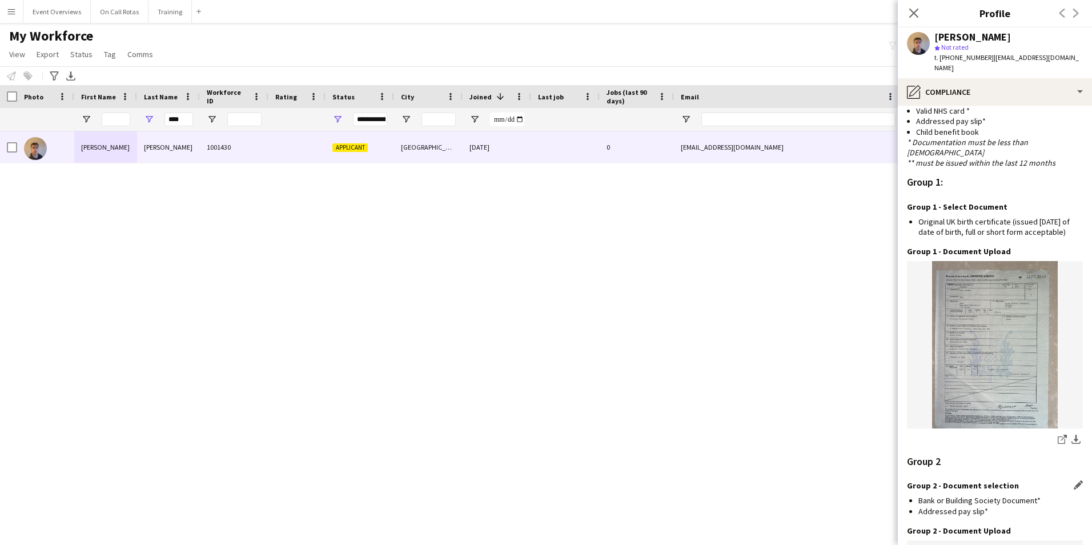
scroll to position [1080, 0]
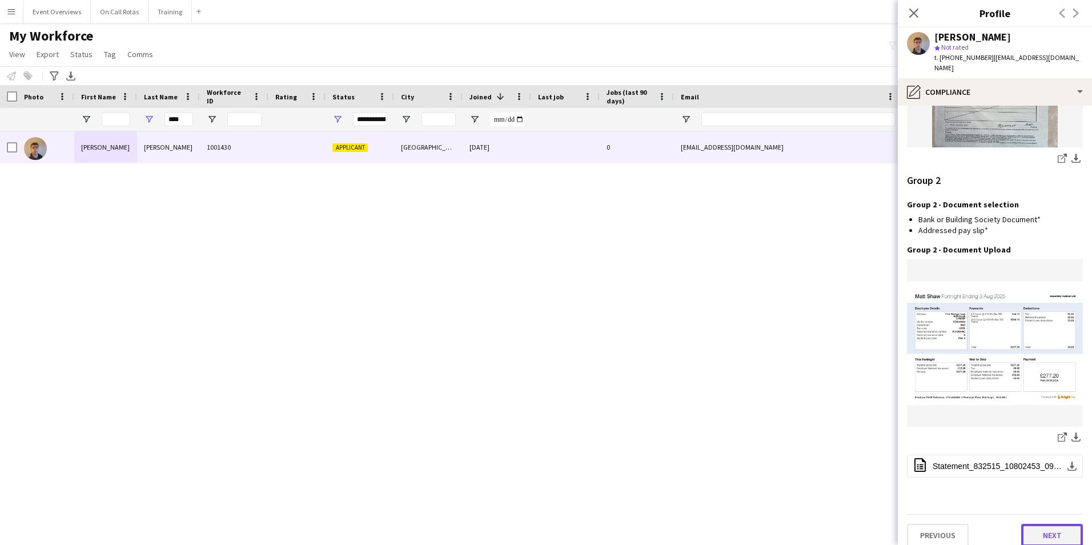
click at [1033, 525] on button "Next" at bounding box center [1052, 535] width 62 height 23
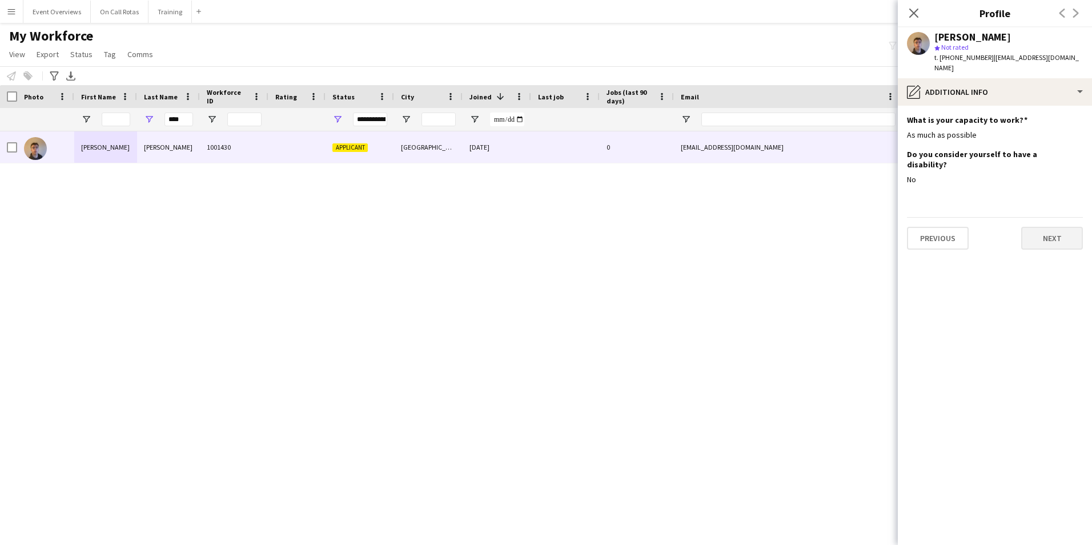
scroll to position [0, 0]
click at [1034, 227] on button "Next" at bounding box center [1052, 238] width 62 height 23
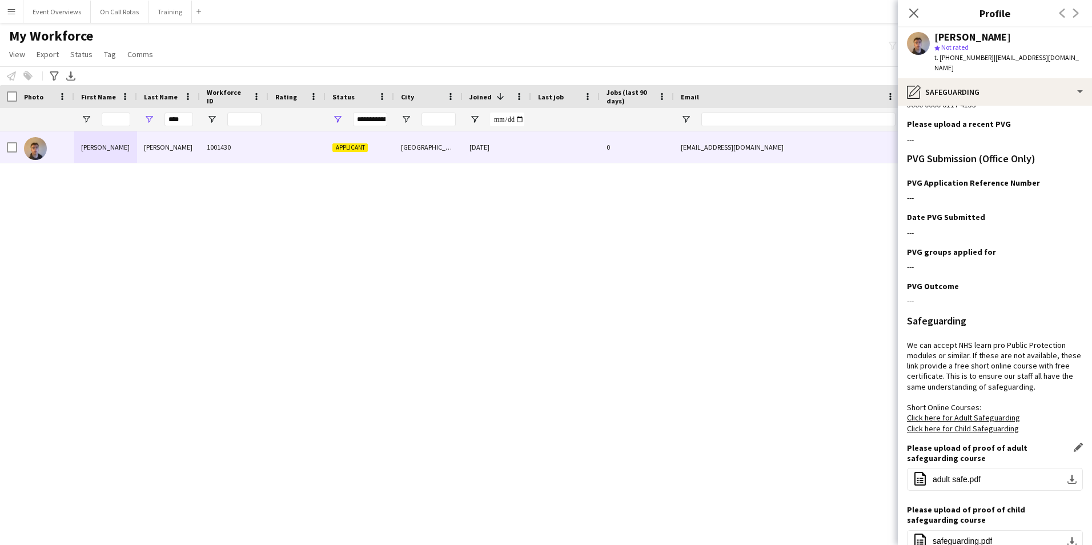
scroll to position [219, 0]
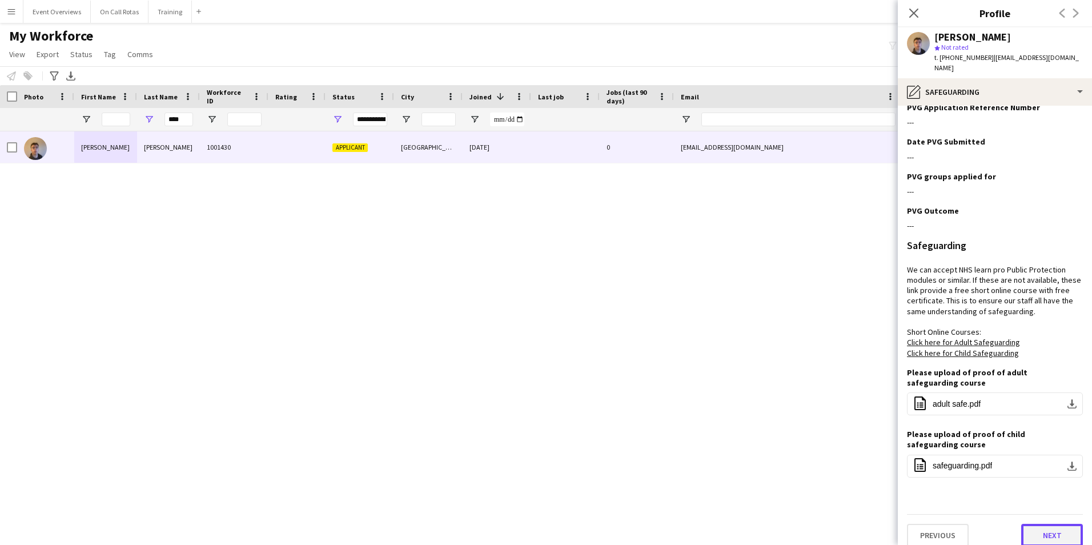
click at [1030, 524] on button "Next" at bounding box center [1052, 535] width 62 height 23
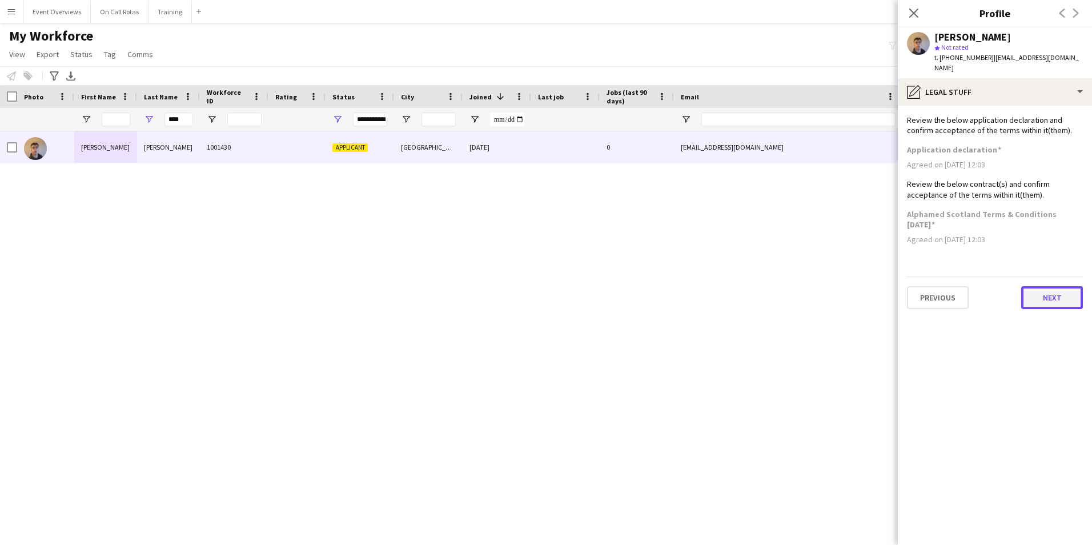
click at [1049, 288] on button "Next" at bounding box center [1052, 297] width 62 height 23
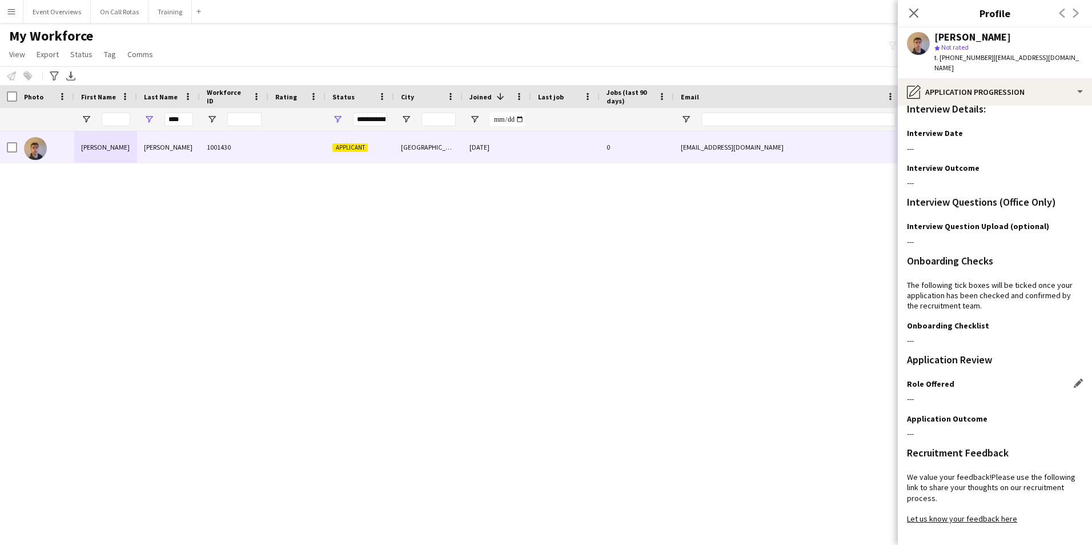
scroll to position [93, 0]
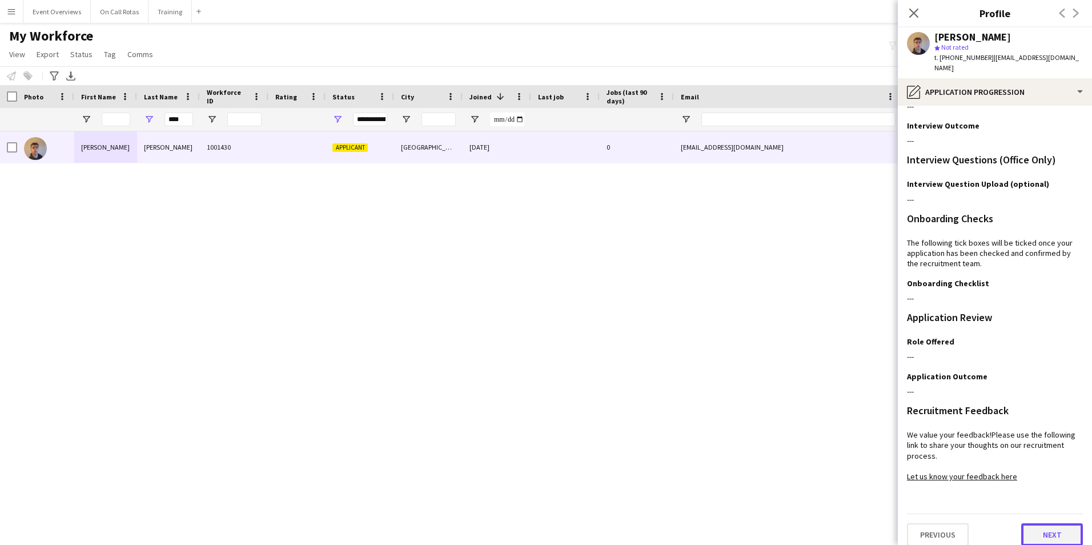
click at [1027, 523] on button "Next" at bounding box center [1052, 534] width 62 height 23
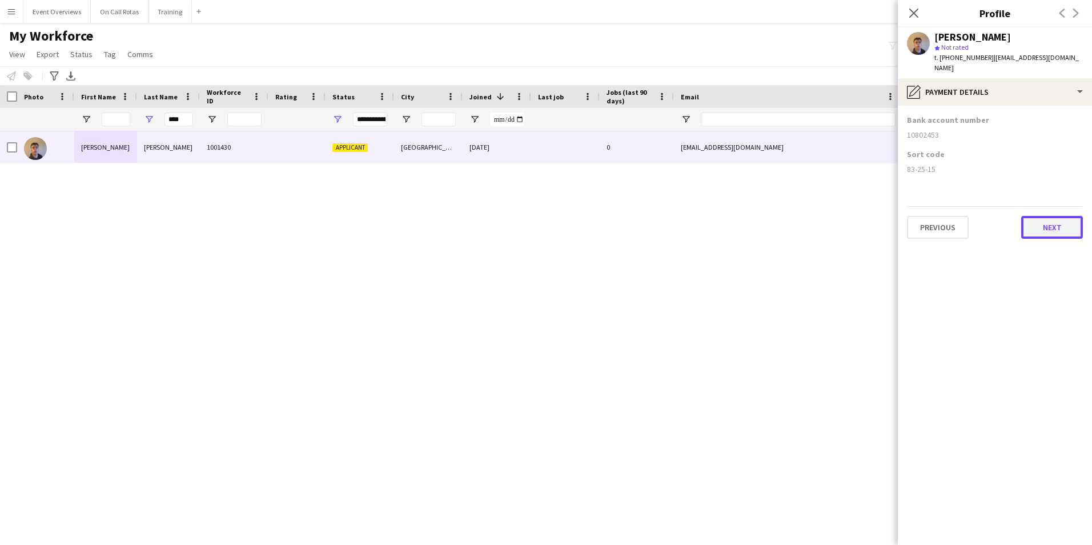
click at [1037, 217] on button "Next" at bounding box center [1052, 227] width 62 height 23
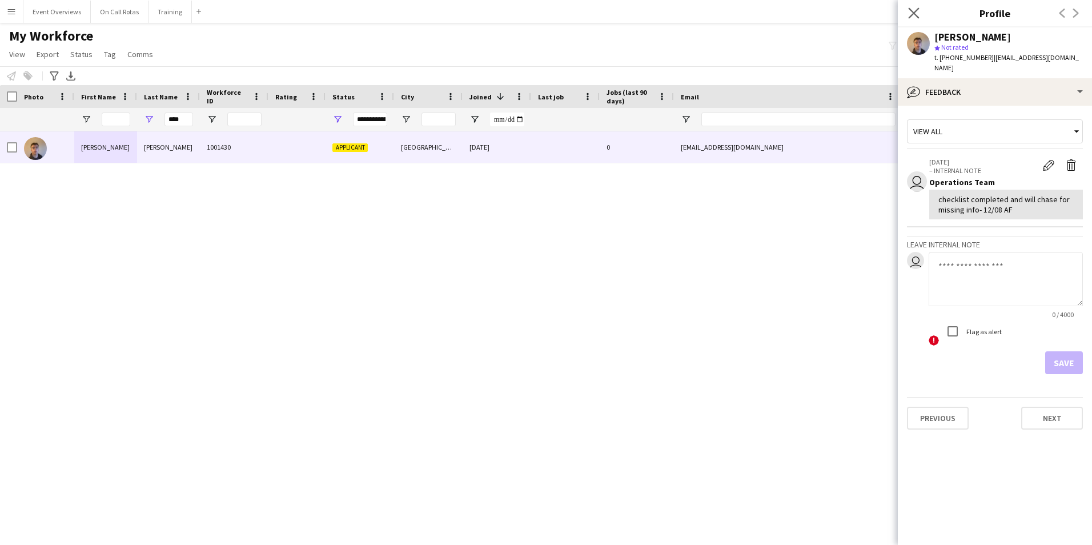
click at [914, 16] on icon "Close pop-in" at bounding box center [913, 12] width 11 height 11
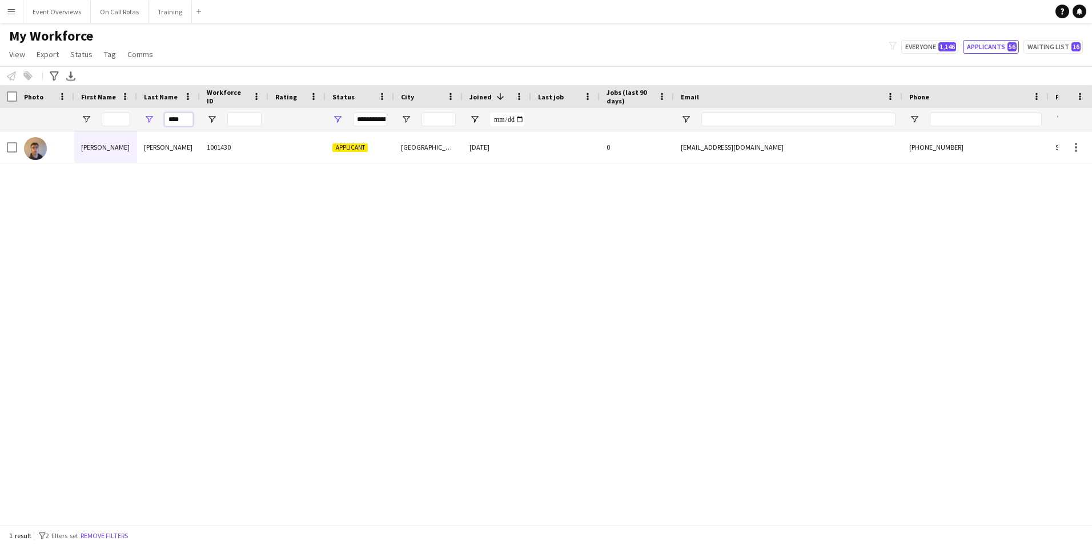
drag, startPoint x: 187, startPoint y: 120, endPoint x: 160, endPoint y: 120, distance: 26.8
click at [160, 120] on div "****" at bounding box center [168, 119] width 63 height 23
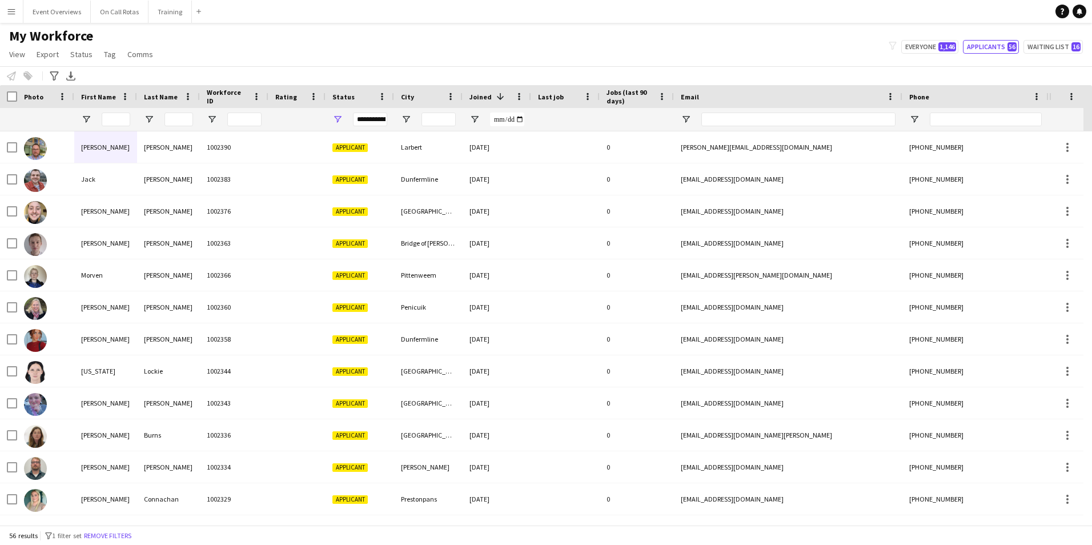
click at [14, 12] on app-icon "Menu" at bounding box center [11, 11] width 9 height 9
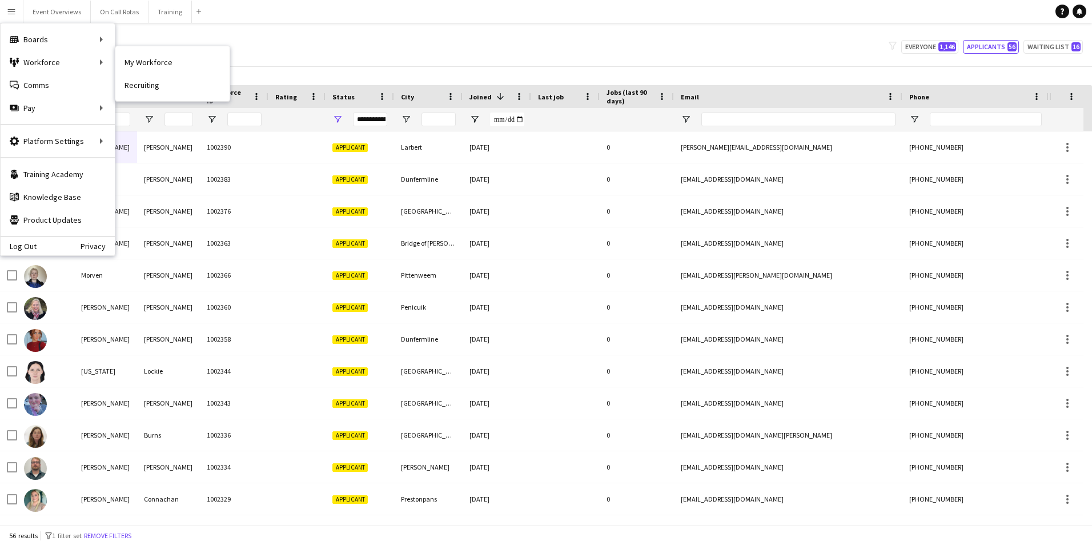
drag, startPoint x: 129, startPoint y: 58, endPoint x: 134, endPoint y: 98, distance: 39.7
click at [129, 59] on link "My Workforce" at bounding box center [172, 62] width 114 height 23
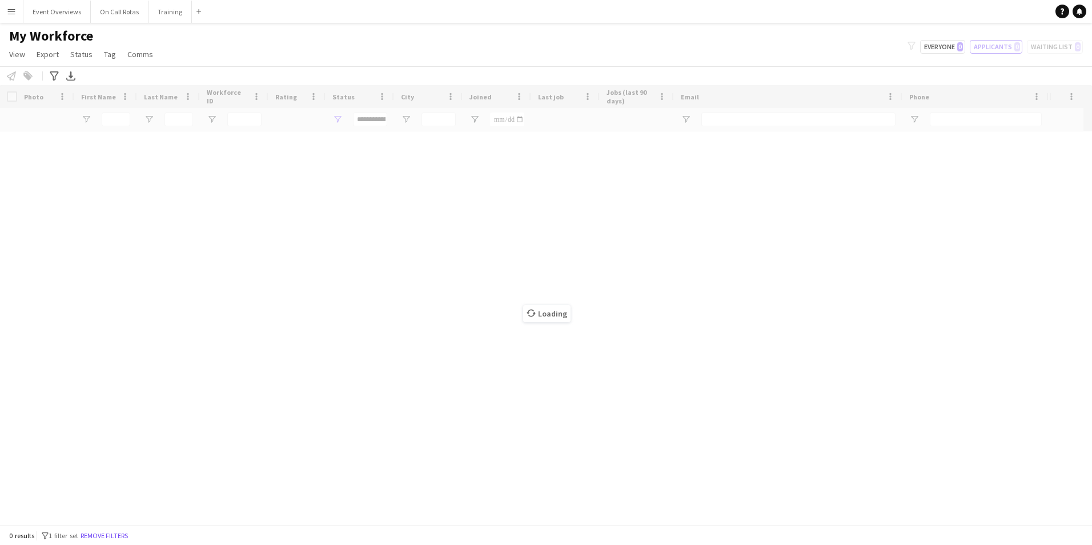
type input "**********"
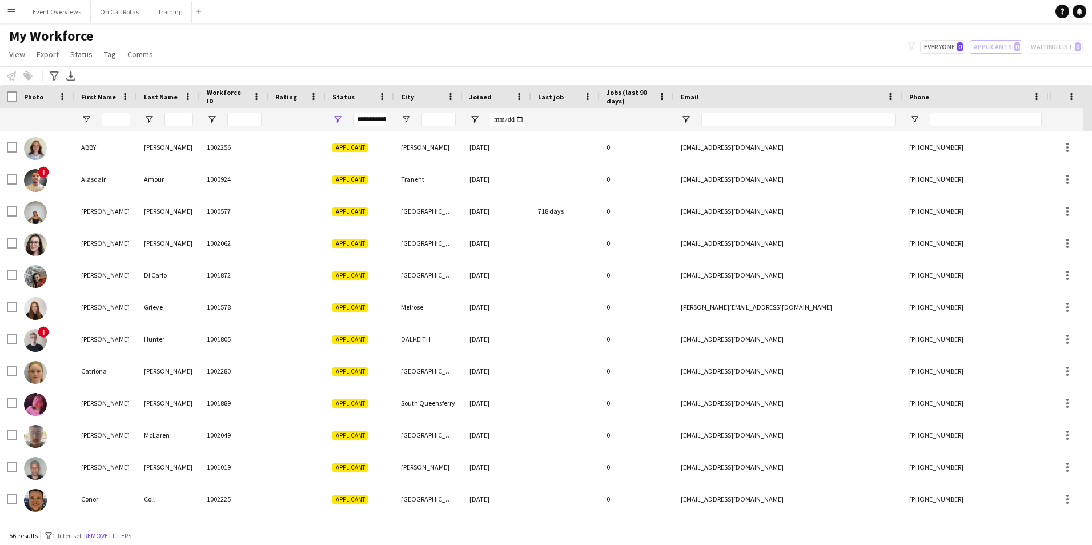
click at [492, 102] on div "Joined" at bounding box center [489, 96] width 41 height 17
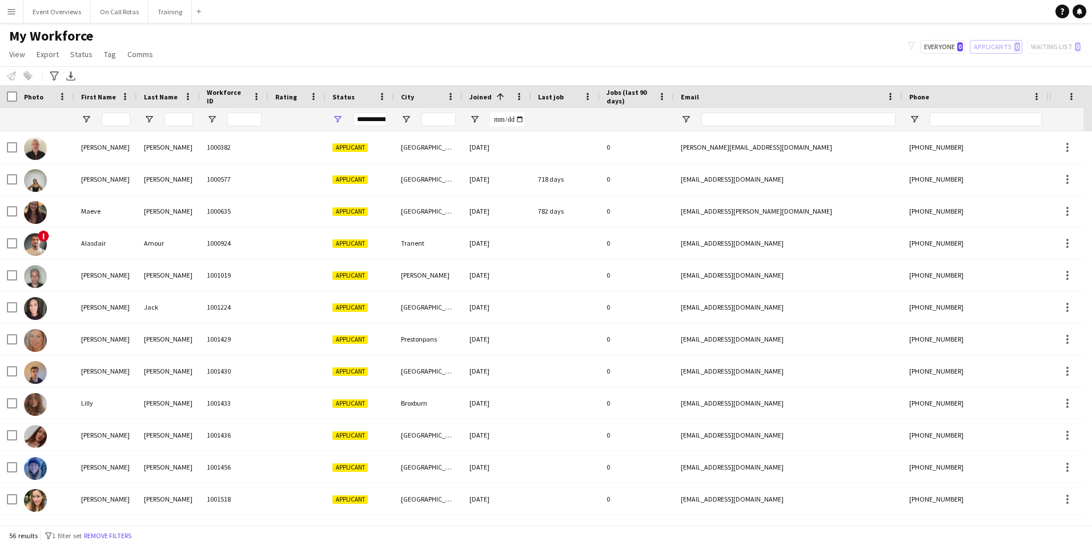
click at [492, 101] on span at bounding box center [499, 96] width 14 height 10
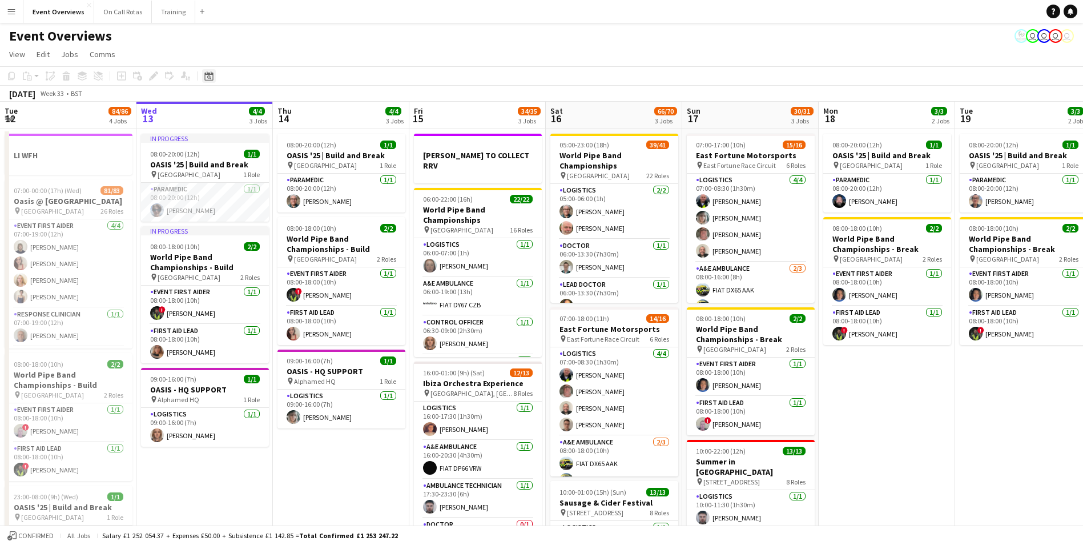
click at [206, 78] on icon "Date picker" at bounding box center [208, 75] width 9 height 9
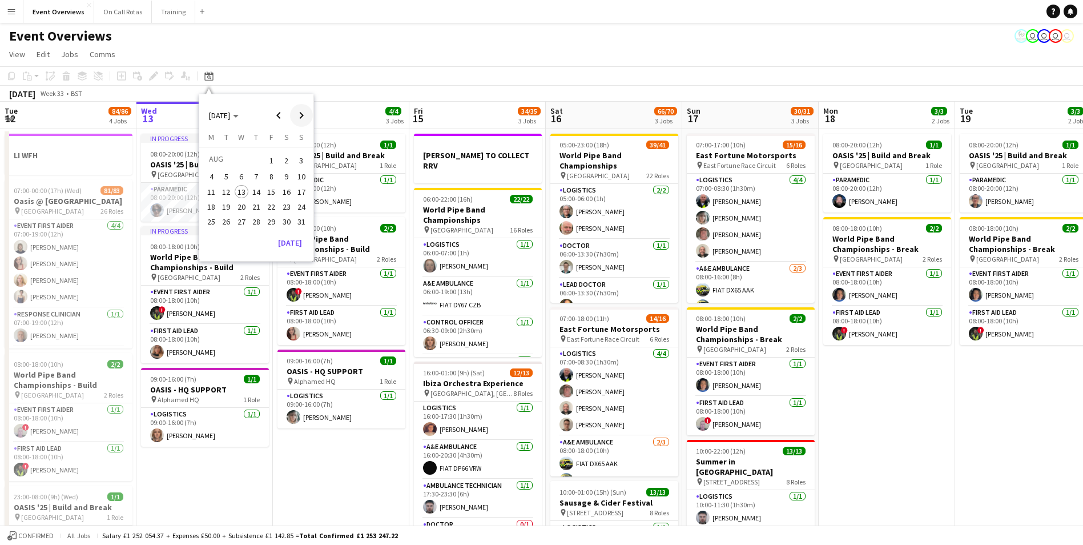
click at [297, 115] on span "Next month" at bounding box center [301, 115] width 23 height 23
click at [211, 190] on span "8" at bounding box center [211, 189] width 14 height 14
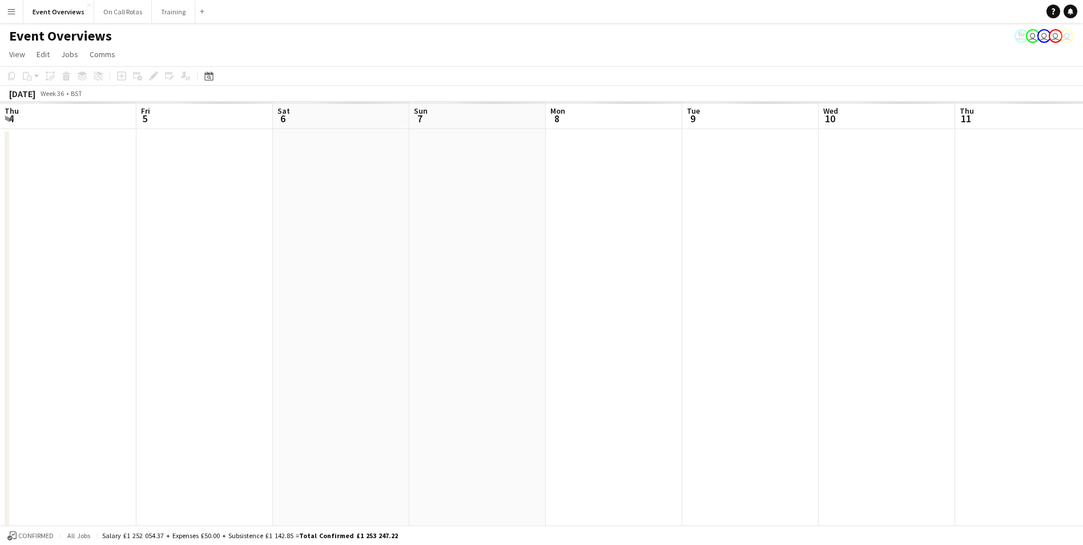
scroll to position [0, 393]
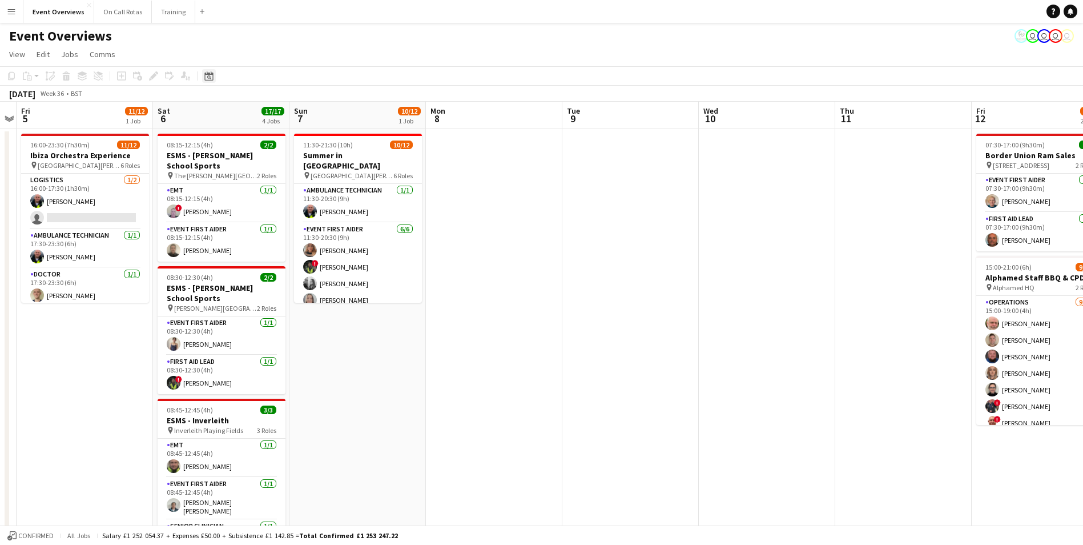
click at [206, 70] on div "Date picker" at bounding box center [209, 76] width 14 height 14
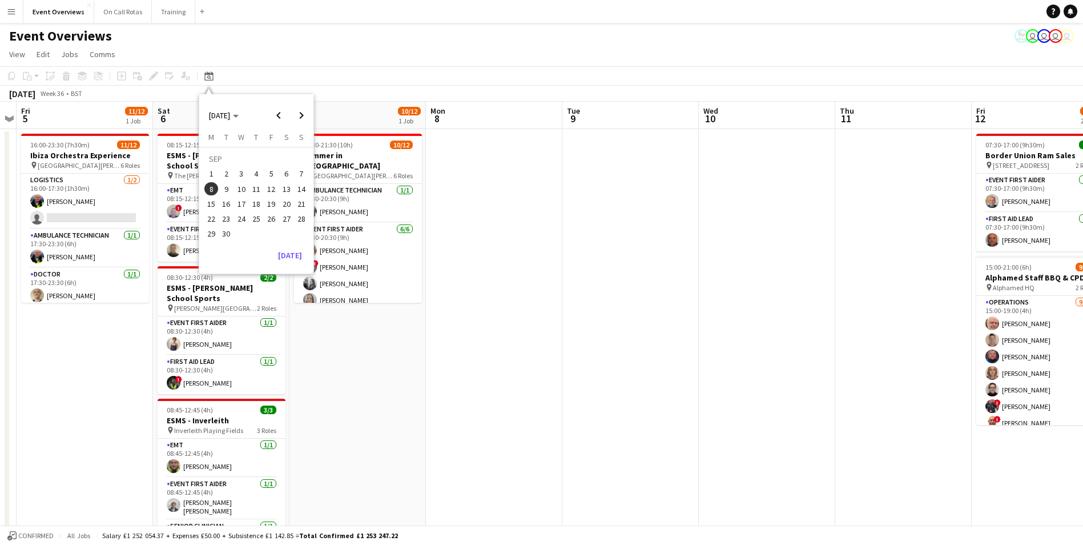
click at [272, 188] on span "12" at bounding box center [271, 189] width 14 height 14
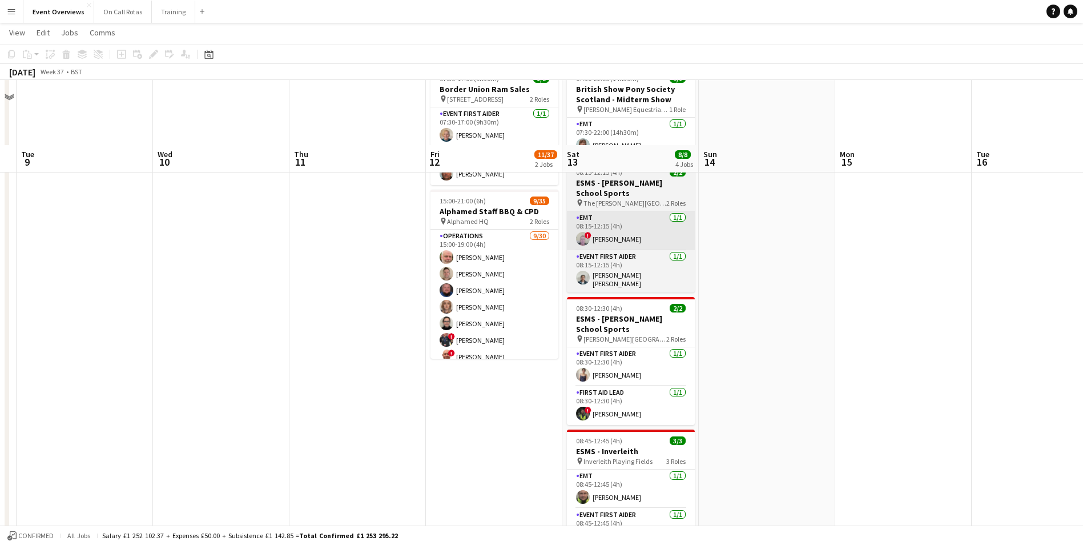
scroll to position [57, 0]
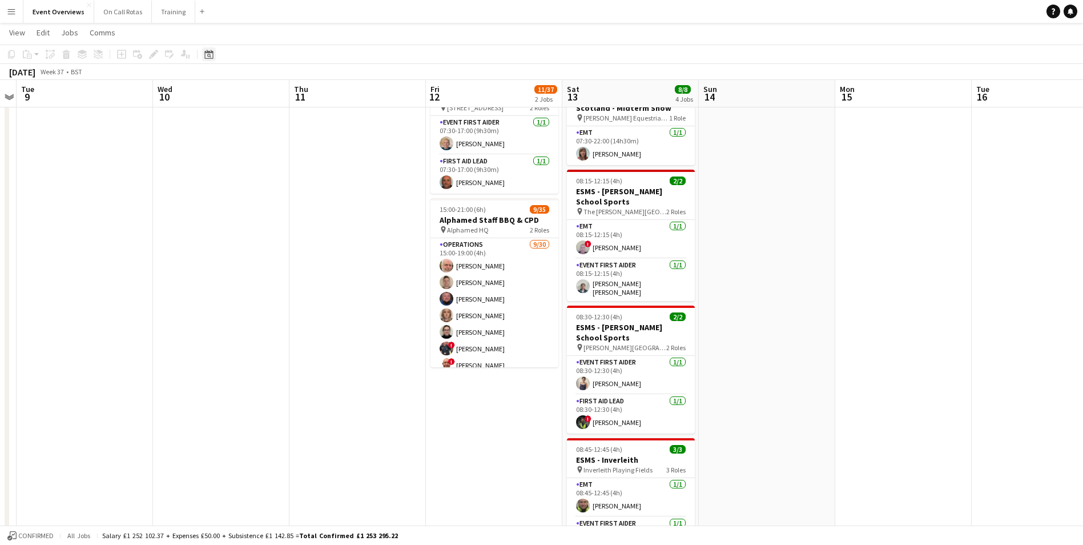
click at [209, 55] on icon "Date picker" at bounding box center [208, 54] width 9 height 9
click at [227, 179] on span "16" at bounding box center [227, 182] width 14 height 14
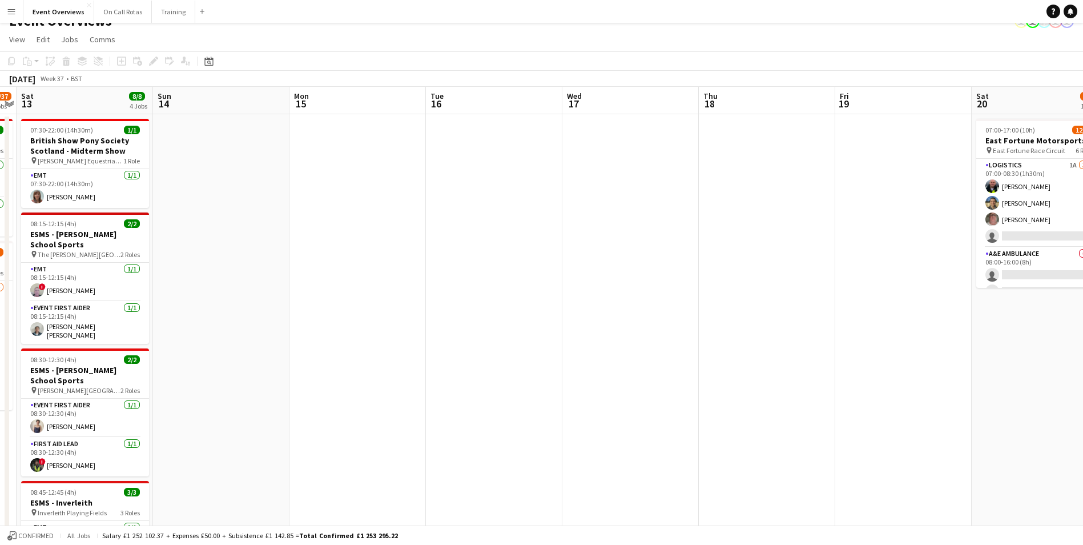
scroll to position [0, 0]
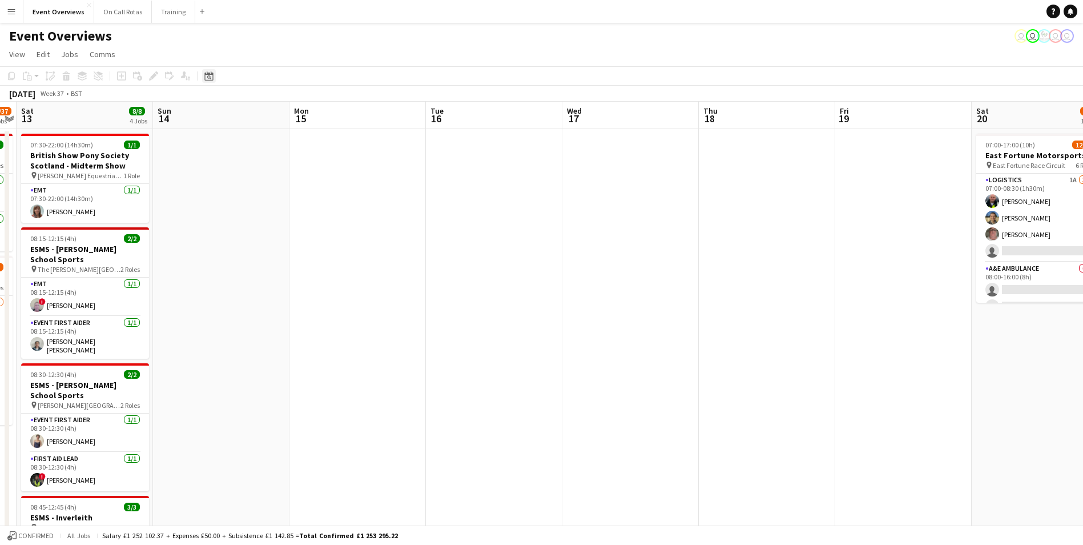
click at [212, 75] on icon "Date picker" at bounding box center [208, 75] width 9 height 9
click at [286, 208] on span "20" at bounding box center [287, 204] width 14 height 14
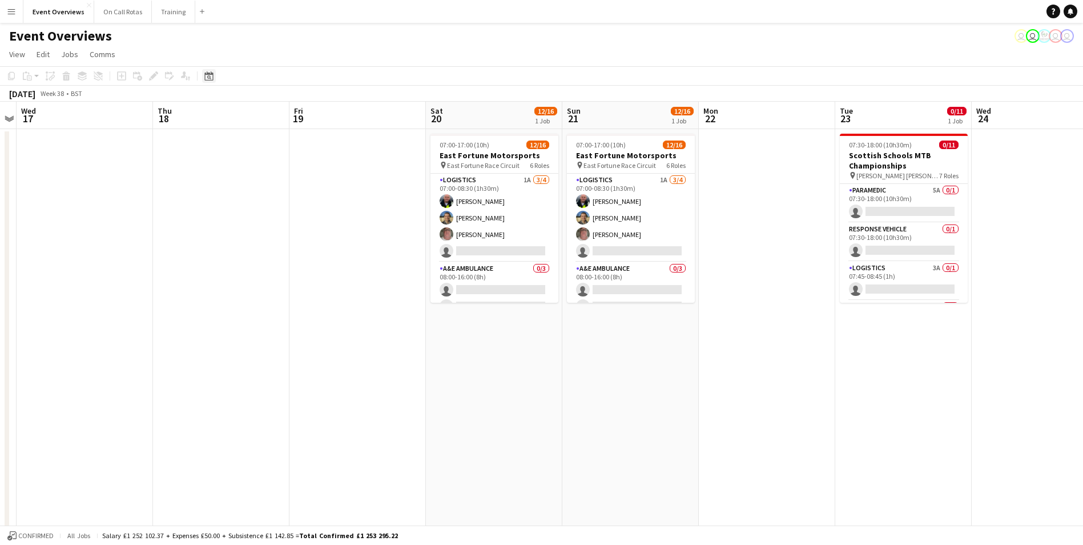
click at [211, 75] on icon at bounding box center [208, 75] width 9 height 9
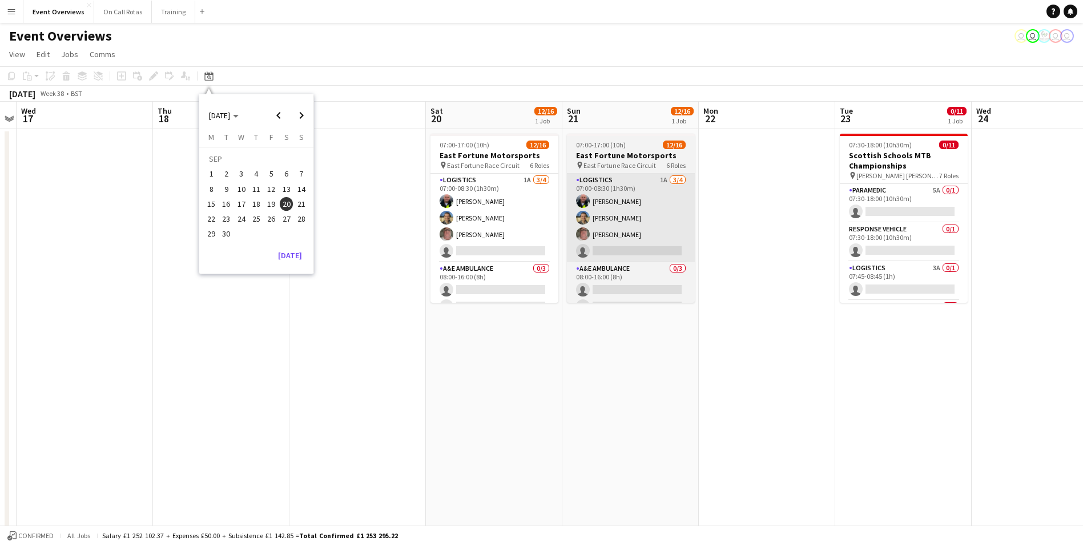
click at [231, 222] on span "23" at bounding box center [227, 219] width 14 height 14
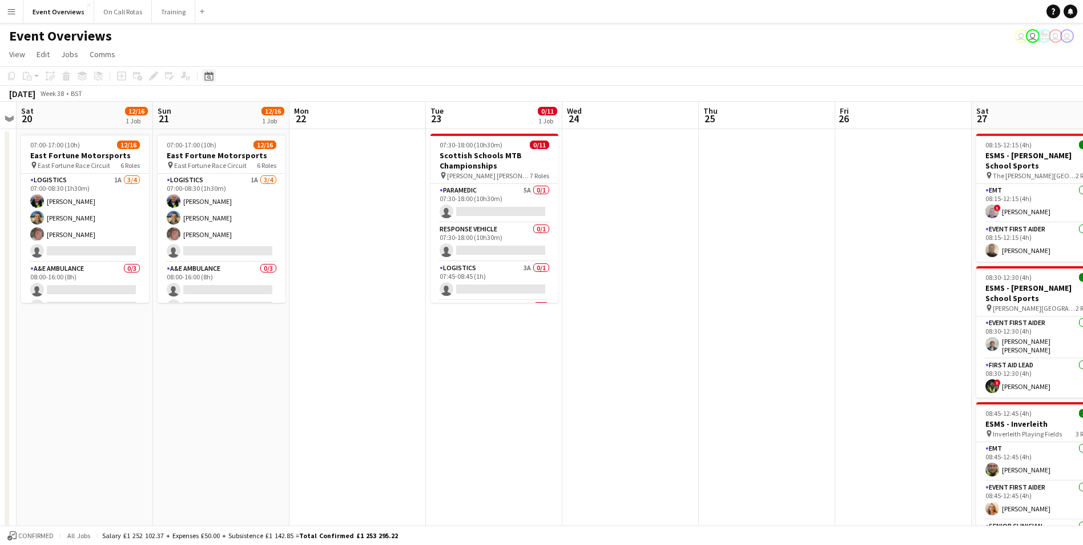
click at [211, 77] on icon "Date picker" at bounding box center [208, 75] width 9 height 9
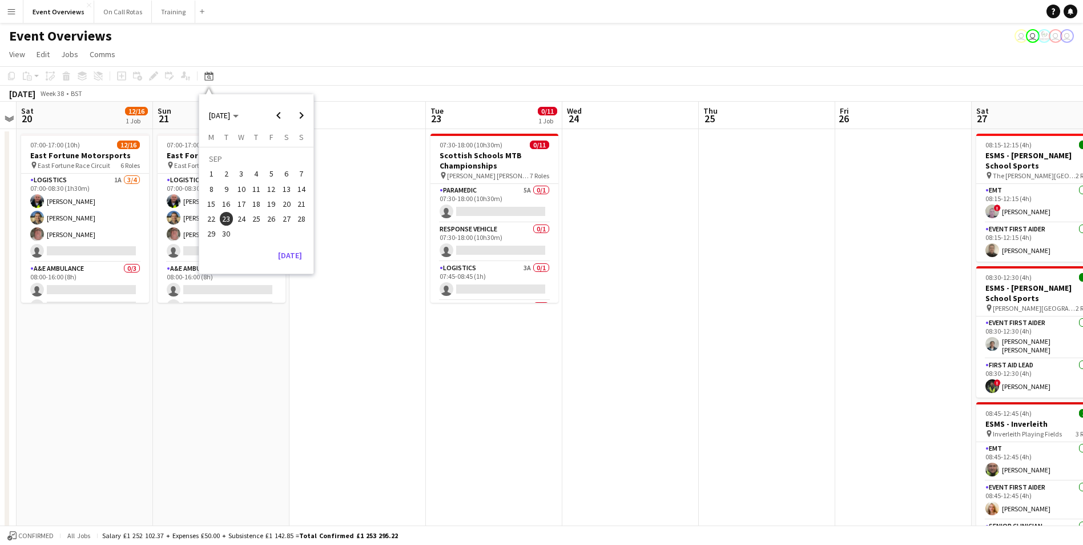
click at [274, 219] on span "26" at bounding box center [271, 219] width 14 height 14
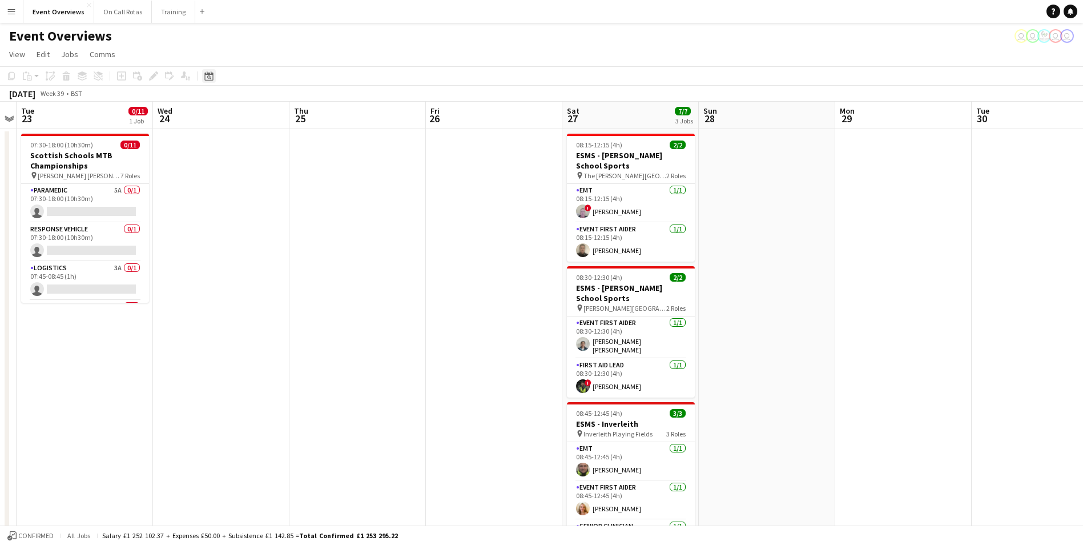
click at [207, 73] on icon at bounding box center [208, 75] width 9 height 9
click at [212, 232] on span "29" at bounding box center [211, 234] width 14 height 14
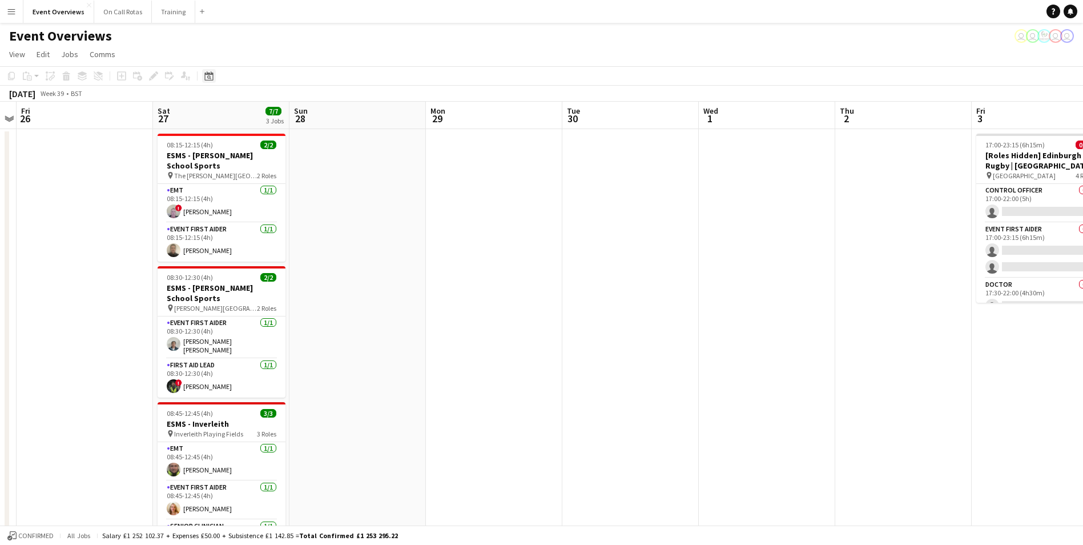
click at [210, 74] on icon at bounding box center [208, 75] width 9 height 9
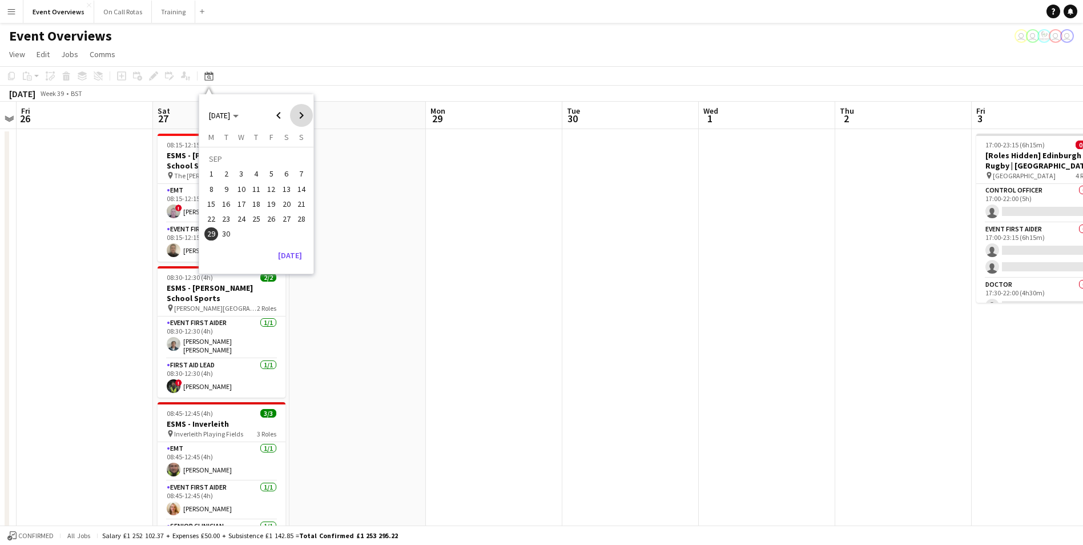
click at [305, 119] on span "Next month" at bounding box center [301, 115] width 23 height 23
click at [268, 174] on span "3" at bounding box center [271, 174] width 14 height 14
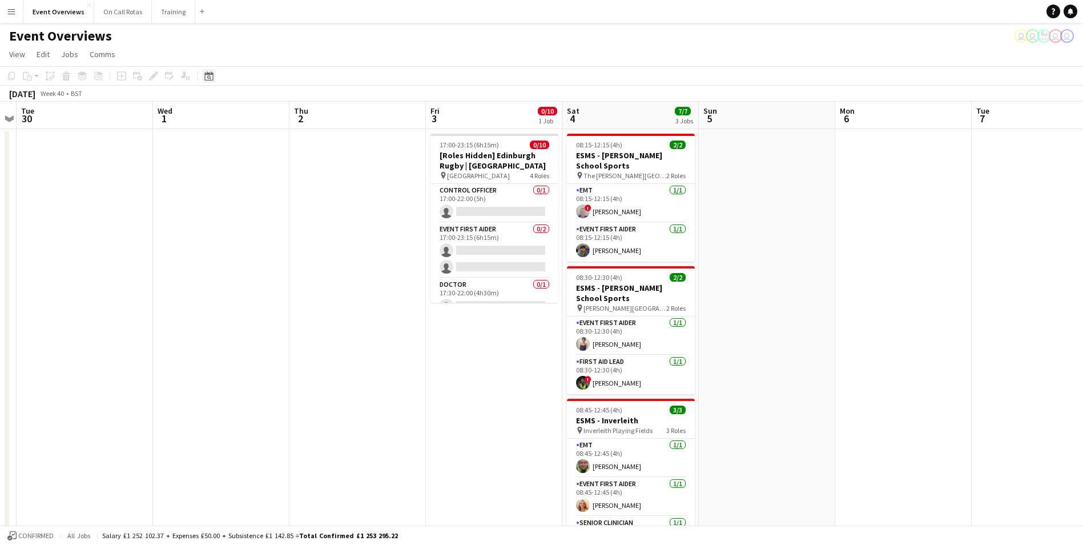
click at [213, 80] on icon at bounding box center [208, 75] width 9 height 9
click at [286, 173] on span "4" at bounding box center [287, 174] width 14 height 14
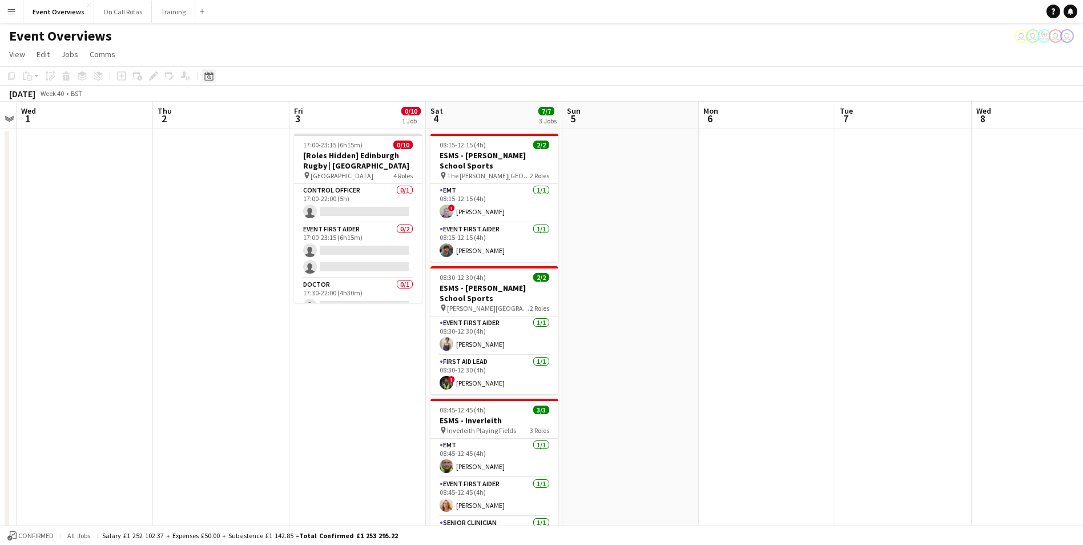
click at [210, 76] on icon "Date picker" at bounding box center [208, 75] width 9 height 9
click at [214, 191] on span "6" at bounding box center [211, 189] width 14 height 14
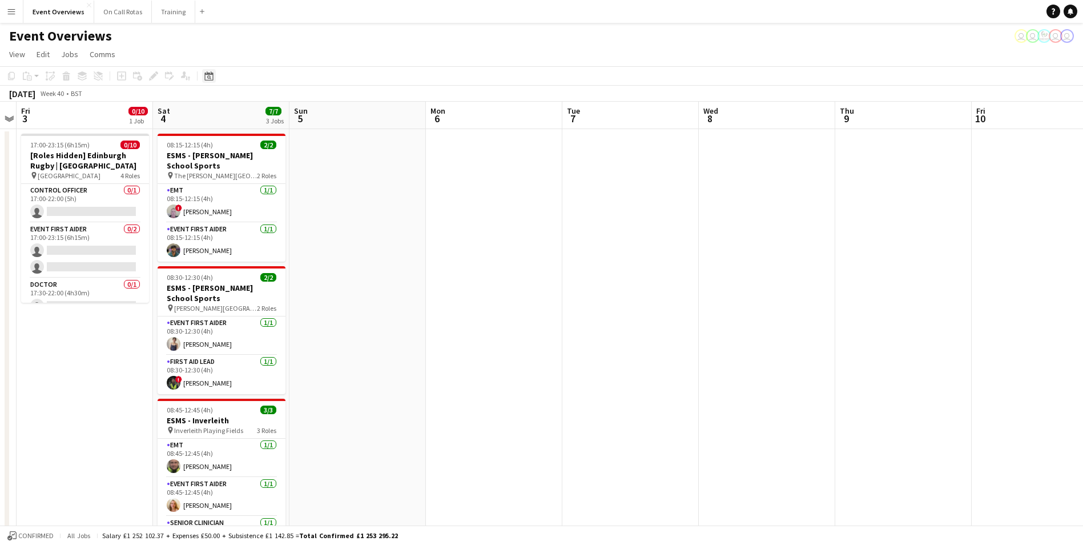
click at [213, 74] on icon at bounding box center [208, 75] width 9 height 9
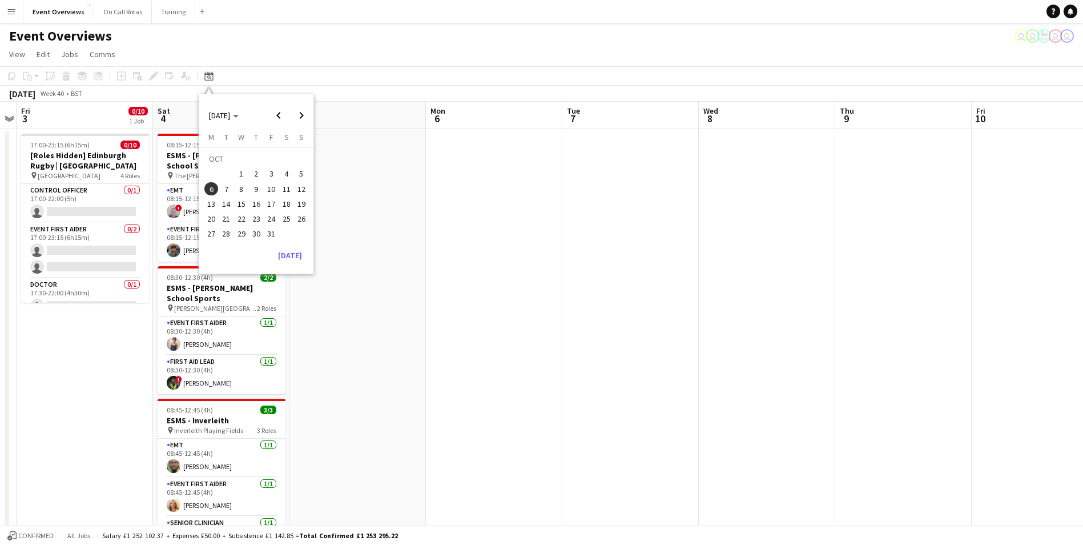
click at [288, 186] on span "11" at bounding box center [287, 189] width 14 height 14
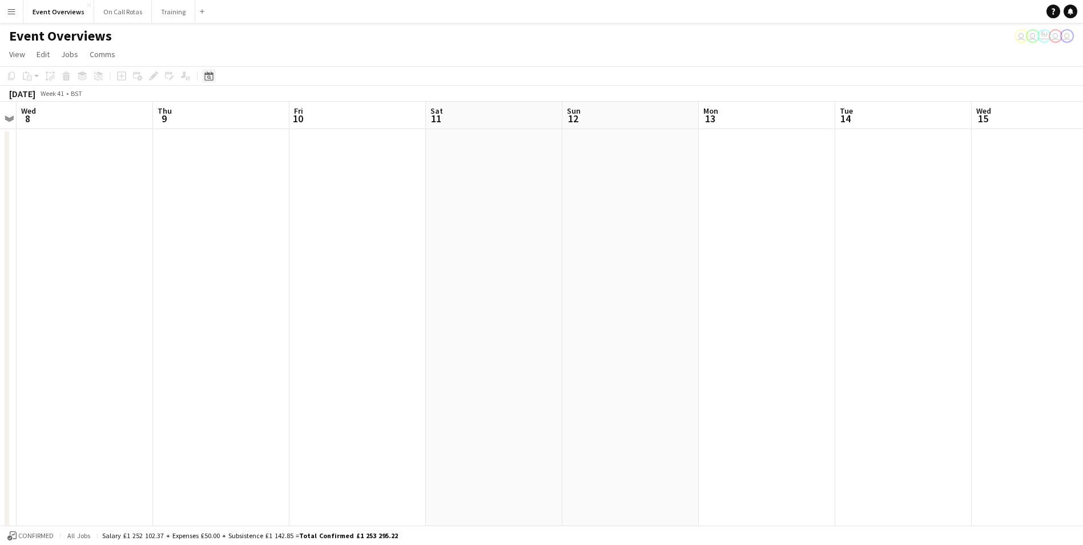
click at [213, 78] on icon at bounding box center [208, 75] width 9 height 9
click at [216, 204] on span "13" at bounding box center [211, 204] width 14 height 14
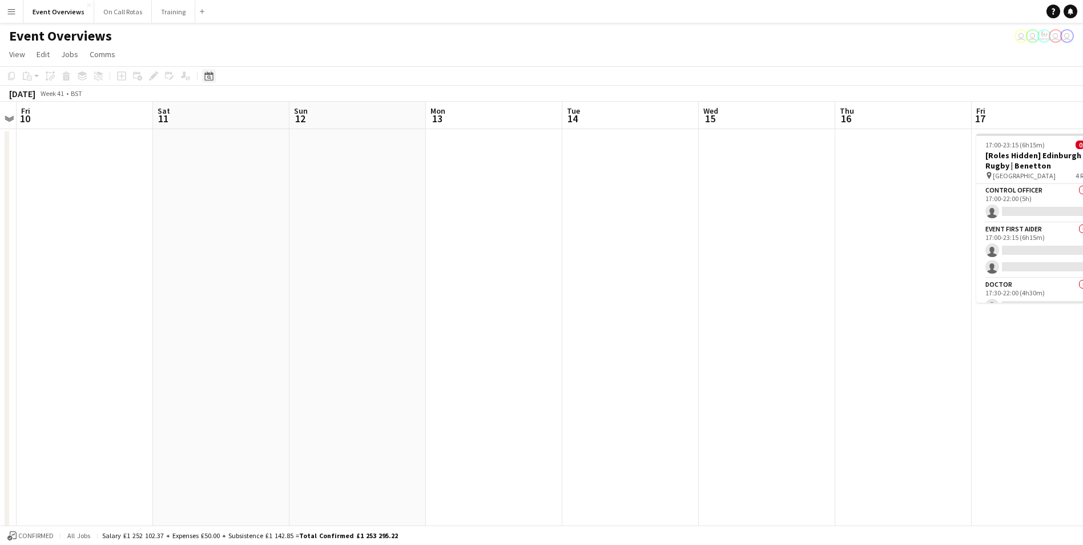
click at [211, 77] on icon "Date picker" at bounding box center [208, 75] width 9 height 9
click at [267, 203] on span "17" at bounding box center [271, 204] width 14 height 14
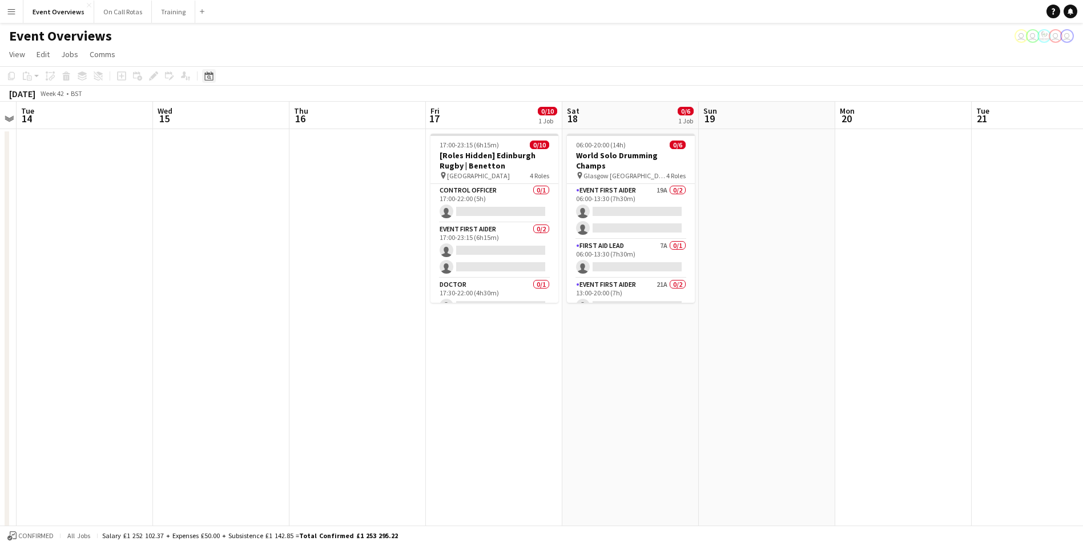
drag, startPoint x: 206, startPoint y: 76, endPoint x: 211, endPoint y: 82, distance: 8.1
click at [206, 76] on icon "Date picker" at bounding box center [208, 75] width 9 height 9
click at [283, 203] on span "18" at bounding box center [287, 204] width 14 height 14
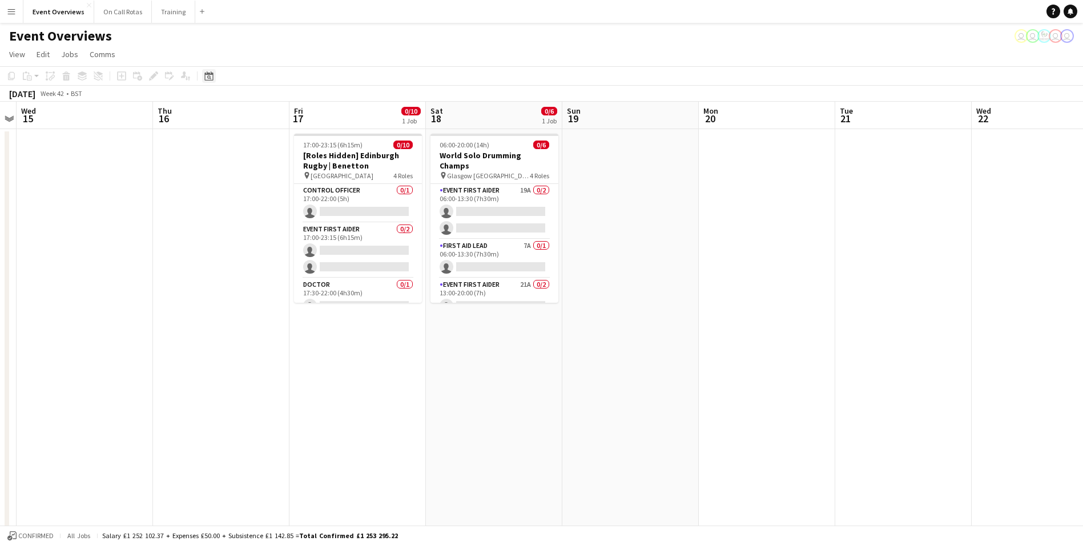
click at [208, 74] on icon at bounding box center [208, 75] width 9 height 9
click at [211, 219] on span "20" at bounding box center [211, 219] width 14 height 14
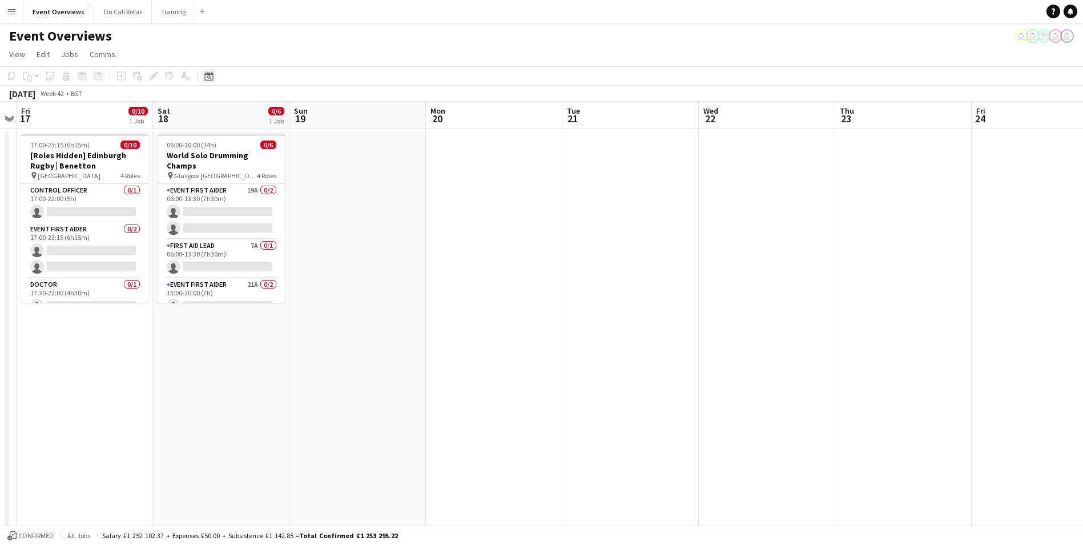
click at [212, 75] on icon "Date picker" at bounding box center [208, 75] width 9 height 9
click at [275, 220] on span "24" at bounding box center [271, 219] width 14 height 14
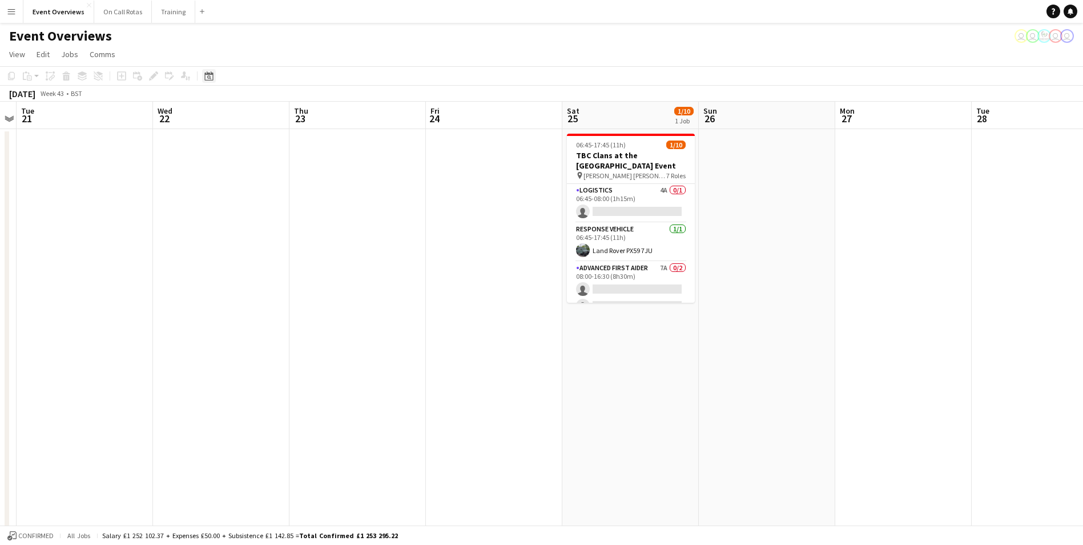
click at [210, 79] on icon "Date picker" at bounding box center [208, 75] width 9 height 9
click at [270, 206] on span "17" at bounding box center [271, 204] width 14 height 14
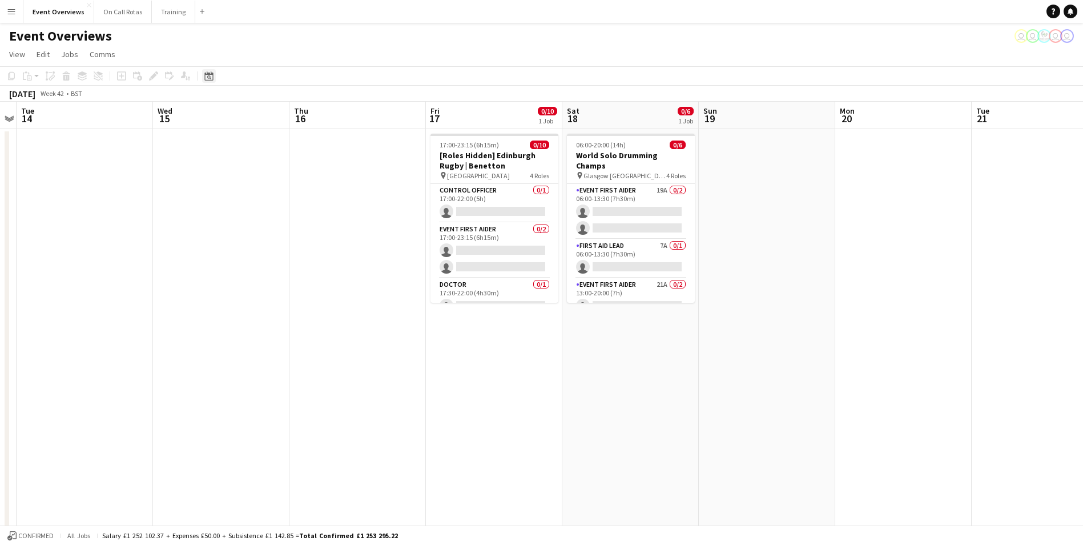
click at [212, 75] on icon "Date picker" at bounding box center [208, 75] width 9 height 9
click at [291, 202] on span "18" at bounding box center [287, 204] width 14 height 14
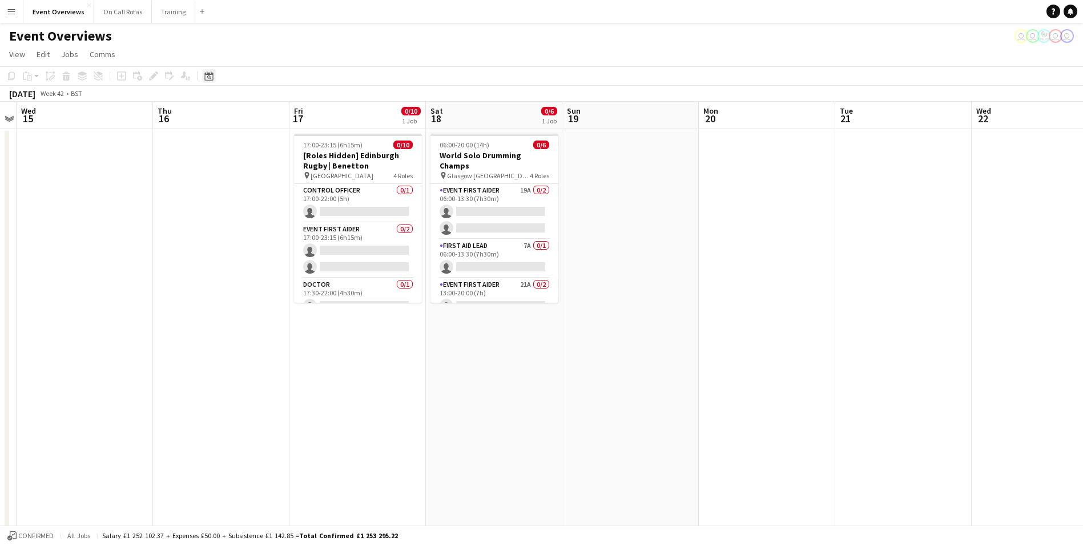
click at [213, 77] on icon "Date picker" at bounding box center [208, 75] width 9 height 9
click at [303, 203] on span "19" at bounding box center [302, 204] width 14 height 14
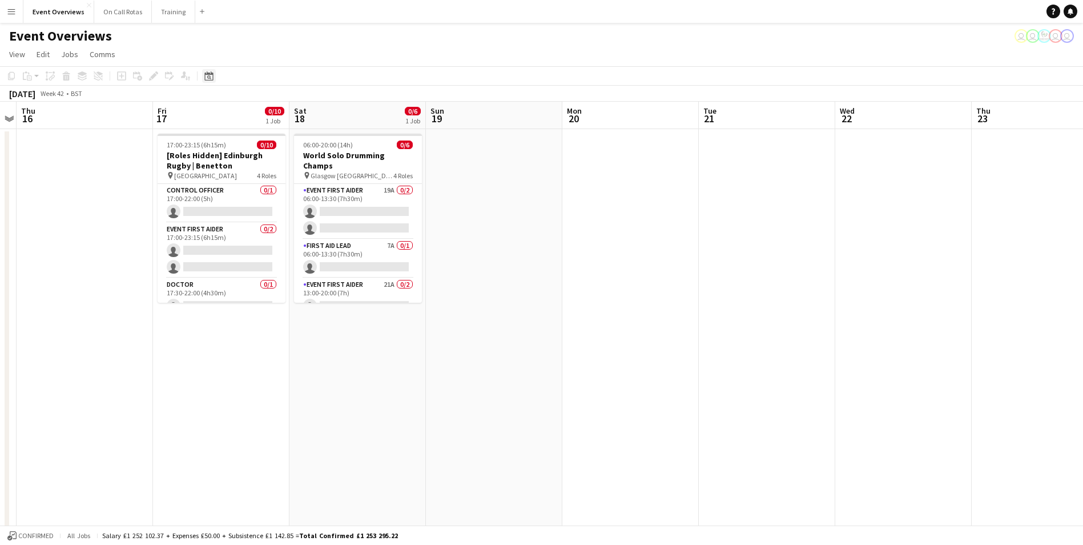
click at [211, 79] on icon "Date picker" at bounding box center [208, 75] width 9 height 9
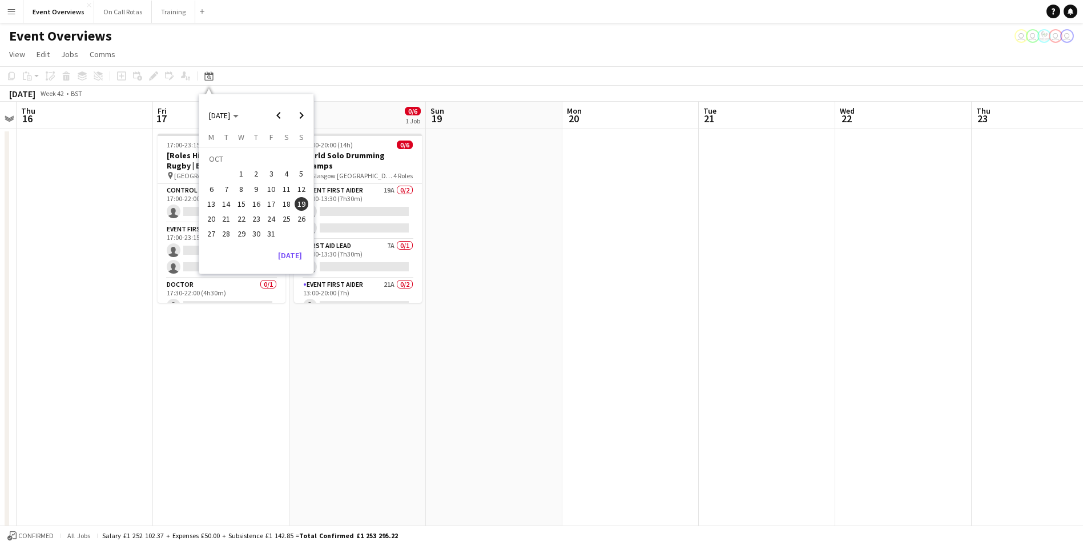
click at [214, 224] on span "20" at bounding box center [211, 219] width 14 height 14
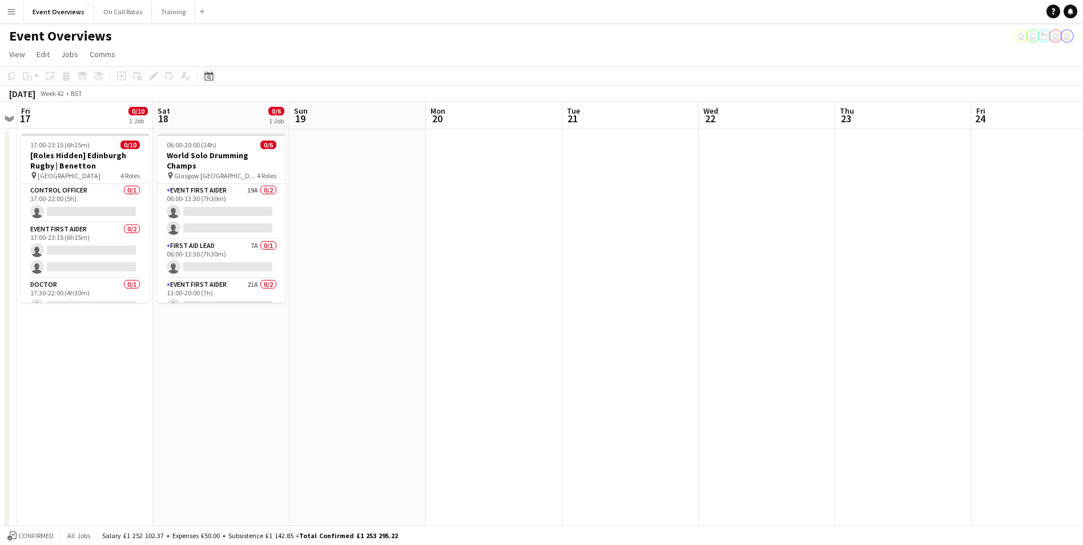
click at [207, 81] on icon at bounding box center [208, 75] width 9 height 9
click at [244, 218] on span "22" at bounding box center [242, 219] width 14 height 14
